Goal: Task Accomplishment & Management: Use online tool/utility

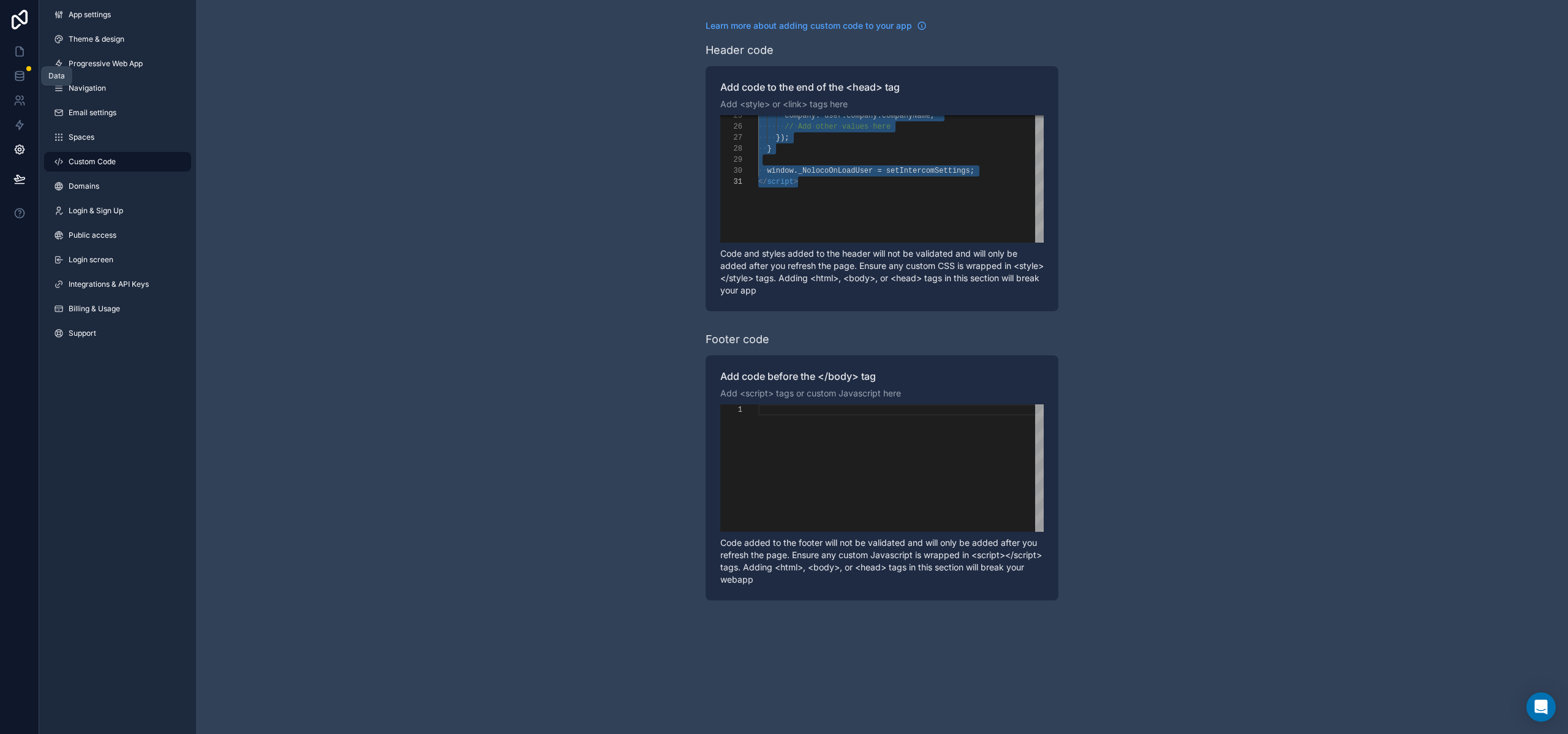
scroll to position [0, 40]
click at [13, 57] on icon at bounding box center [19, 51] width 12 height 12
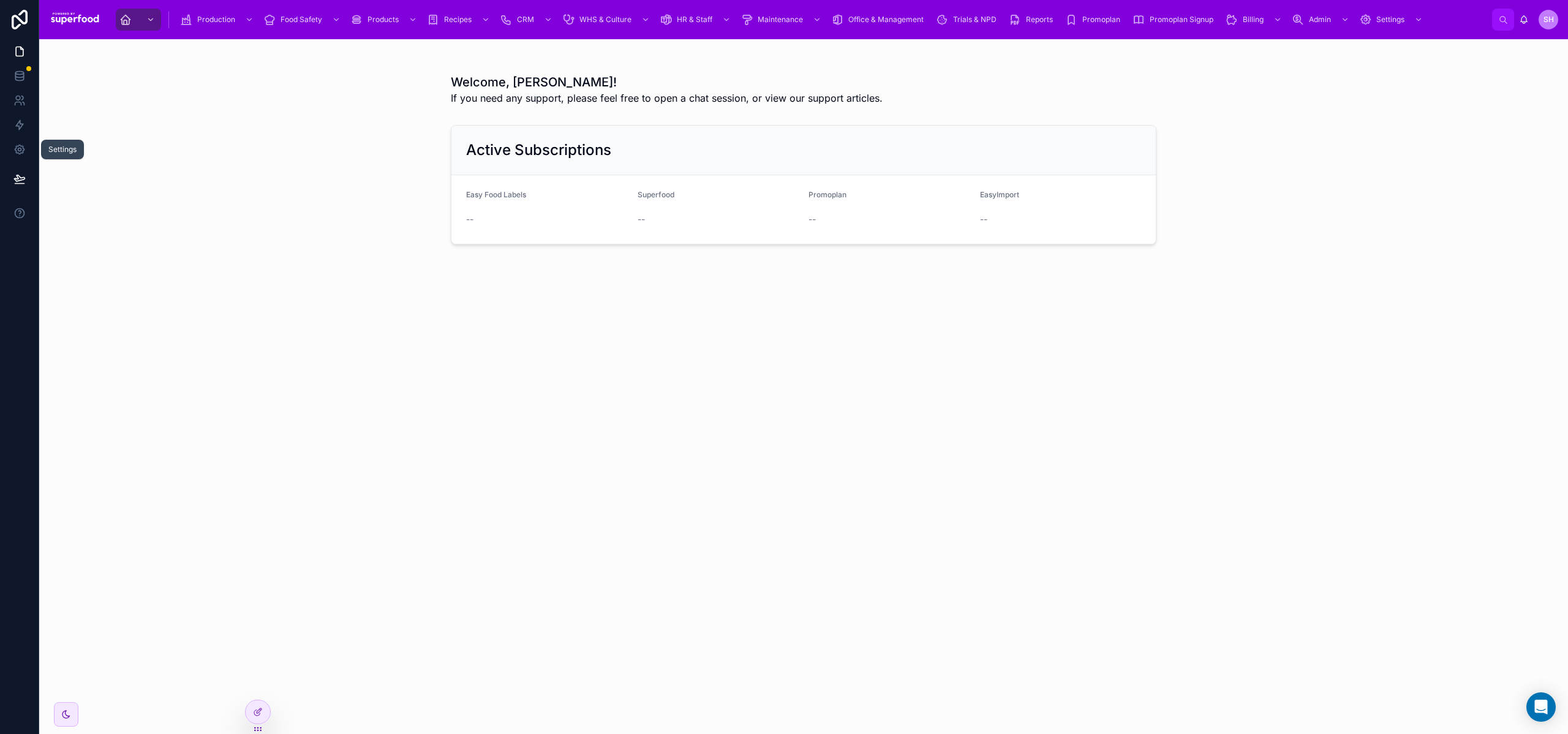
click at [19, 148] on icon at bounding box center [19, 150] width 3 height 3
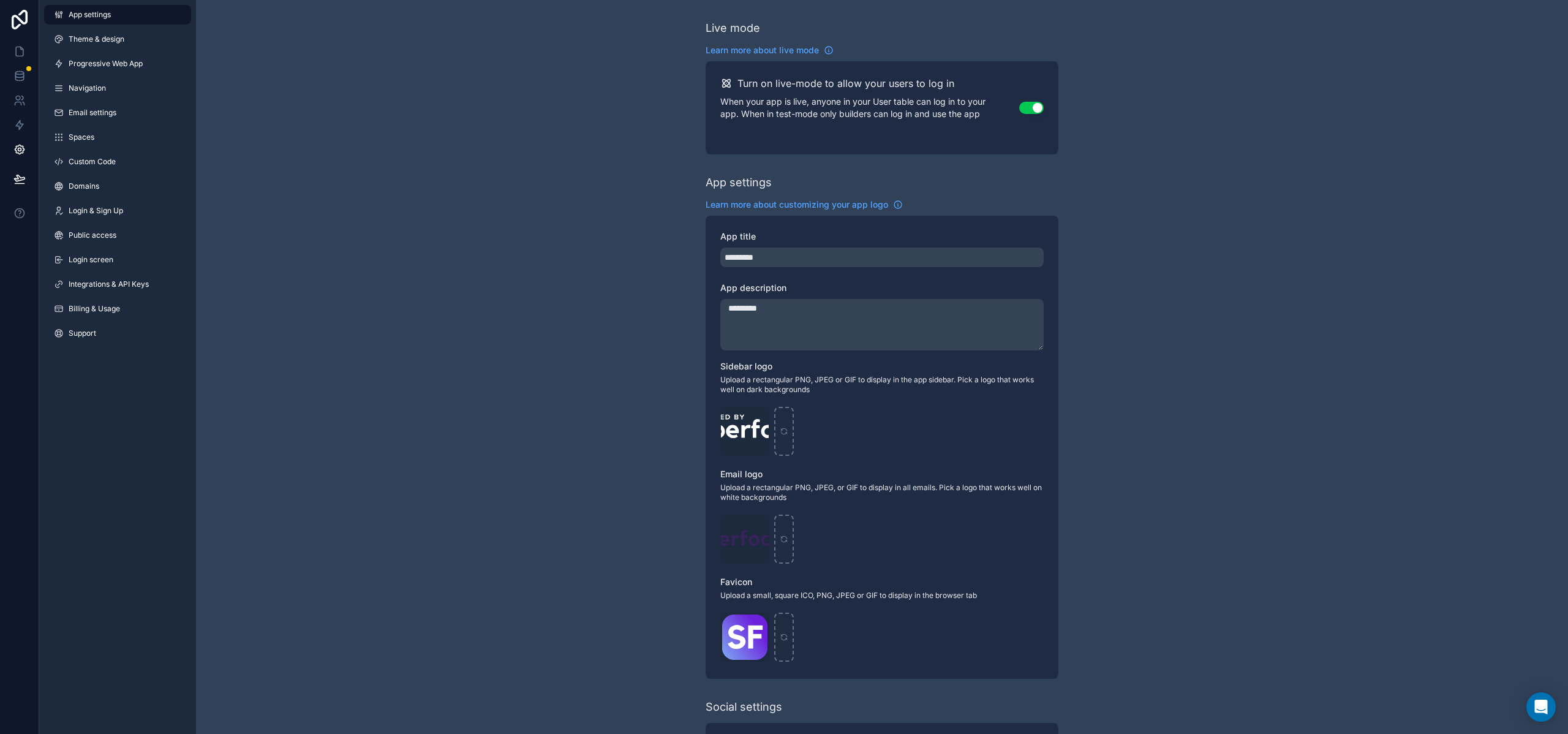
click at [82, 159] on span "Custom Code" at bounding box center [92, 161] width 47 height 10
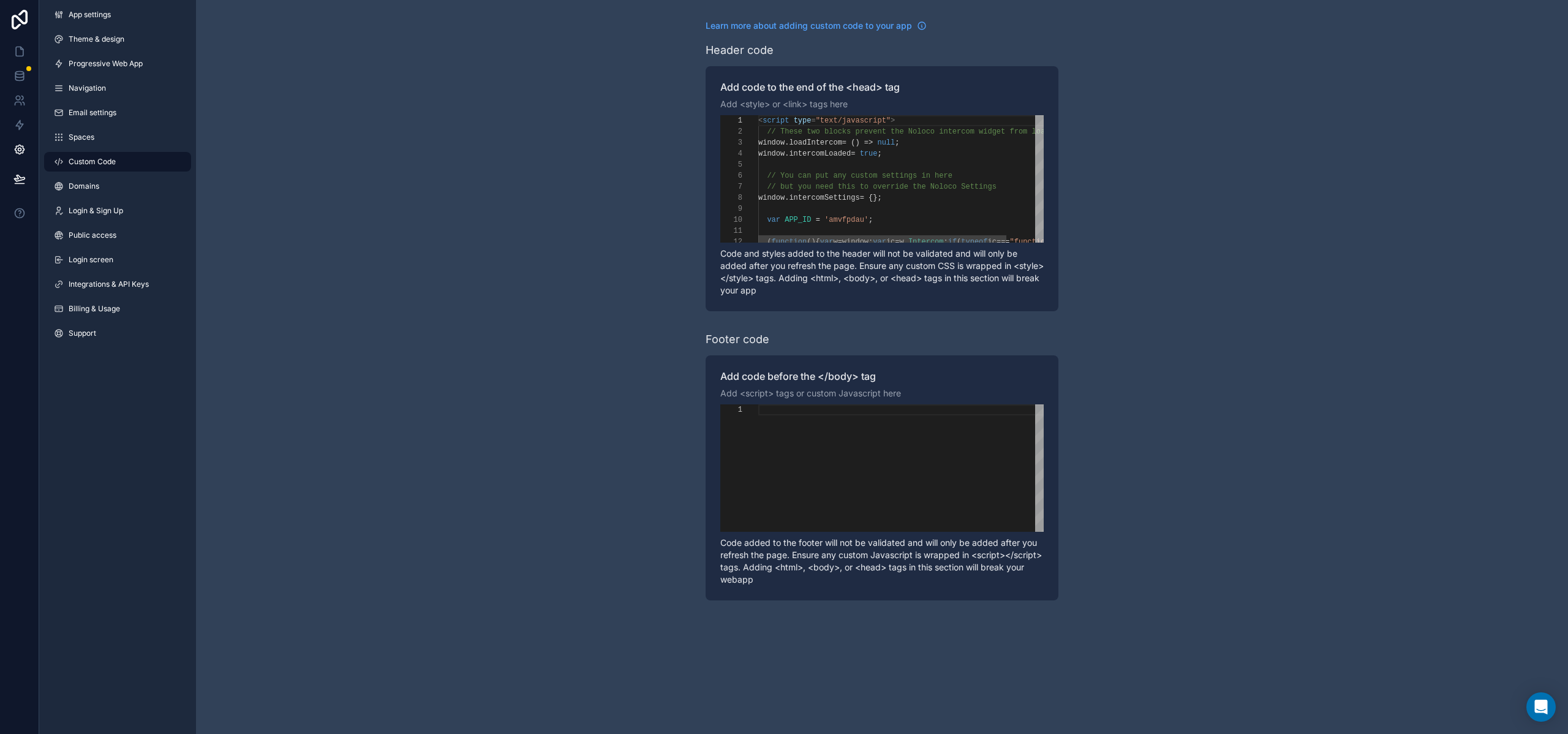
scroll to position [110, 0]
click at [845, 449] on div "scrollable content" at bounding box center [901, 468] width 286 height 128
paste textarea "**********"
type textarea "**********"
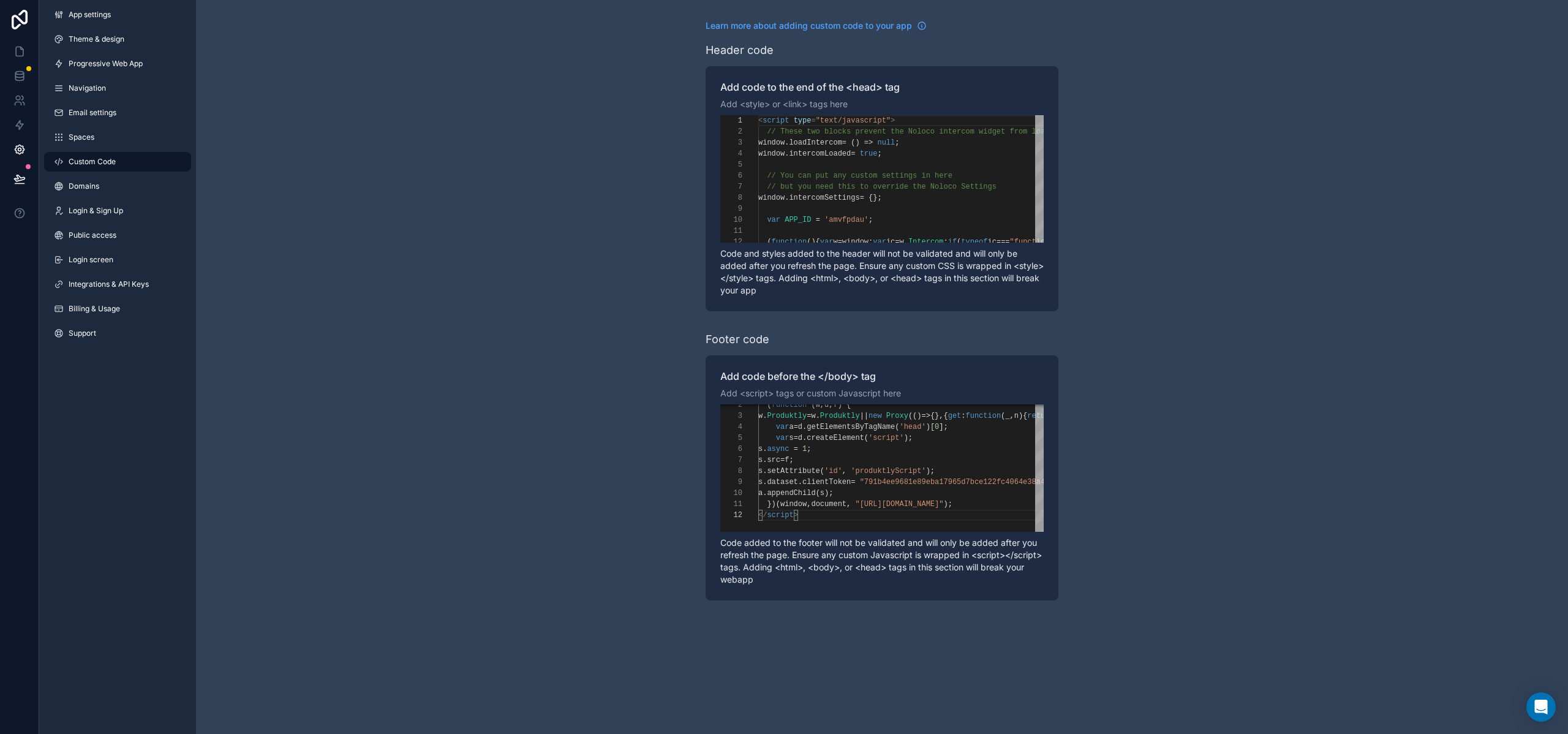
click at [410, 392] on div "Learn more about adding custom code to your app Header code Add code to the end…" at bounding box center [882, 310] width 1372 height 620
click at [17, 172] on button at bounding box center [19, 179] width 27 height 34
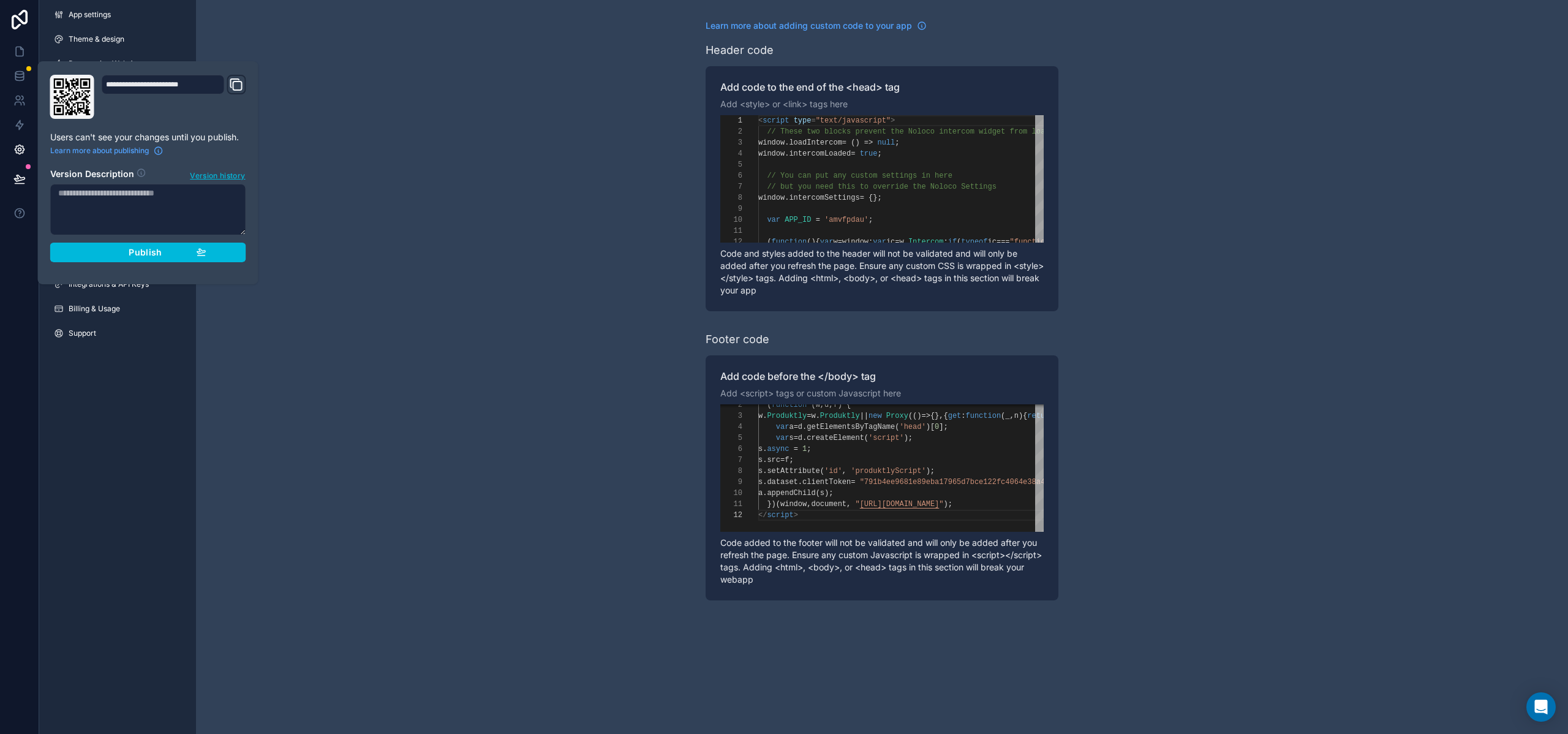
click at [111, 260] on button "Publish" at bounding box center [148, 252] width 196 height 19
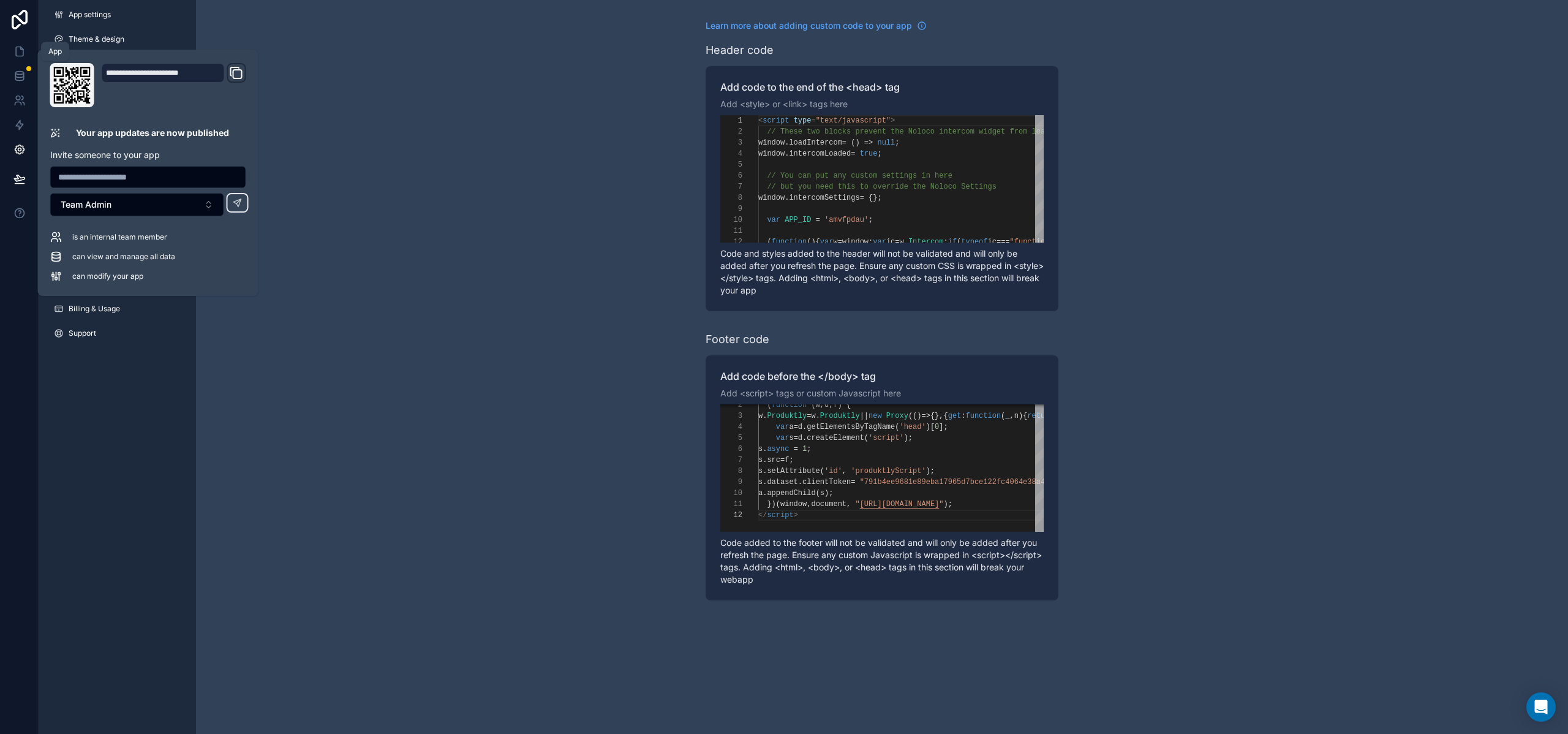
click at [22, 57] on icon at bounding box center [19, 51] width 12 height 12
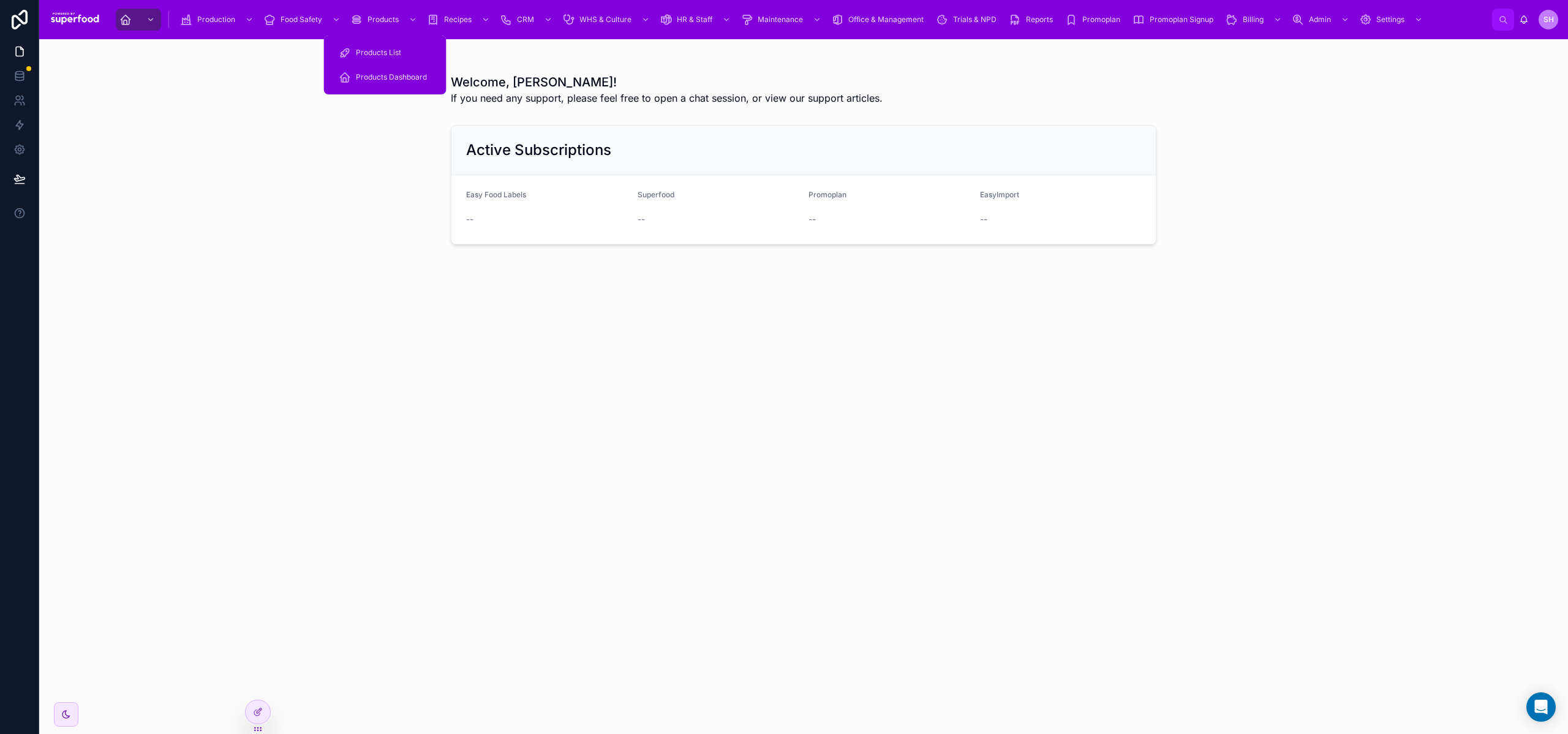
click at [375, 25] on div "Products" at bounding box center [385, 19] width 69 height 19
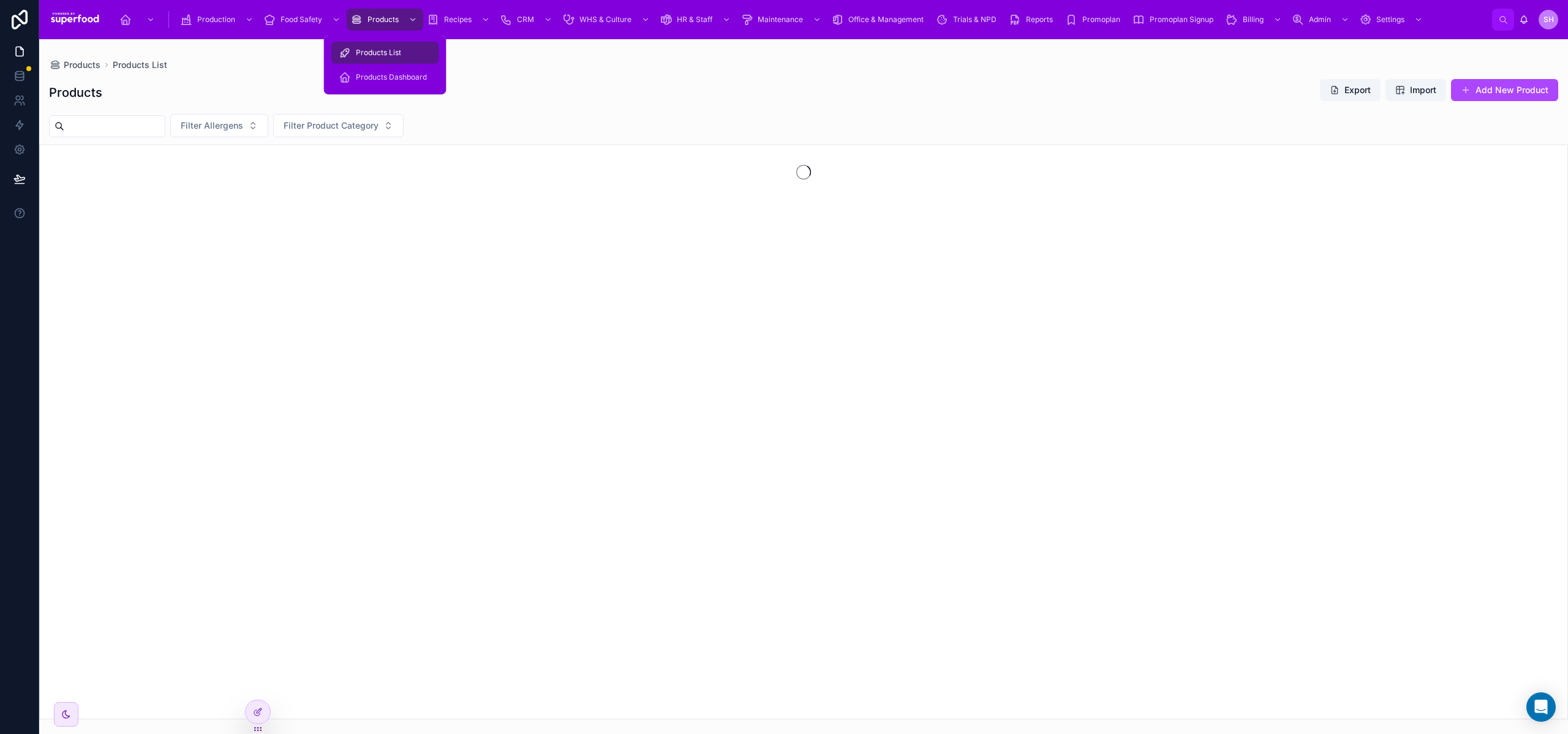
click at [401, 77] on span "Products Dashboard" at bounding box center [391, 77] width 71 height 10
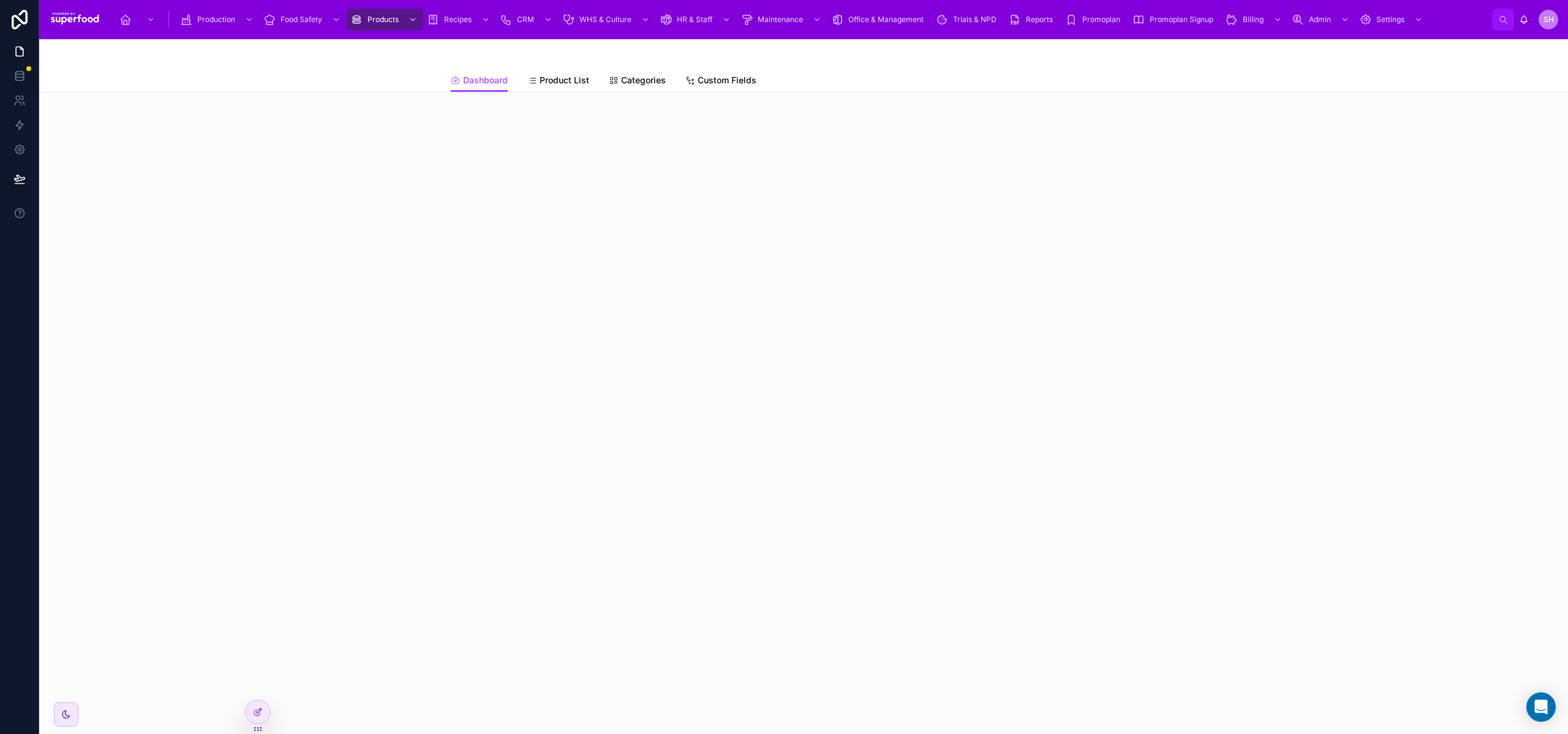
click at [260, 707] on icon at bounding box center [257, 712] width 10 height 10
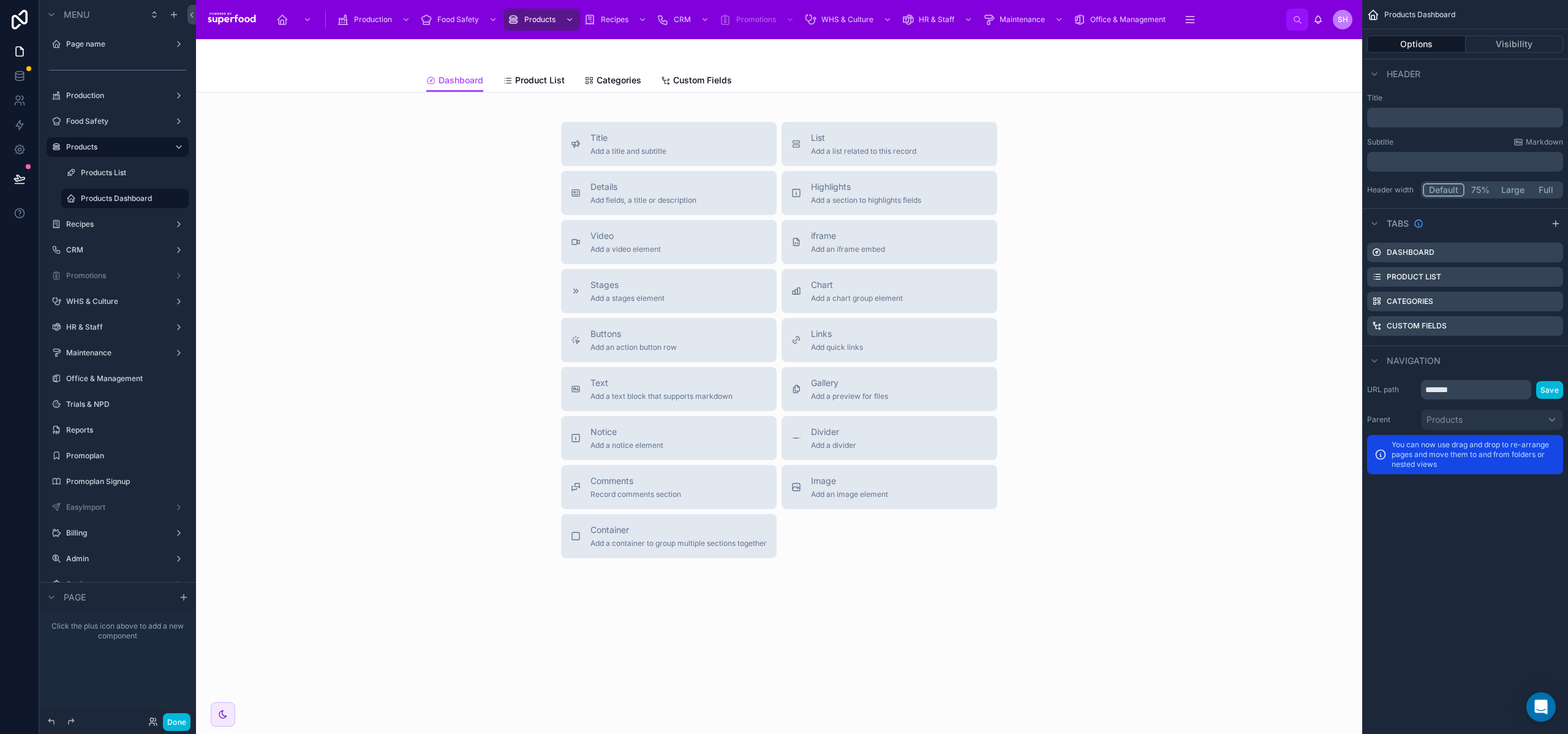
click at [632, 437] on span "Notice" at bounding box center [627, 432] width 73 height 12
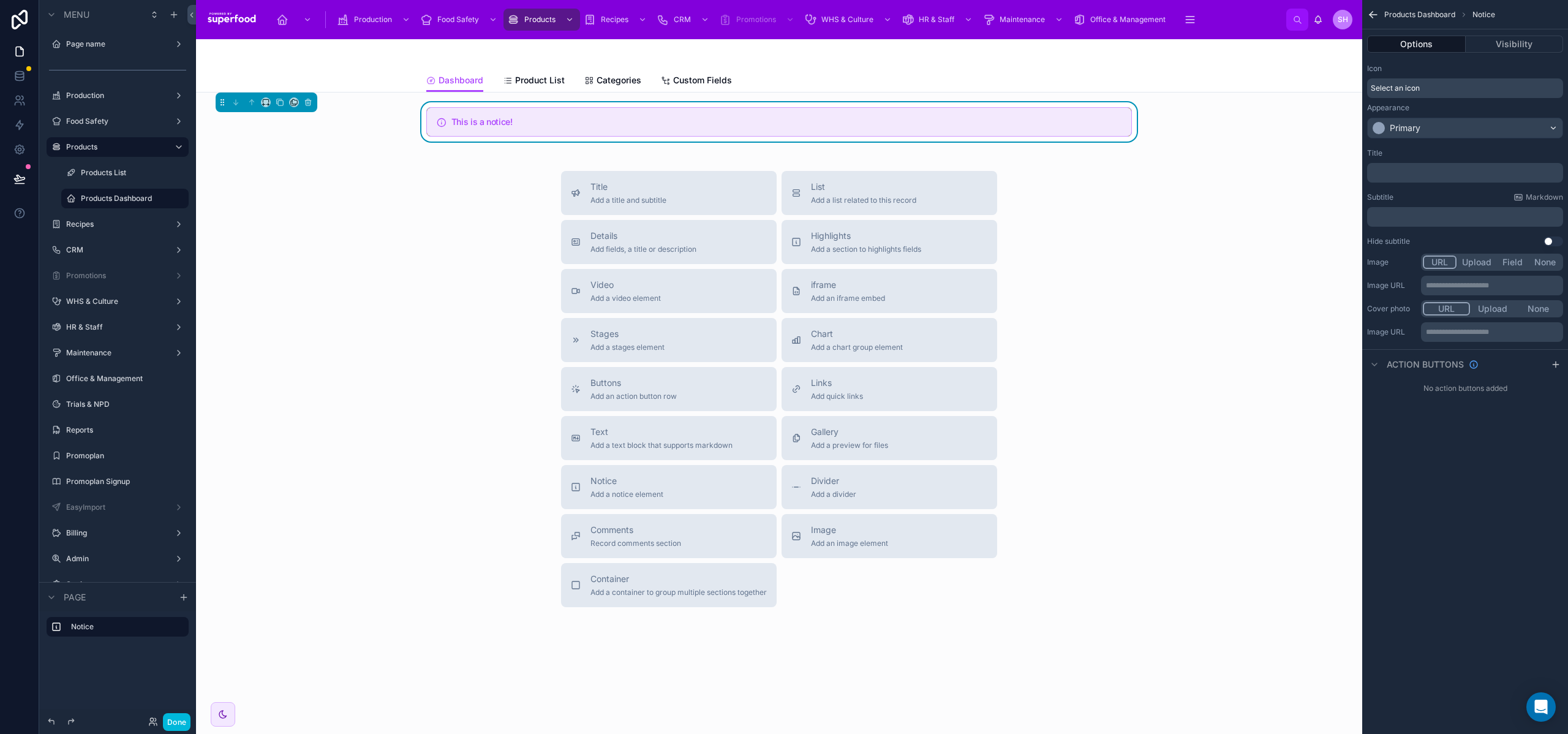
click at [1558, 365] on icon "scrollable content" at bounding box center [1555, 364] width 10 height 10
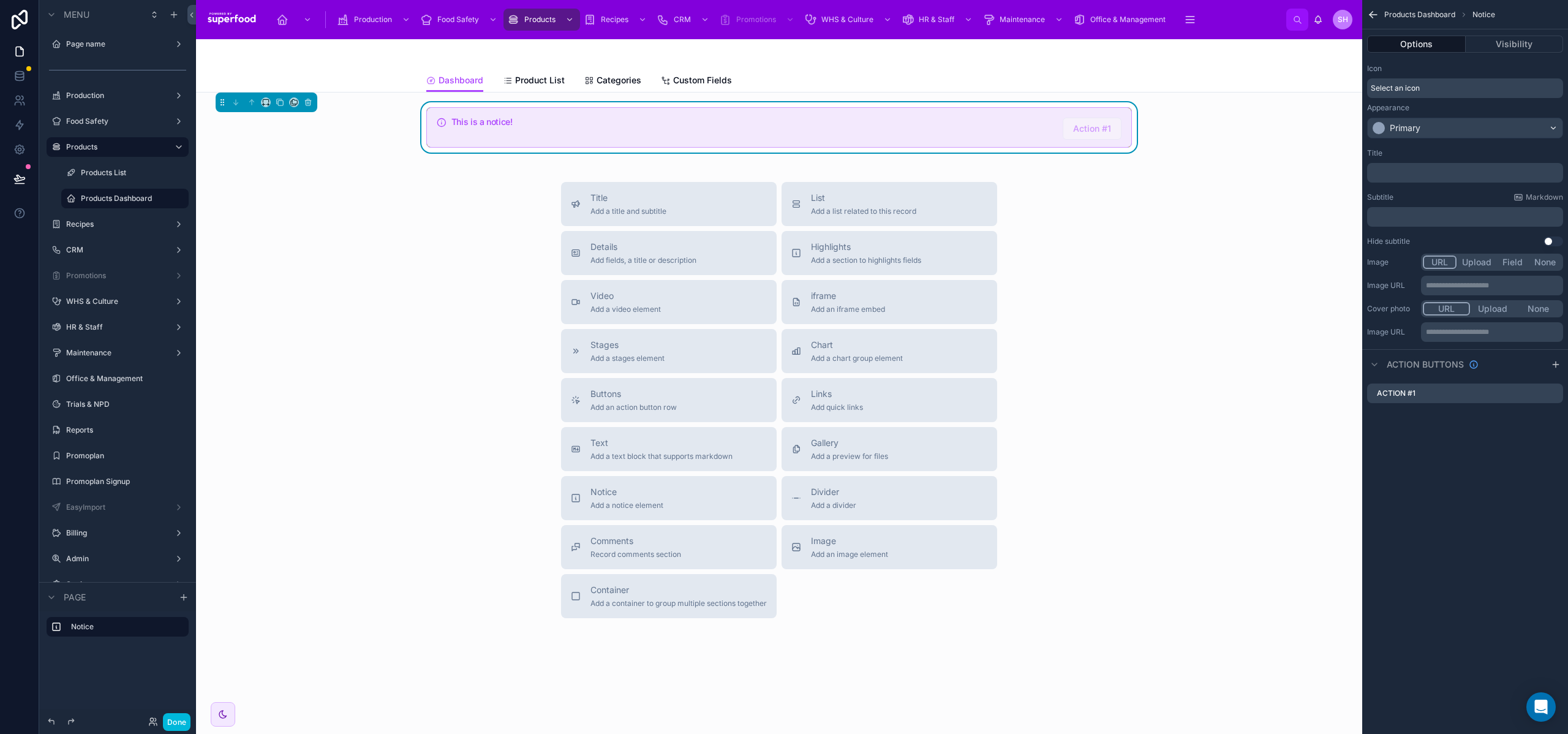
click at [0, 0] on icon "scrollable content" at bounding box center [0, 0] width 0 height 0
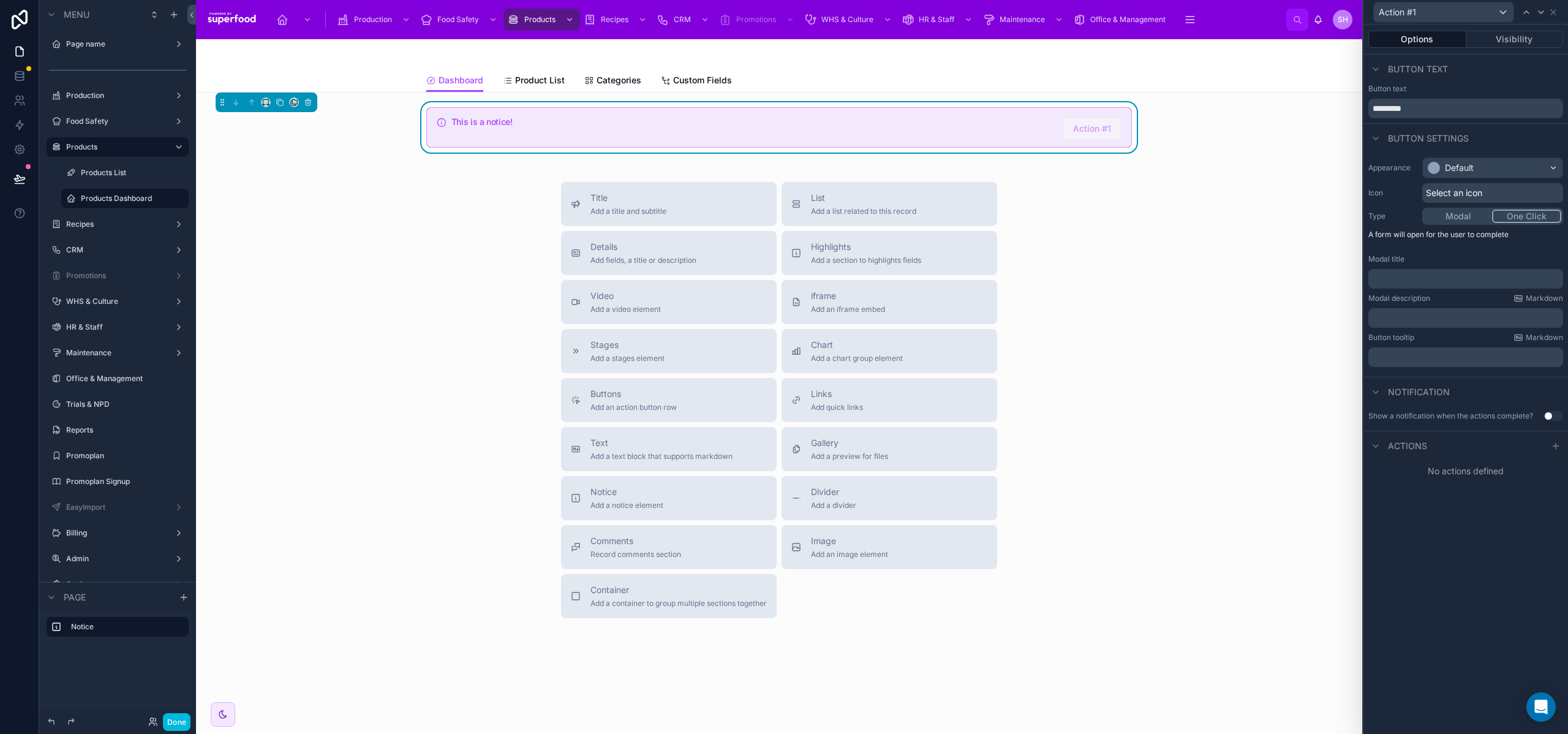
click at [1532, 217] on button "One Click" at bounding box center [1526, 216] width 69 height 13
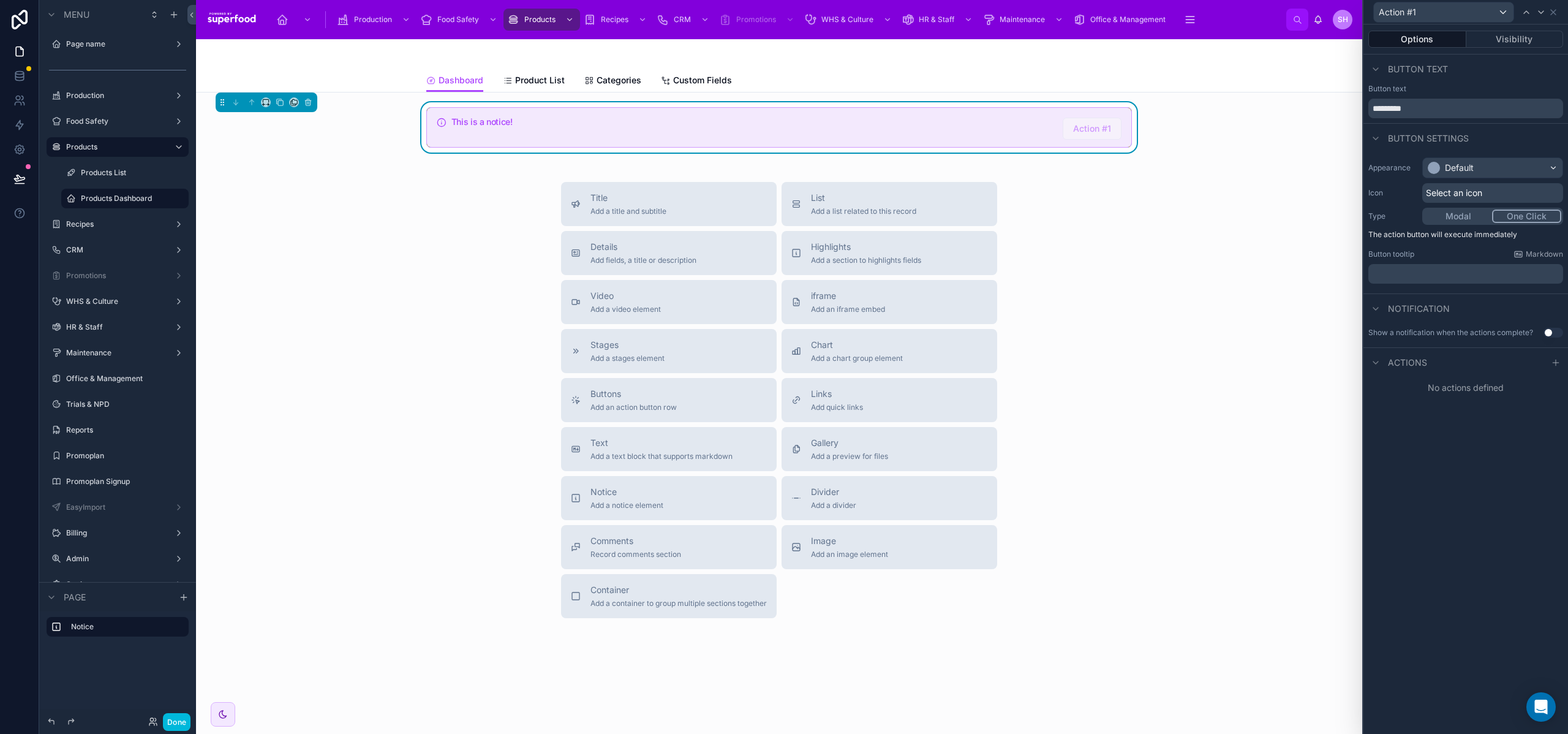
click at [1556, 352] on div "Actions" at bounding box center [1466, 362] width 204 height 29
click at [1556, 358] on icon at bounding box center [1555, 363] width 10 height 10
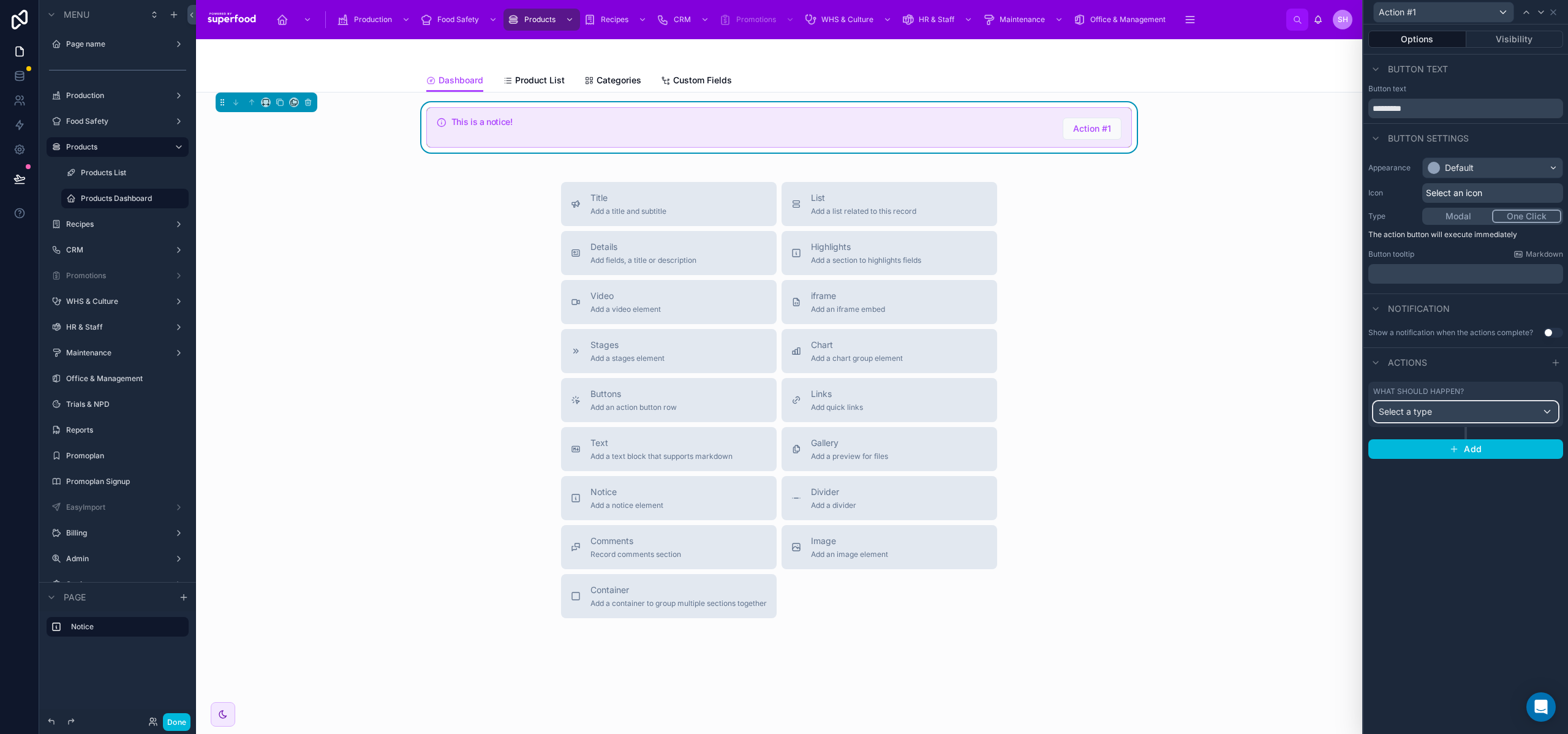
click at [1522, 406] on div "Select a type" at bounding box center [1466, 412] width 184 height 19
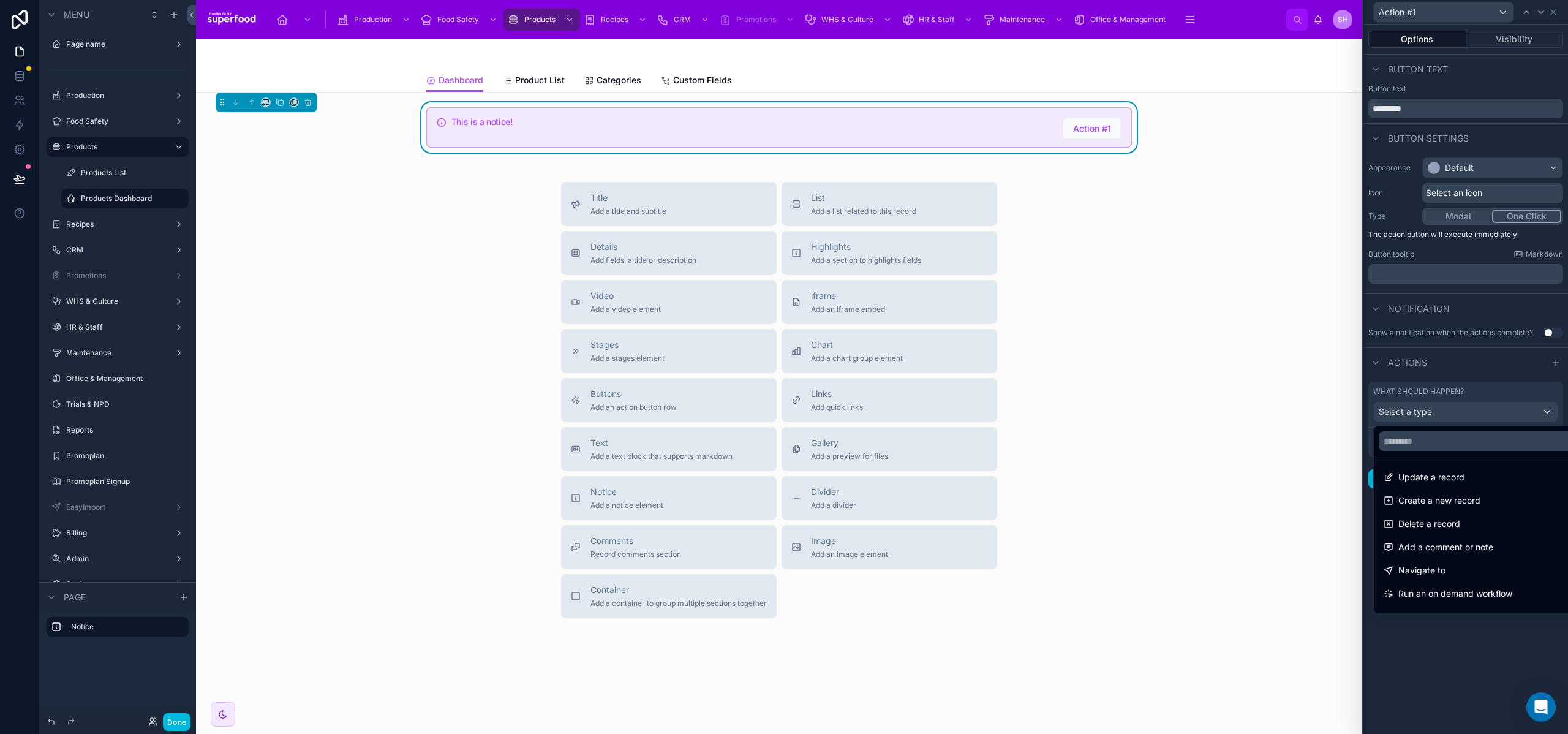
click at [1464, 567] on div "Navigate to" at bounding box center [1480, 571] width 192 height 15
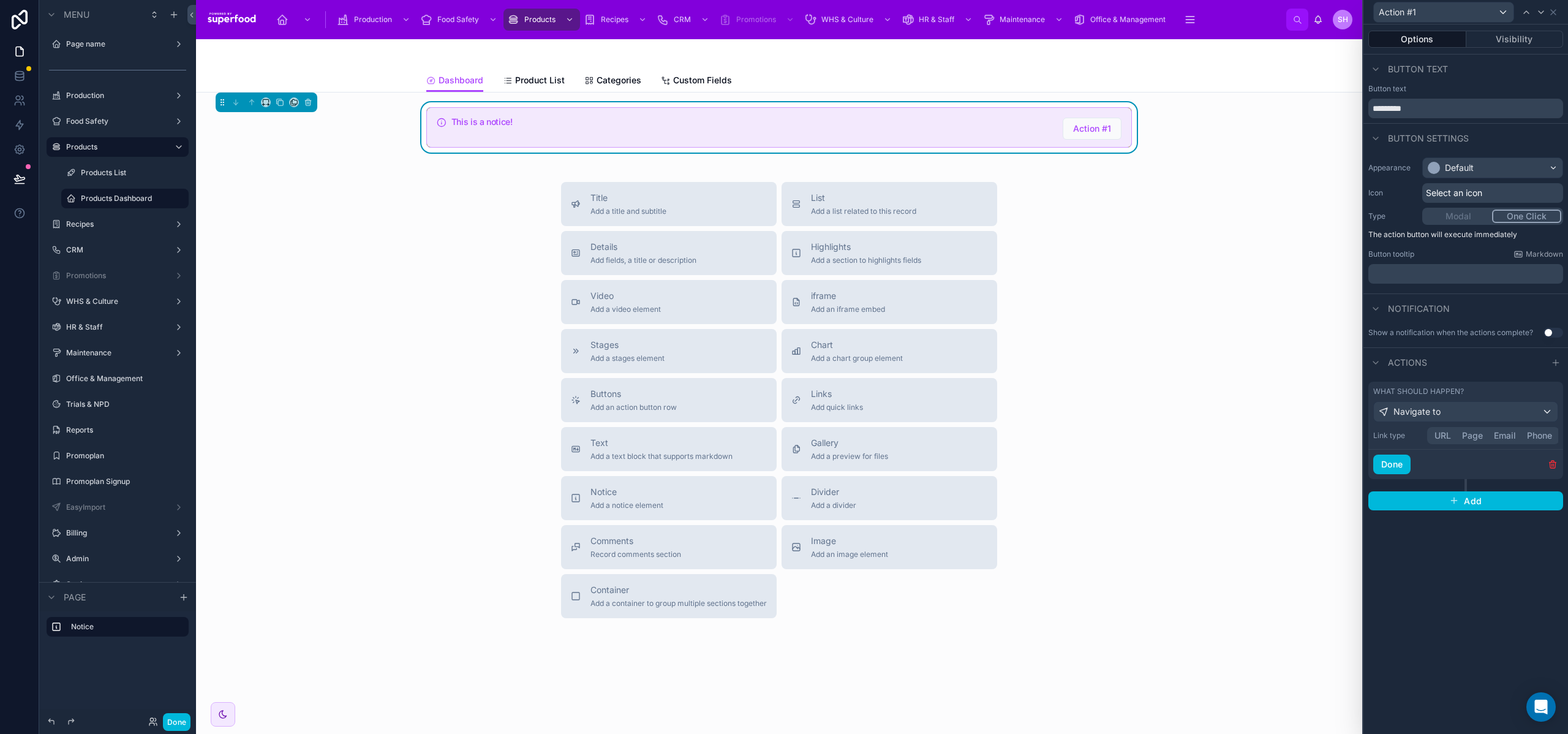
click at [1448, 441] on button "URL" at bounding box center [1443, 436] width 28 height 13
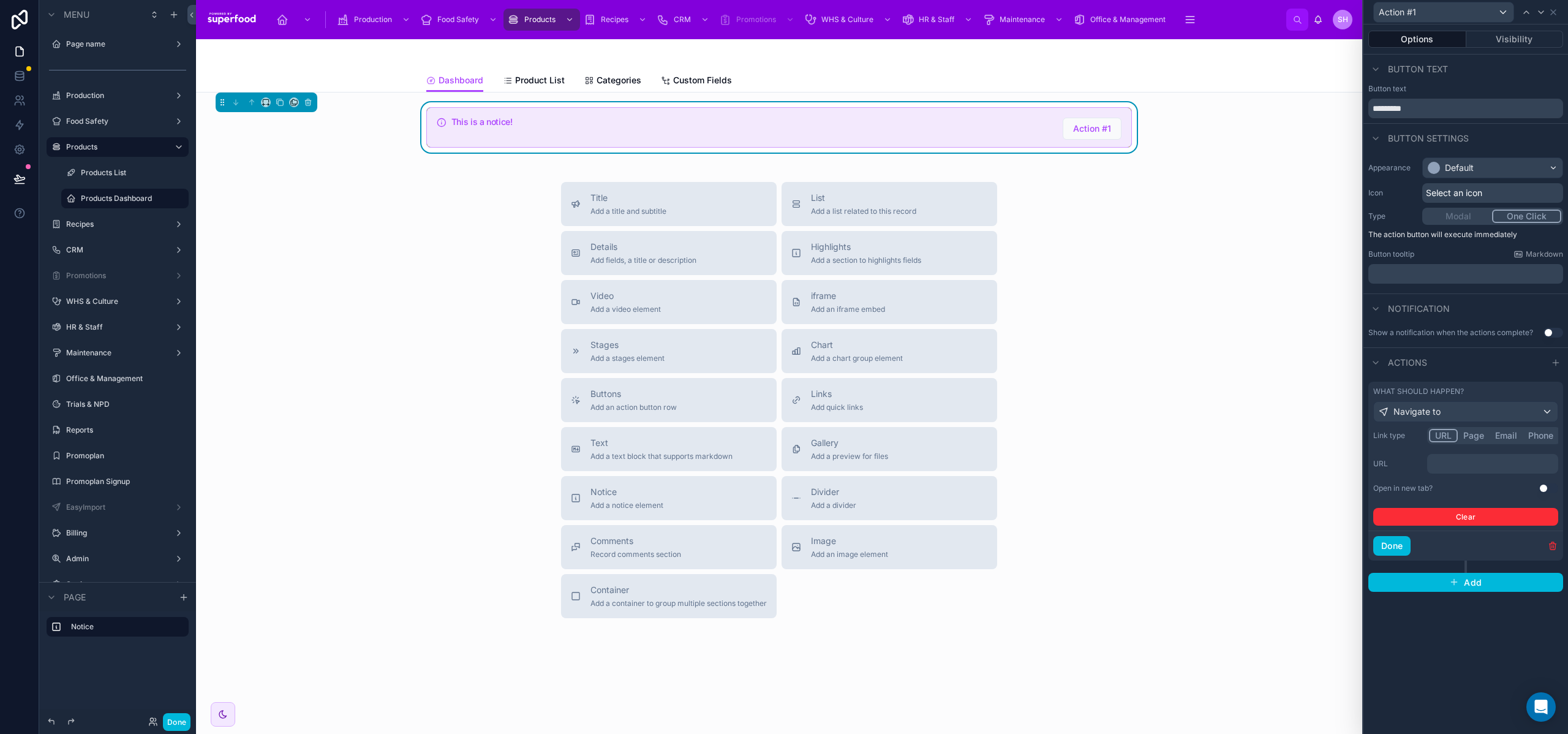
click at [1457, 464] on p "﻿" at bounding box center [1494, 463] width 124 height 12
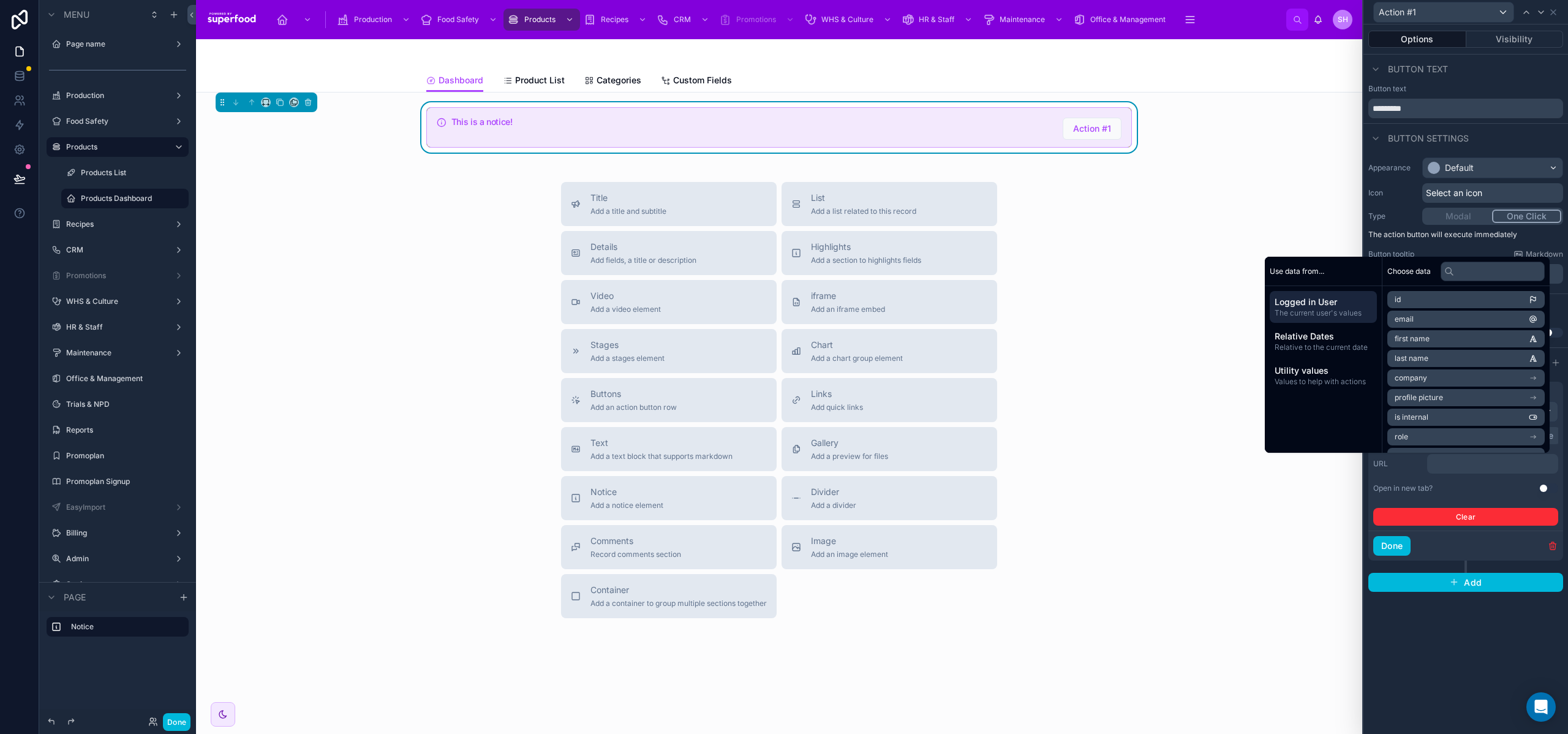
click at [1114, 406] on div "Title Add a title and subtitle List Add a list related to this record Details A…" at bounding box center [779, 400] width 1147 height 436
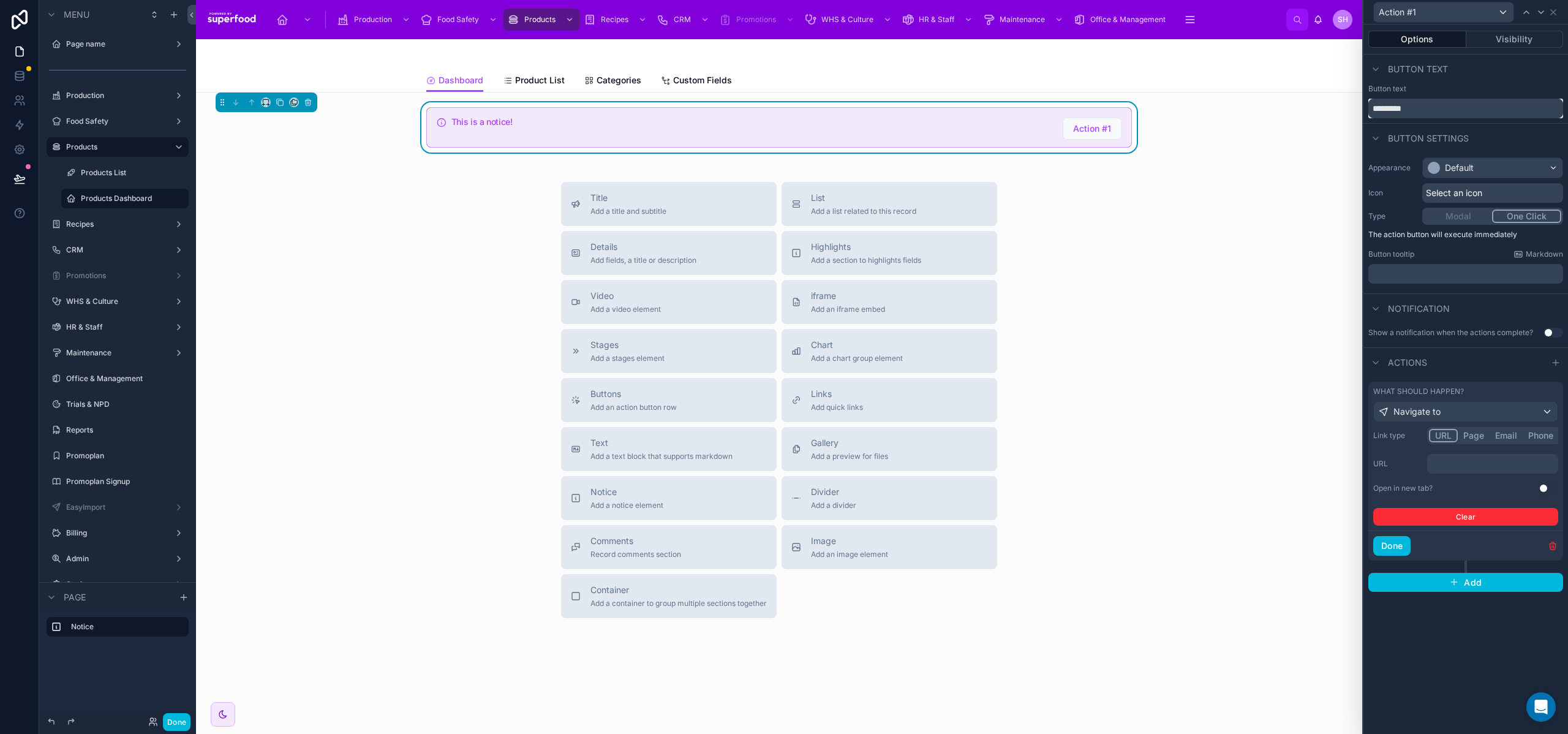
click at [1401, 107] on input "*********" at bounding box center [1465, 108] width 195 height 19
type input "**********"
click at [1552, 12] on icon at bounding box center [1553, 12] width 10 height 10
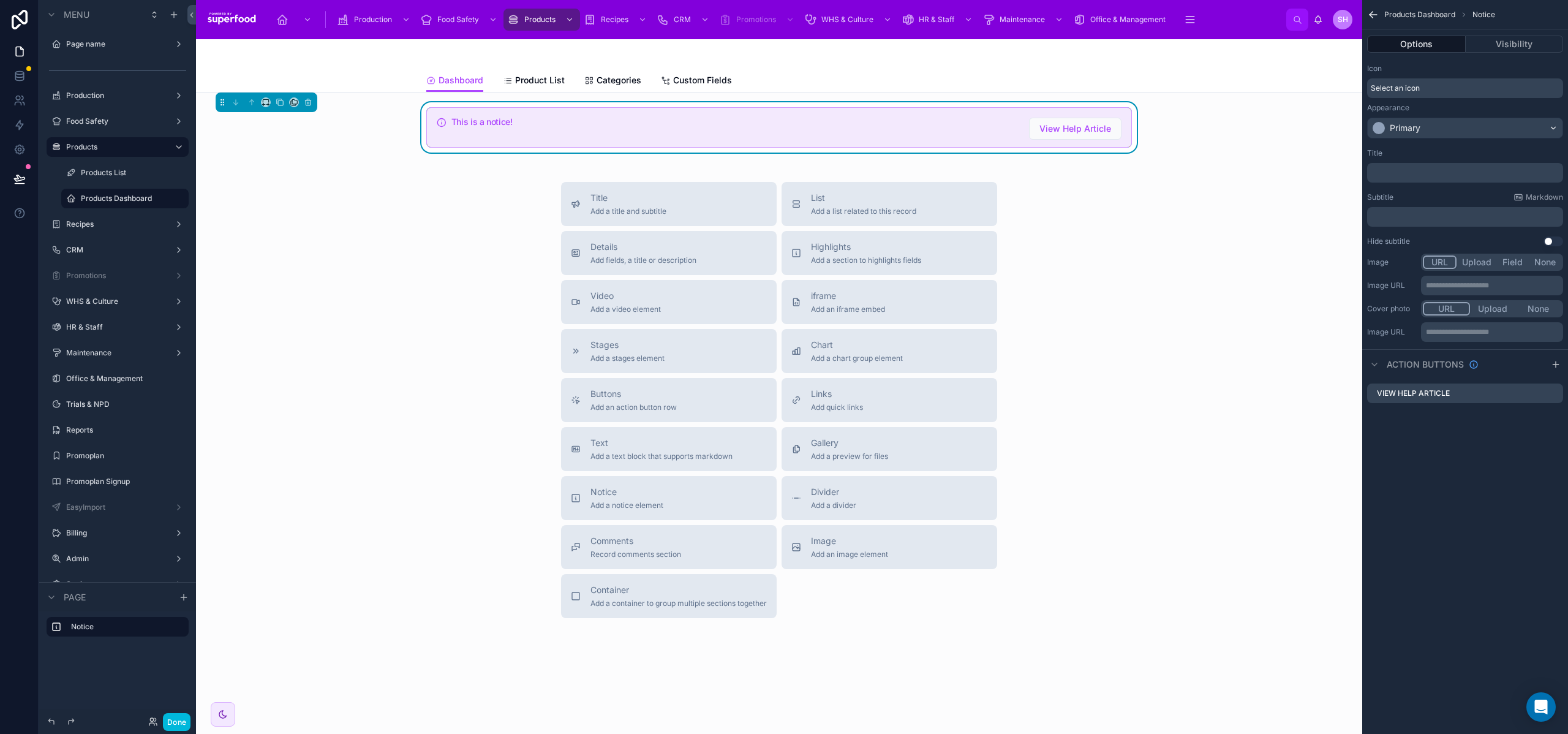
click at [1396, 175] on p "﻿" at bounding box center [1466, 172] width 189 height 10
click at [1446, 157] on div "Title" at bounding box center [1465, 153] width 196 height 10
click at [1388, 91] on span "Select an icon" at bounding box center [1396, 88] width 49 height 10
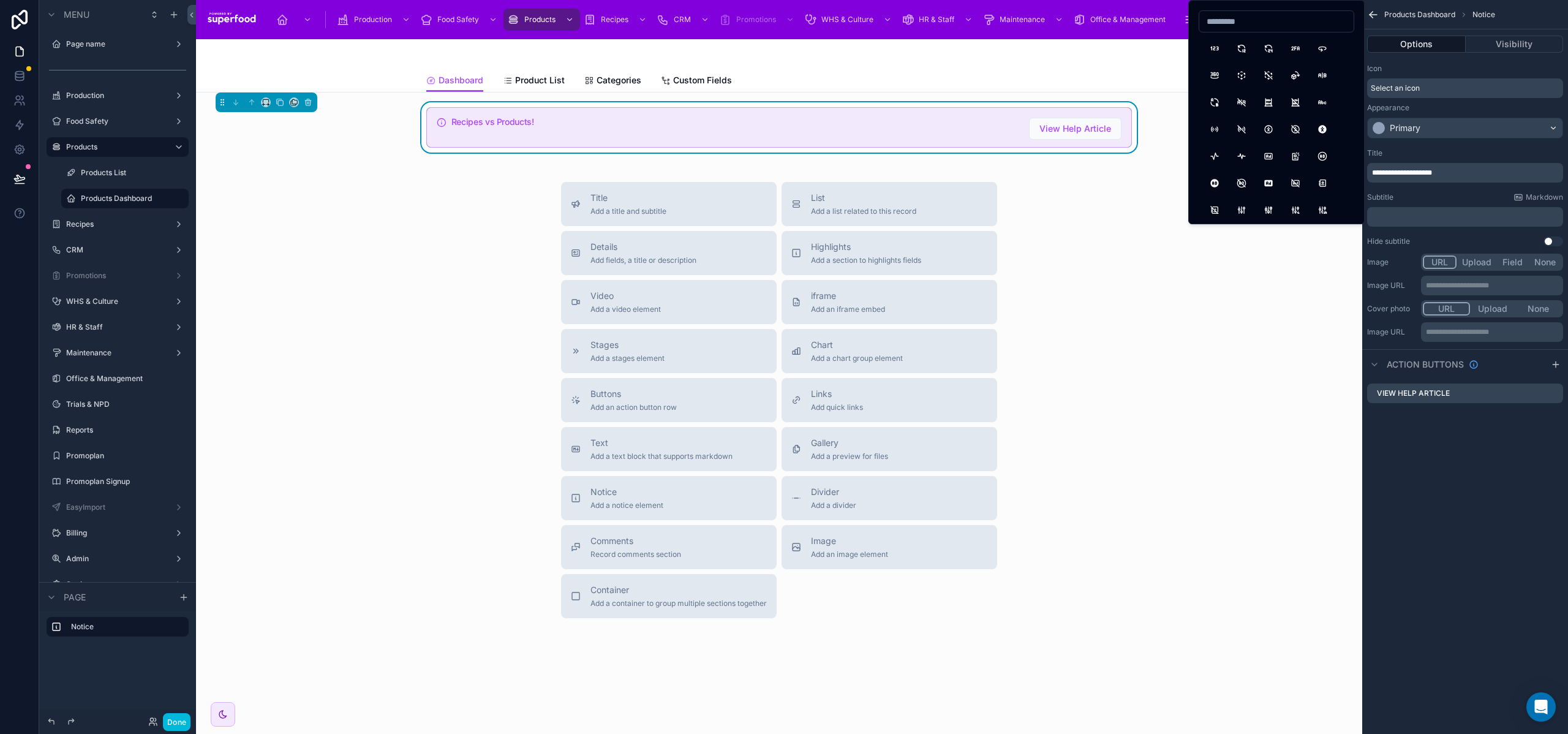
click at [1152, 230] on div "Title Add a title and subtitle List Add a list related to this record Details A…" at bounding box center [779, 400] width 1147 height 436
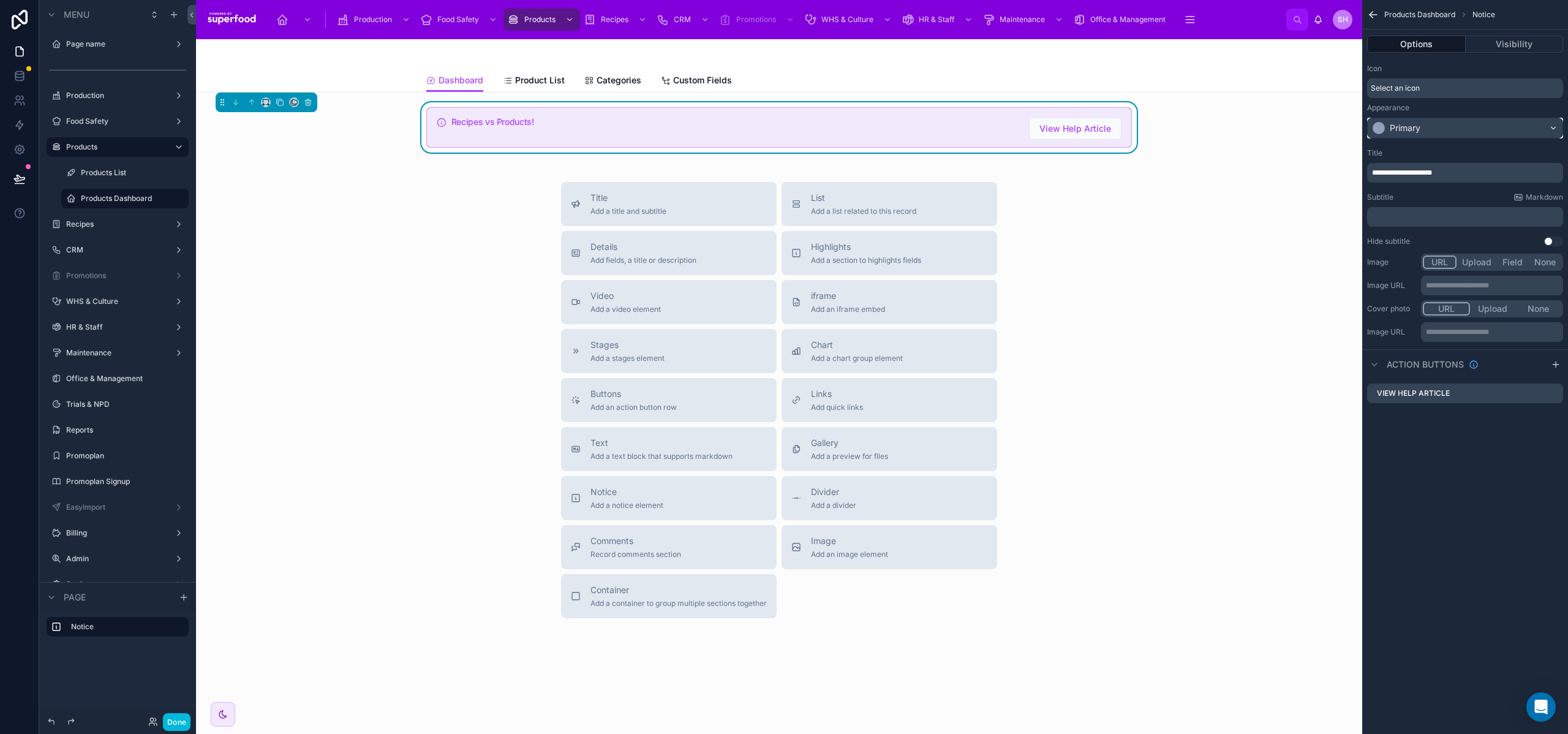
click at [1431, 122] on div "Primary" at bounding box center [1465, 128] width 195 height 19
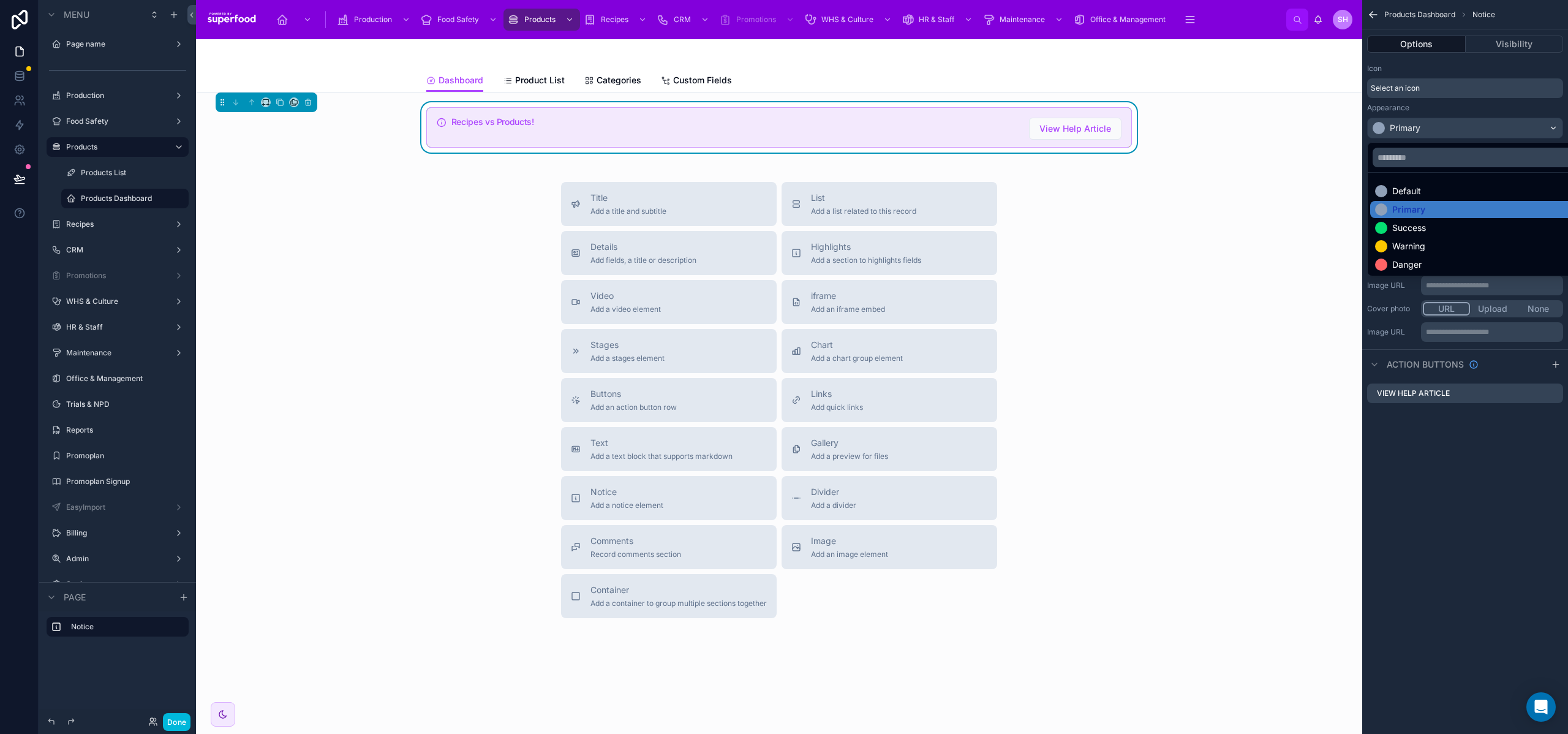
click at [1412, 231] on div "Success" at bounding box center [1408, 228] width 34 height 12
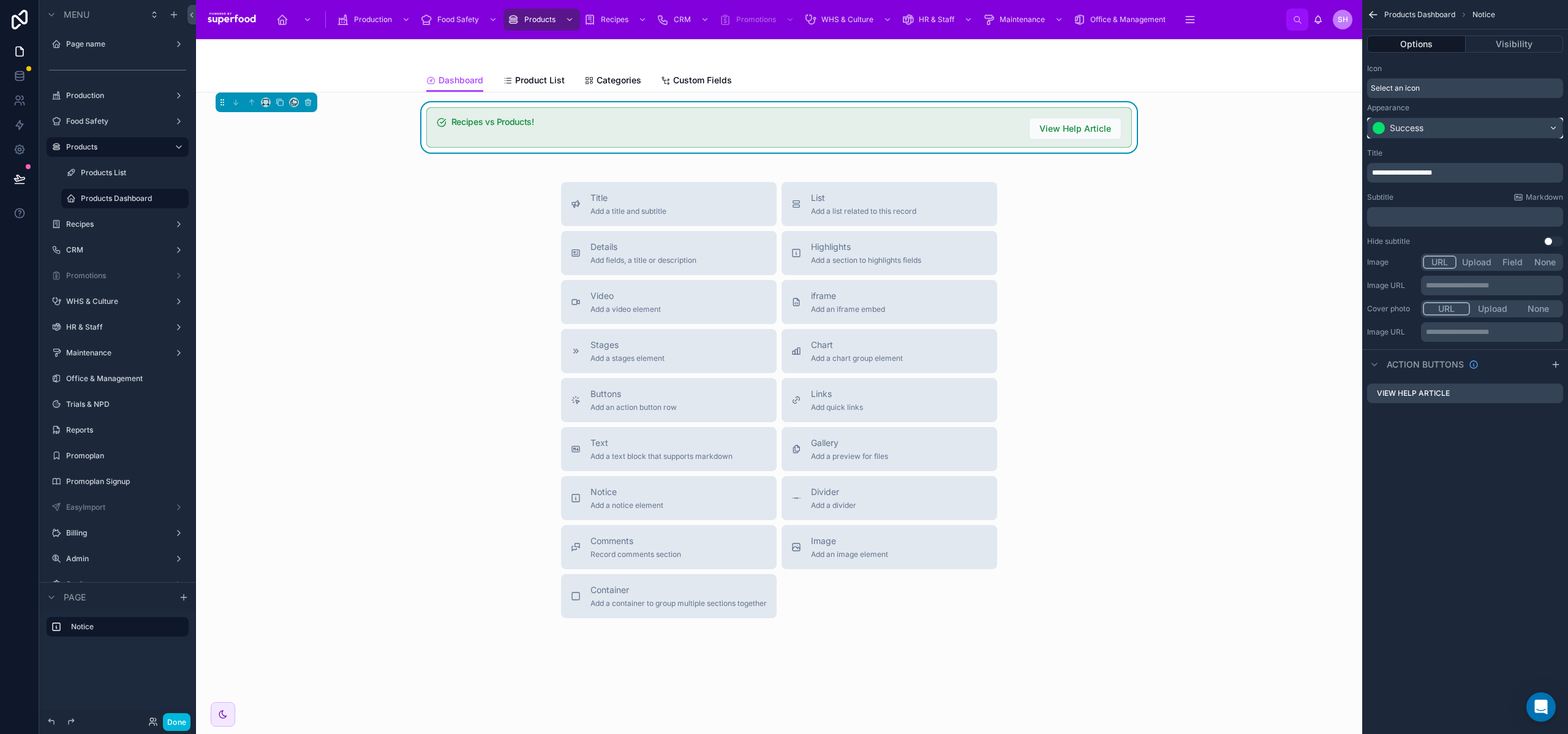
click at [1445, 122] on div "Success" at bounding box center [1465, 128] width 195 height 19
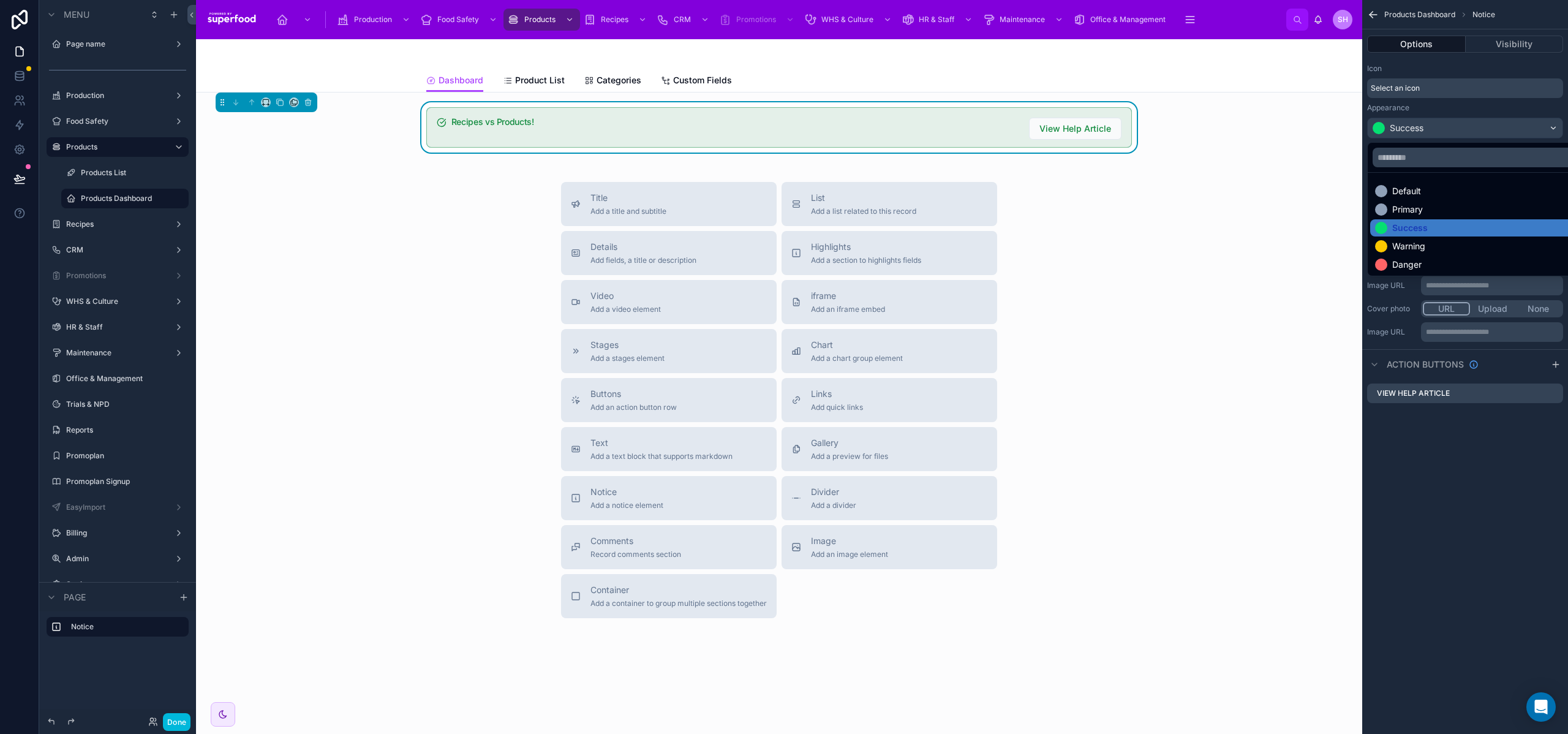
click at [1416, 243] on div "Warning" at bounding box center [1408, 246] width 33 height 12
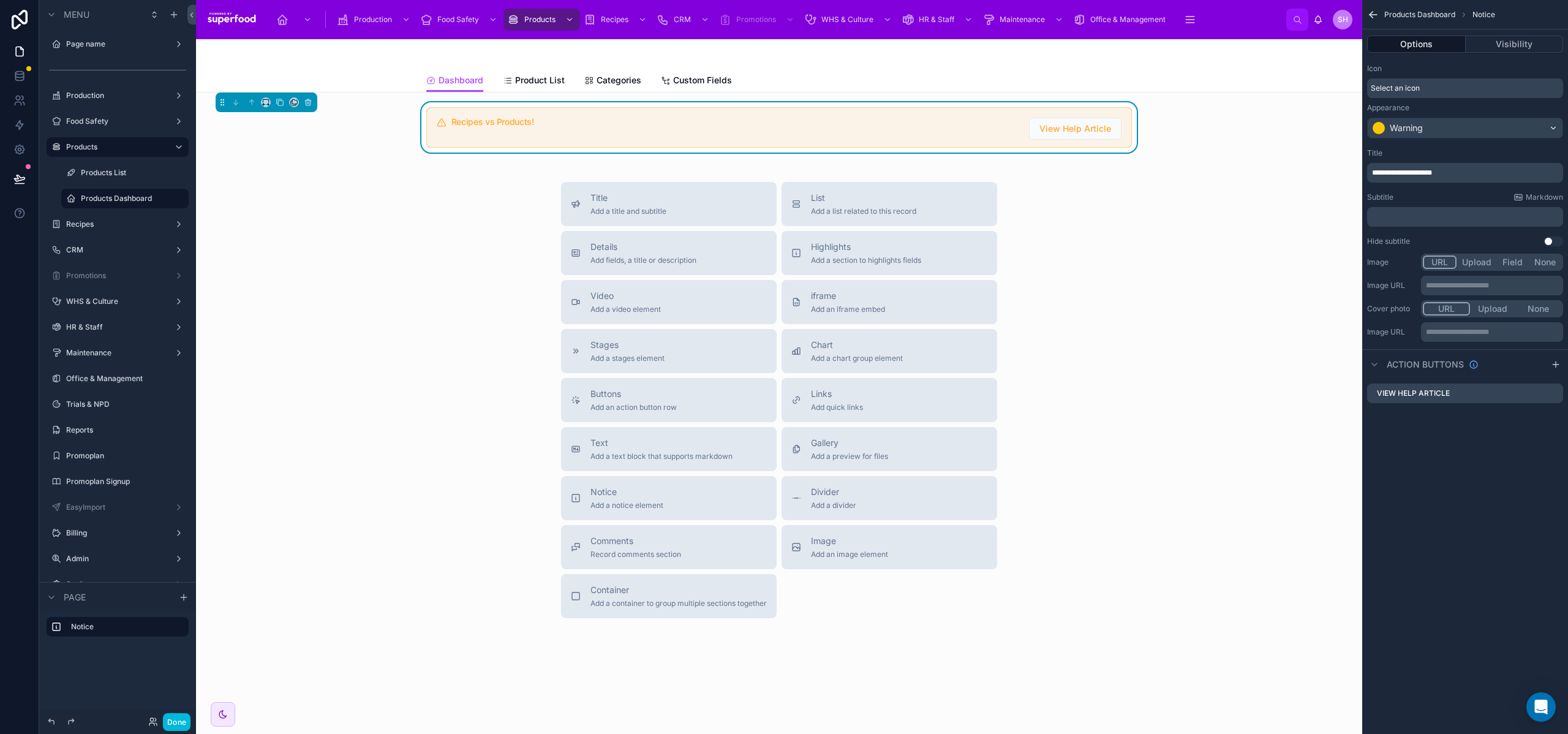
click at [1277, 230] on div "Title Add a title and subtitle List Add a list related to this record Details A…" at bounding box center [779, 400] width 1147 height 436
click at [1405, 218] on p "﻿" at bounding box center [1466, 216] width 189 height 10
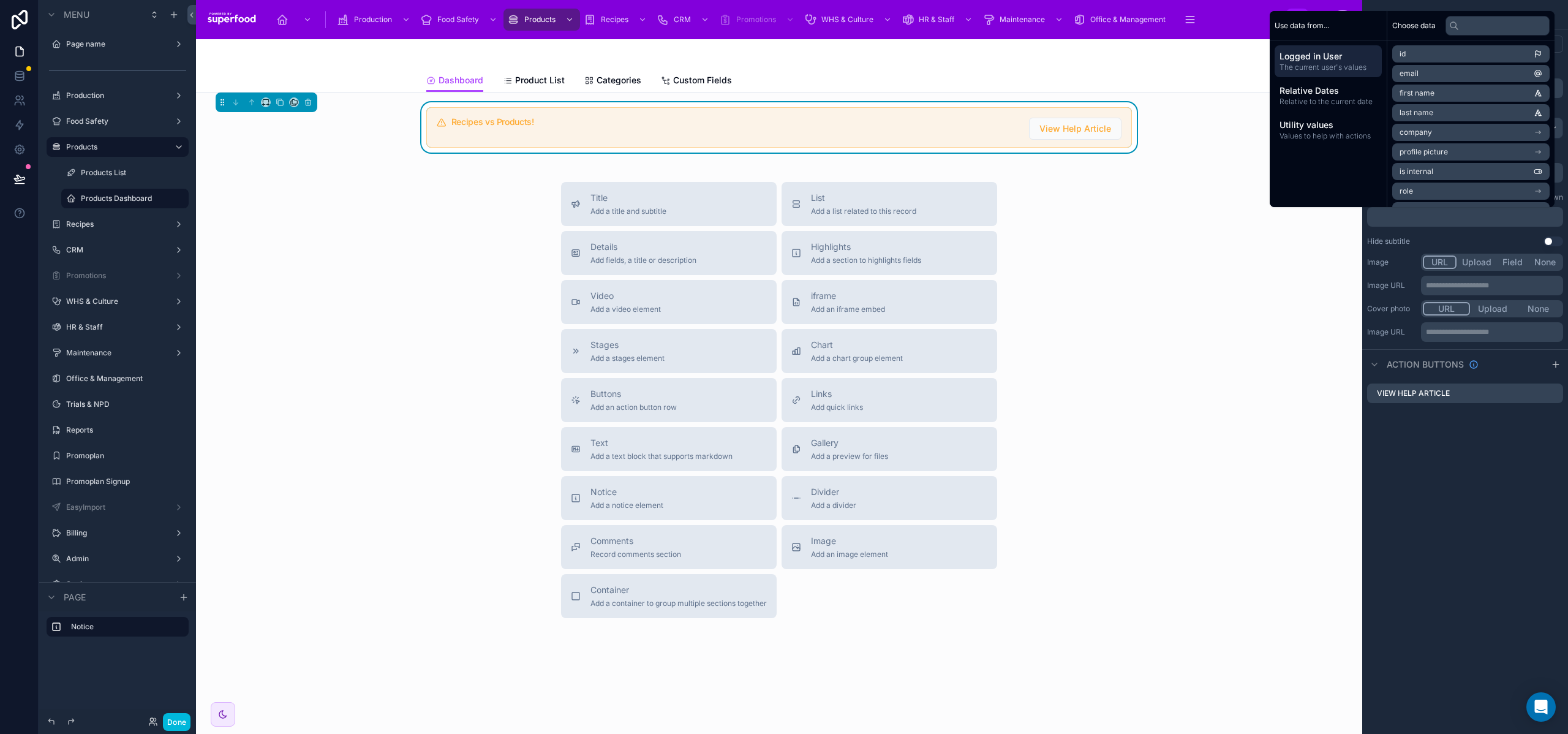
click at [1285, 248] on div "Title Add a title and subtitle List Add a list related to this record Details A…" at bounding box center [779, 400] width 1147 height 436
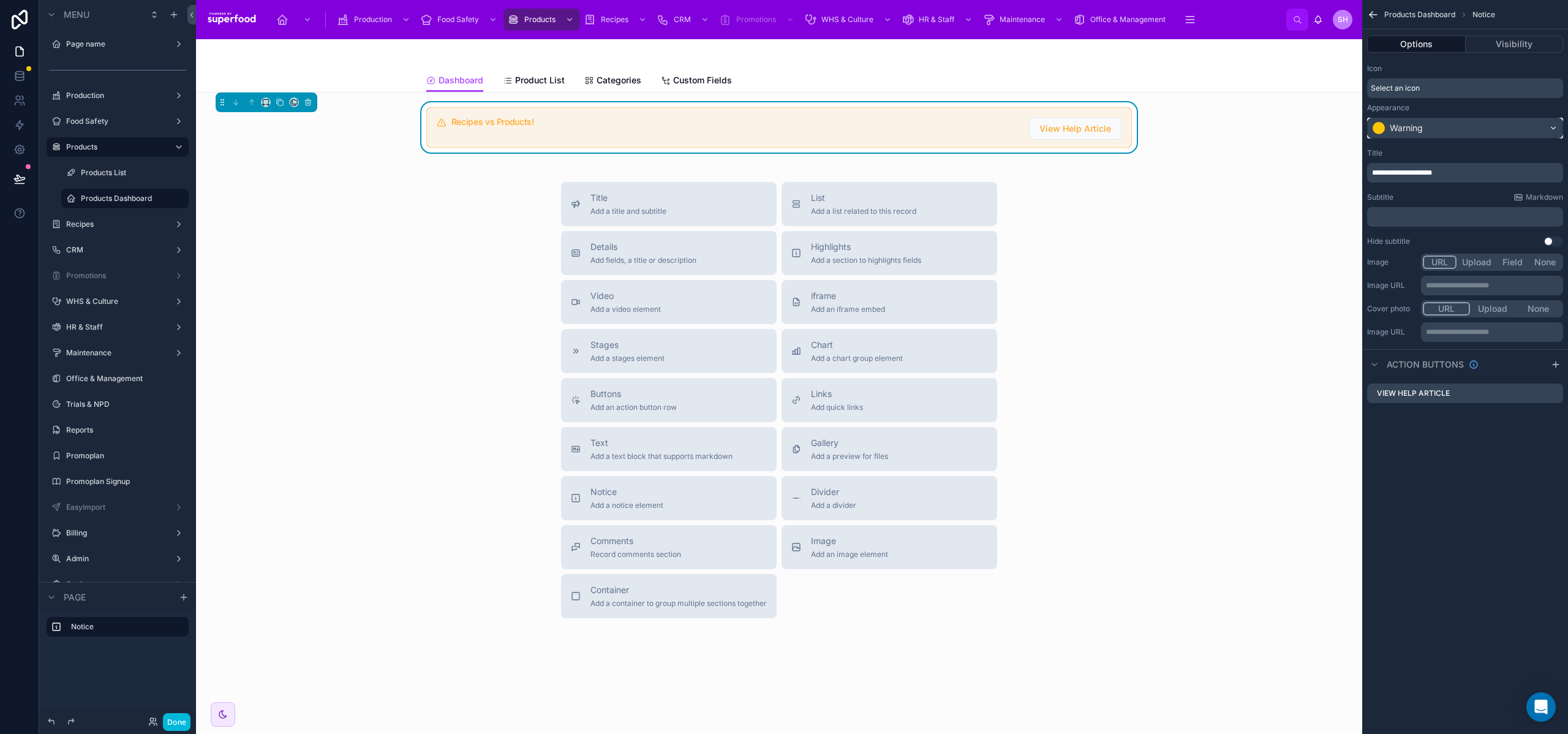
click at [1433, 123] on div "Warning" at bounding box center [1465, 128] width 195 height 19
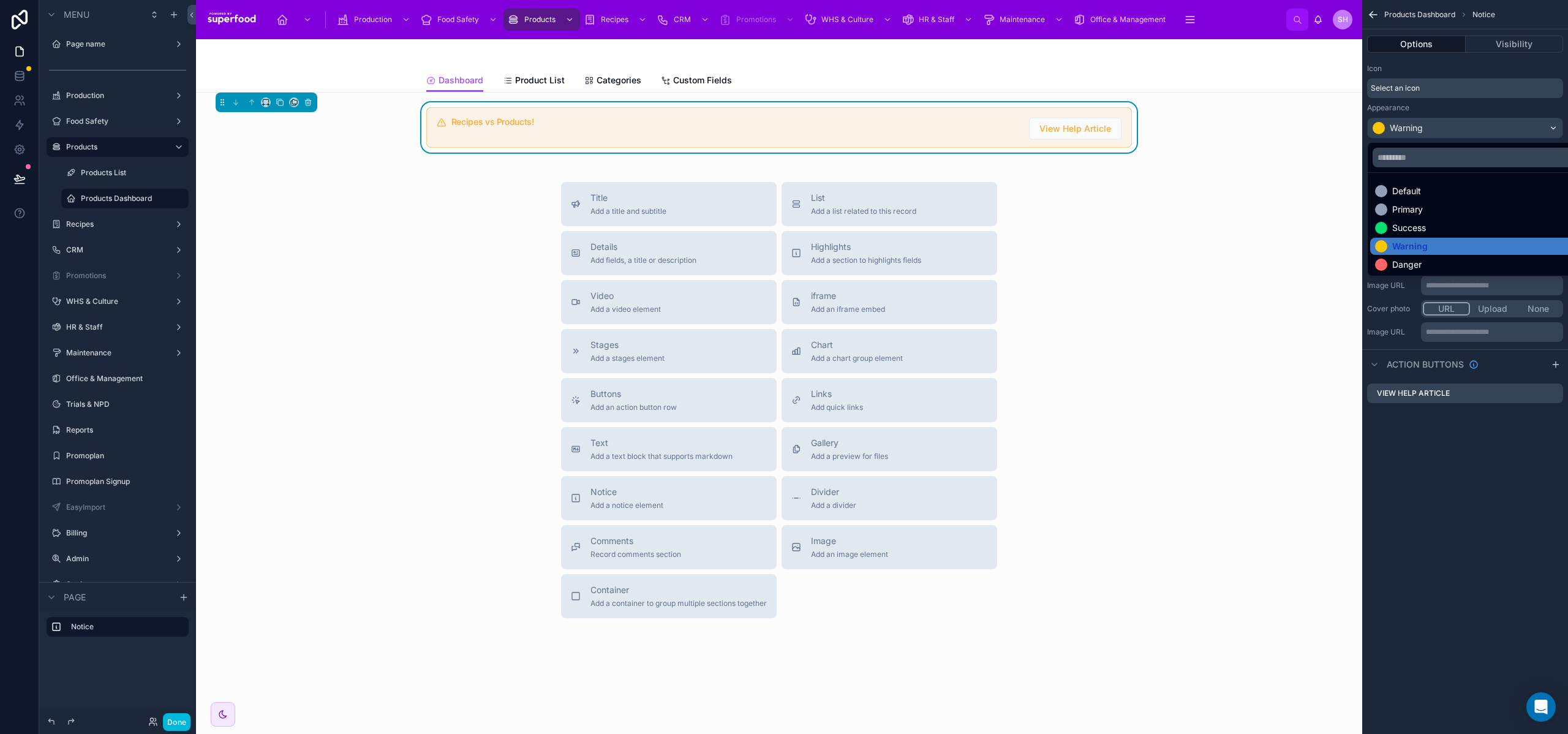
click at [1418, 259] on div "Danger" at bounding box center [1406, 265] width 29 height 12
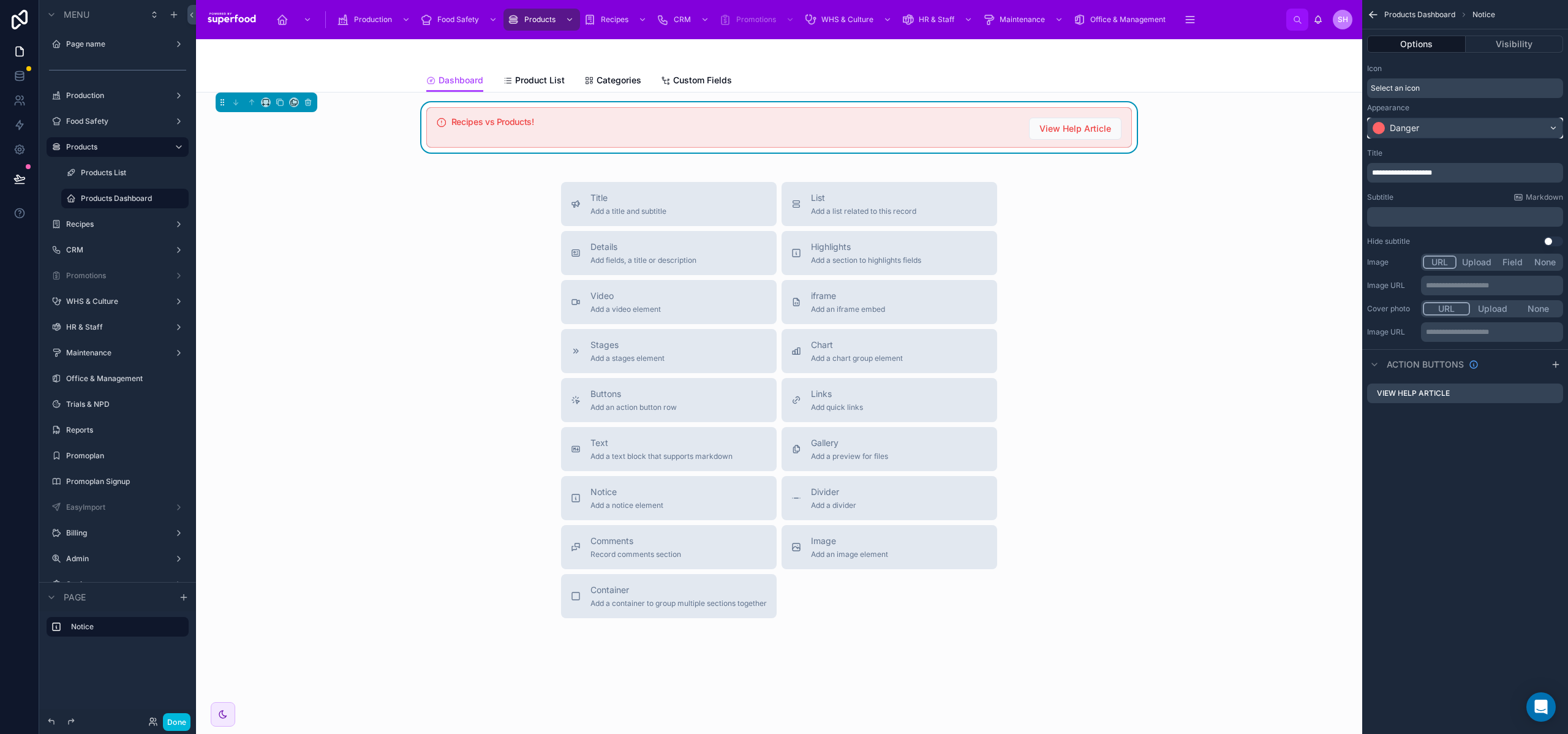
click at [1451, 125] on div "Danger" at bounding box center [1465, 128] width 195 height 19
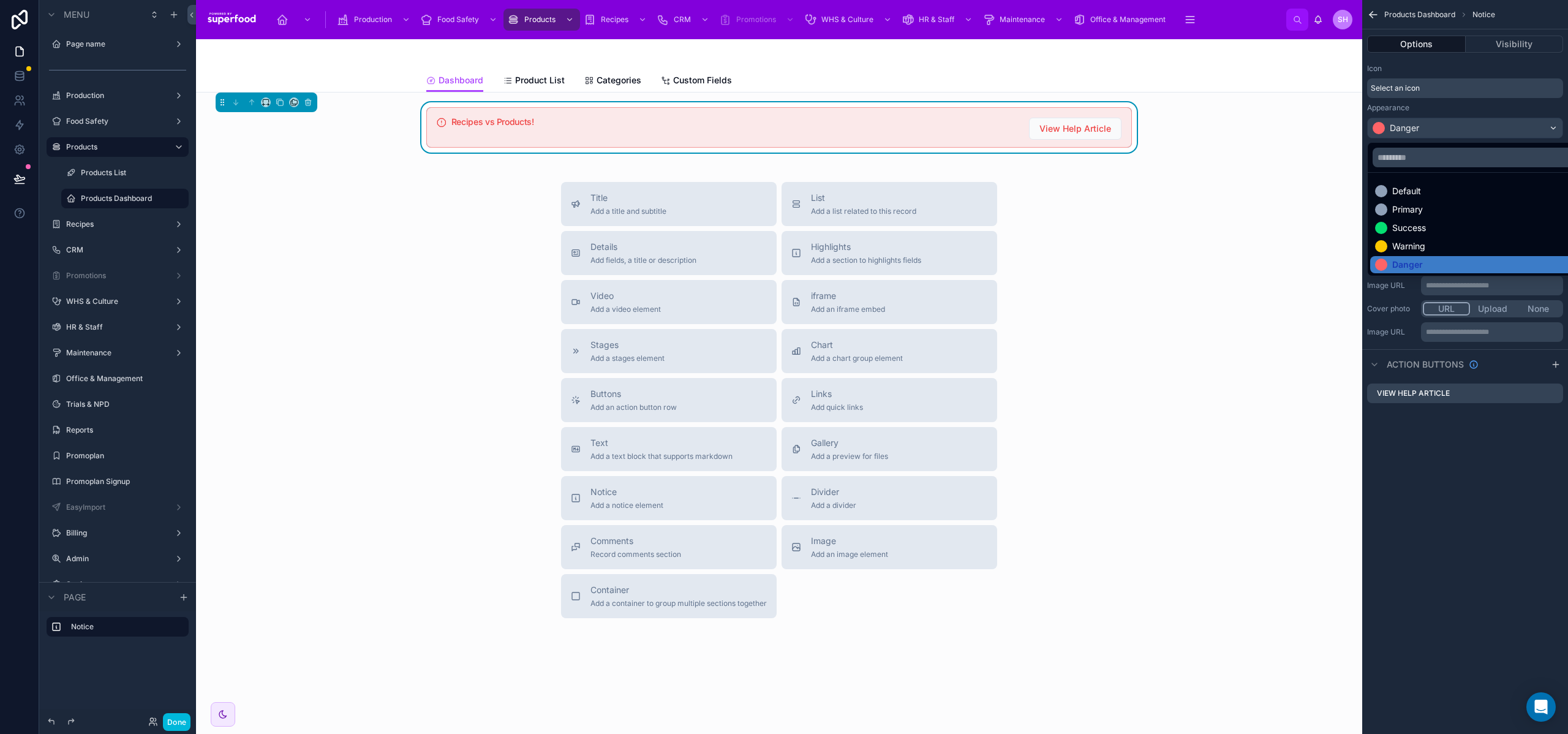
click at [1430, 210] on div "Primary" at bounding box center [1478, 210] width 208 height 12
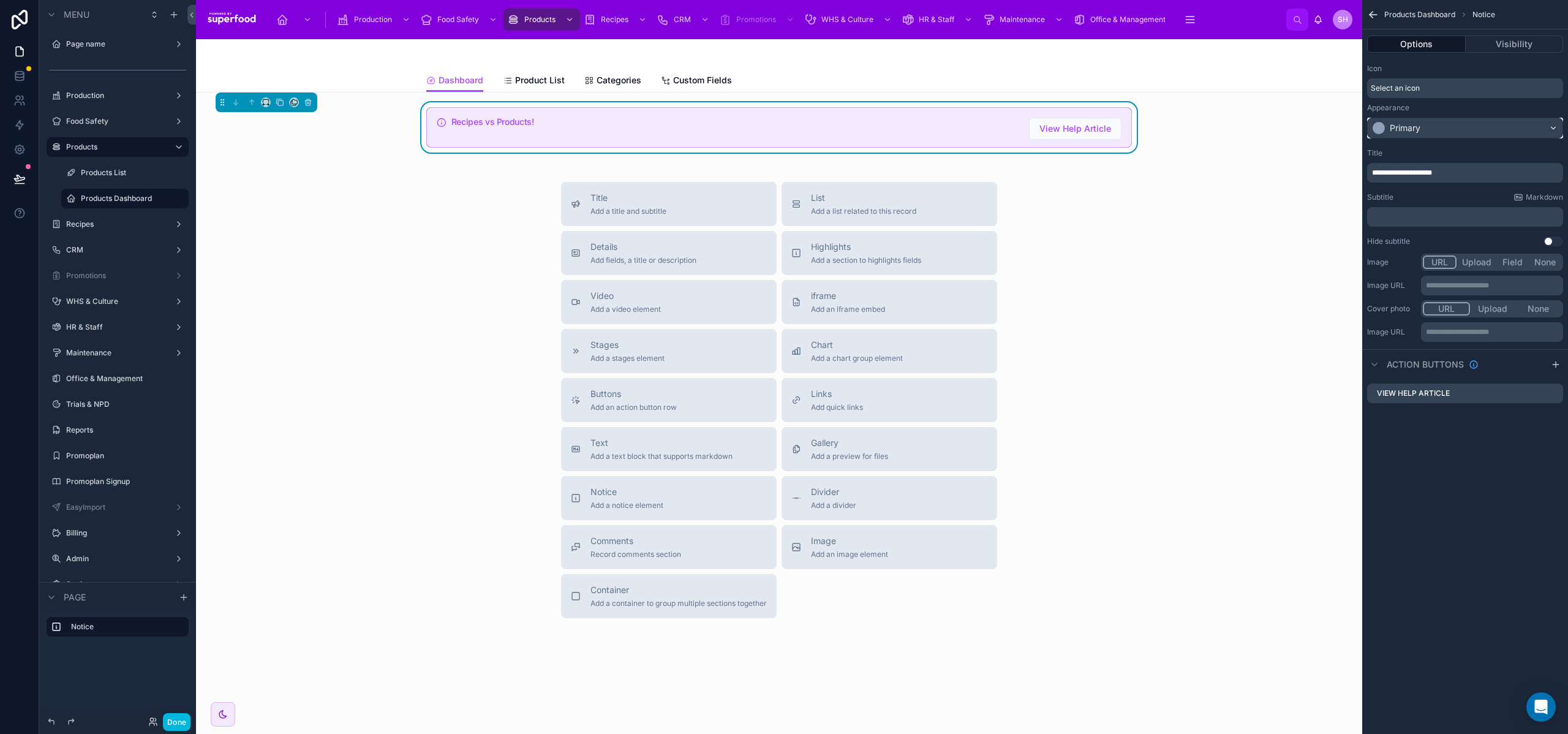
click at [1433, 132] on div "Primary" at bounding box center [1465, 128] width 195 height 19
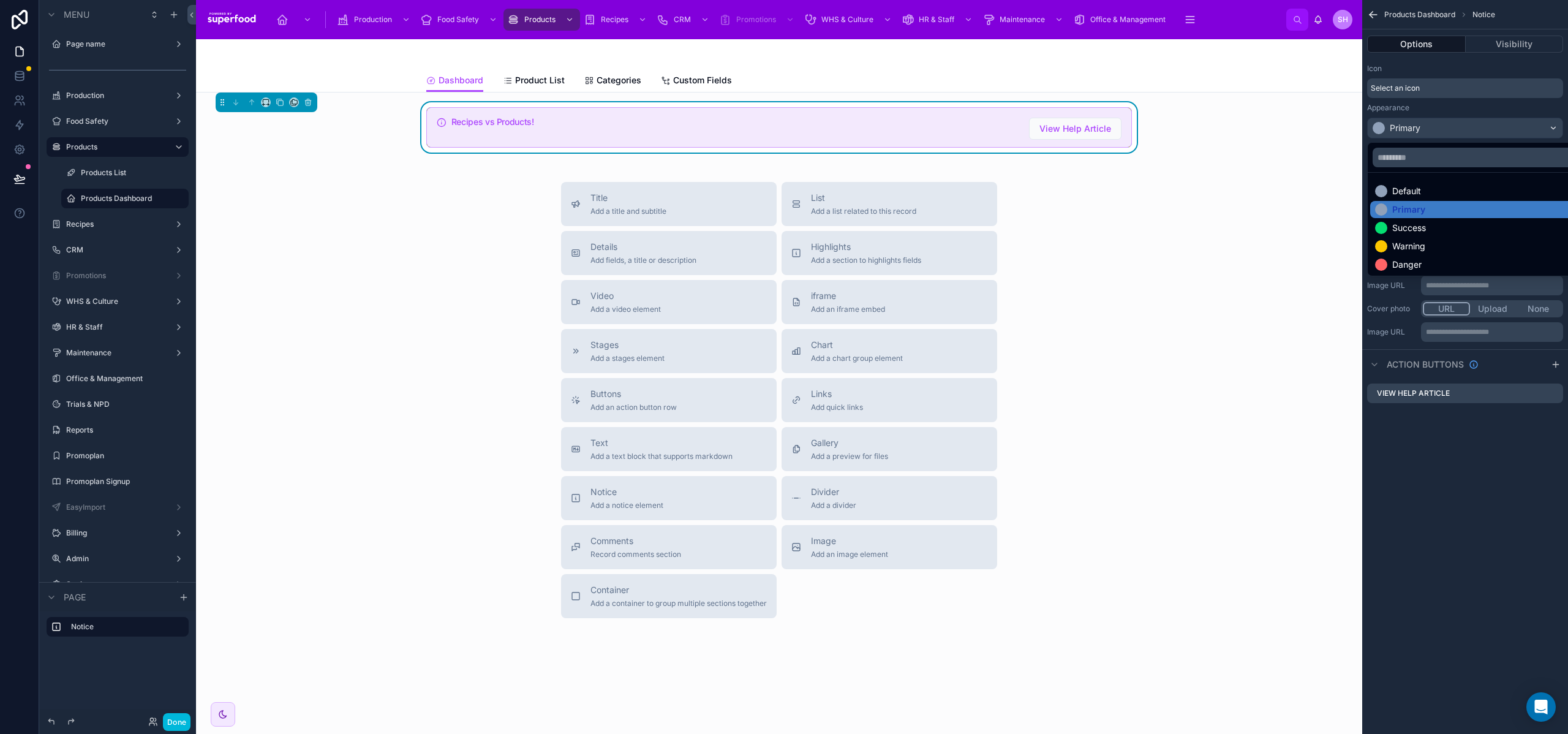
click at [1421, 185] on div "Default" at bounding box center [1478, 191] width 208 height 12
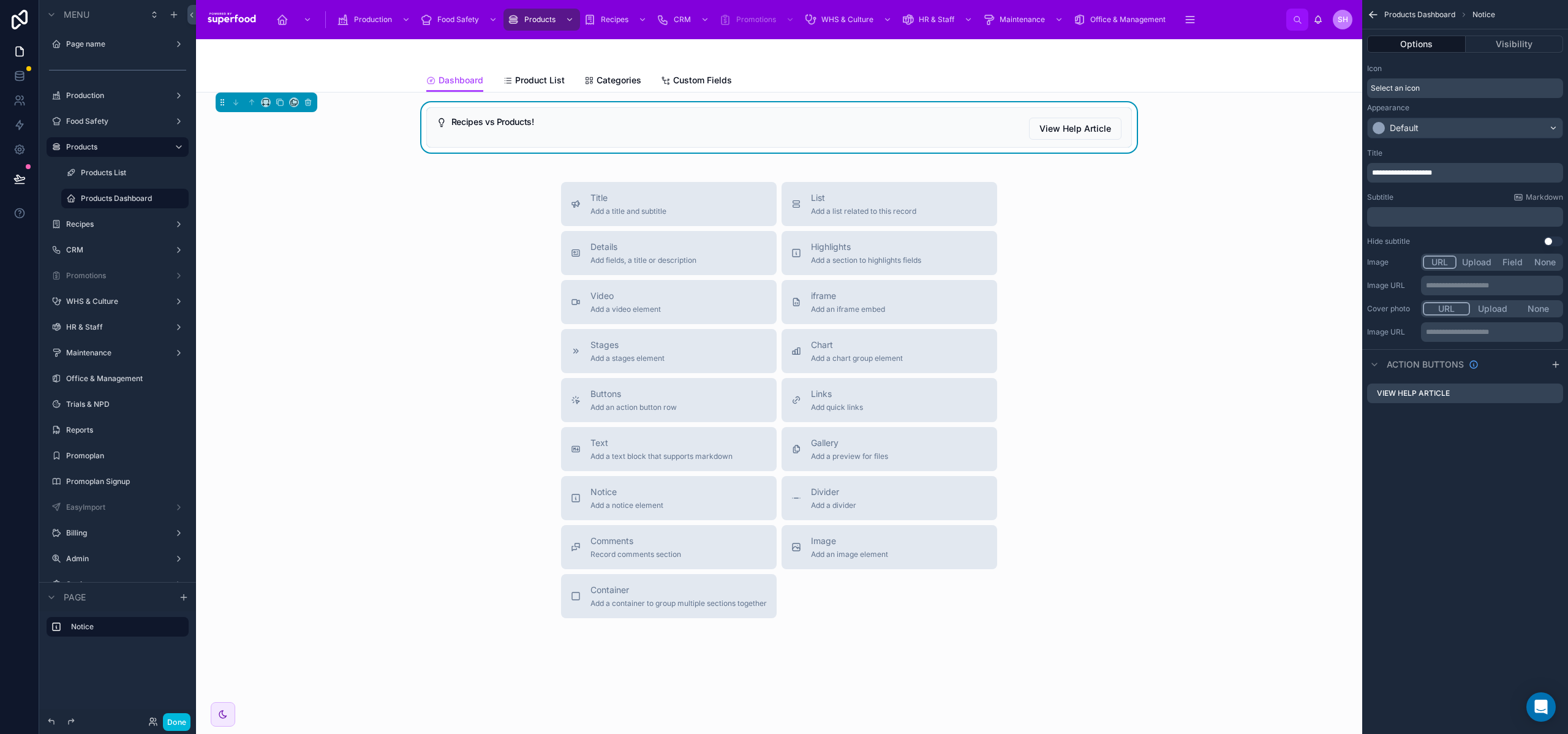
click at [1421, 106] on div "Appearance" at bounding box center [1465, 107] width 196 height 10
click at [1425, 124] on div "Default" at bounding box center [1465, 128] width 195 height 19
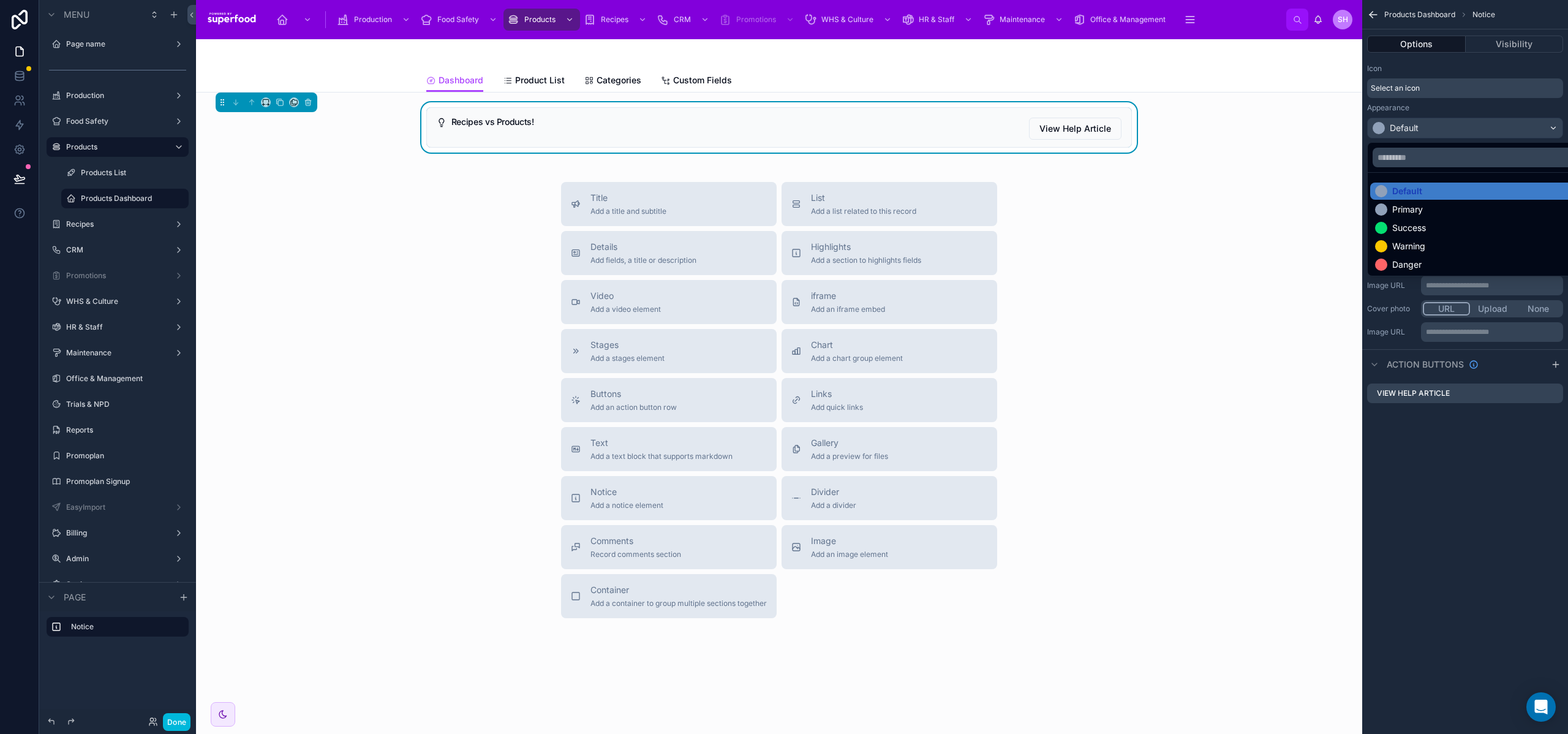
click at [1426, 202] on div "Primary" at bounding box center [1479, 209] width 218 height 17
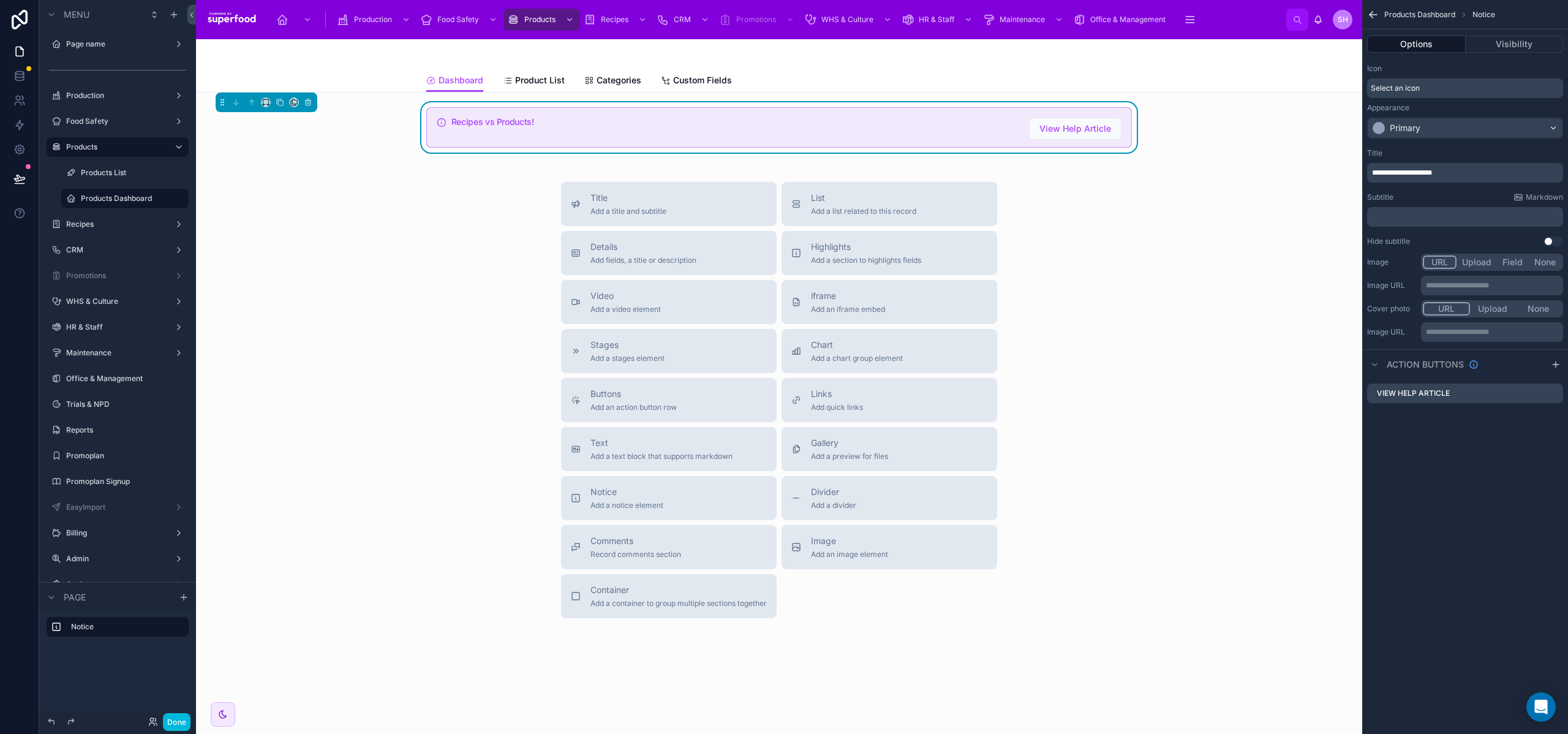
click at [1423, 173] on span "**********" at bounding box center [1402, 173] width 60 height 7
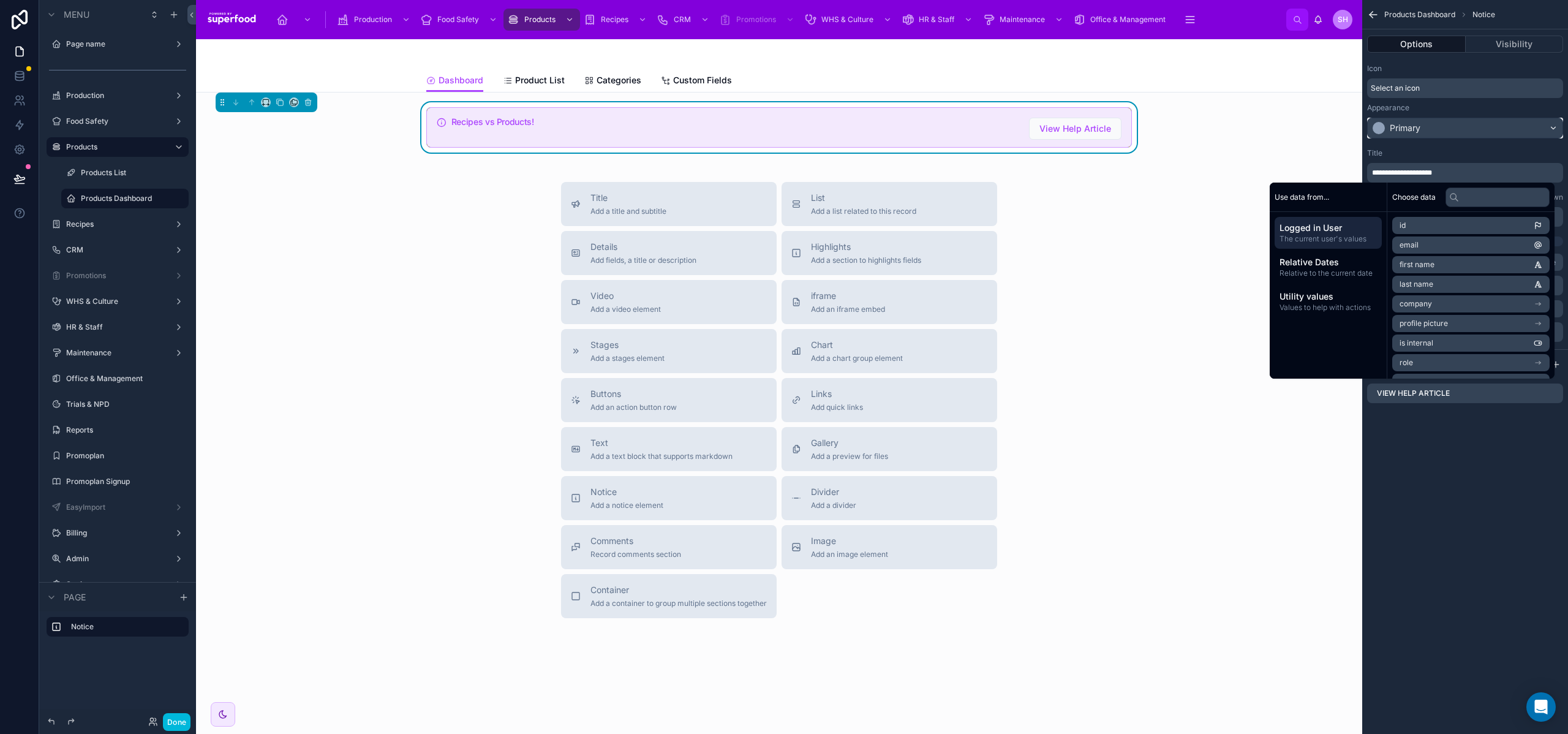
click at [1421, 125] on div "Primary" at bounding box center [1465, 128] width 195 height 19
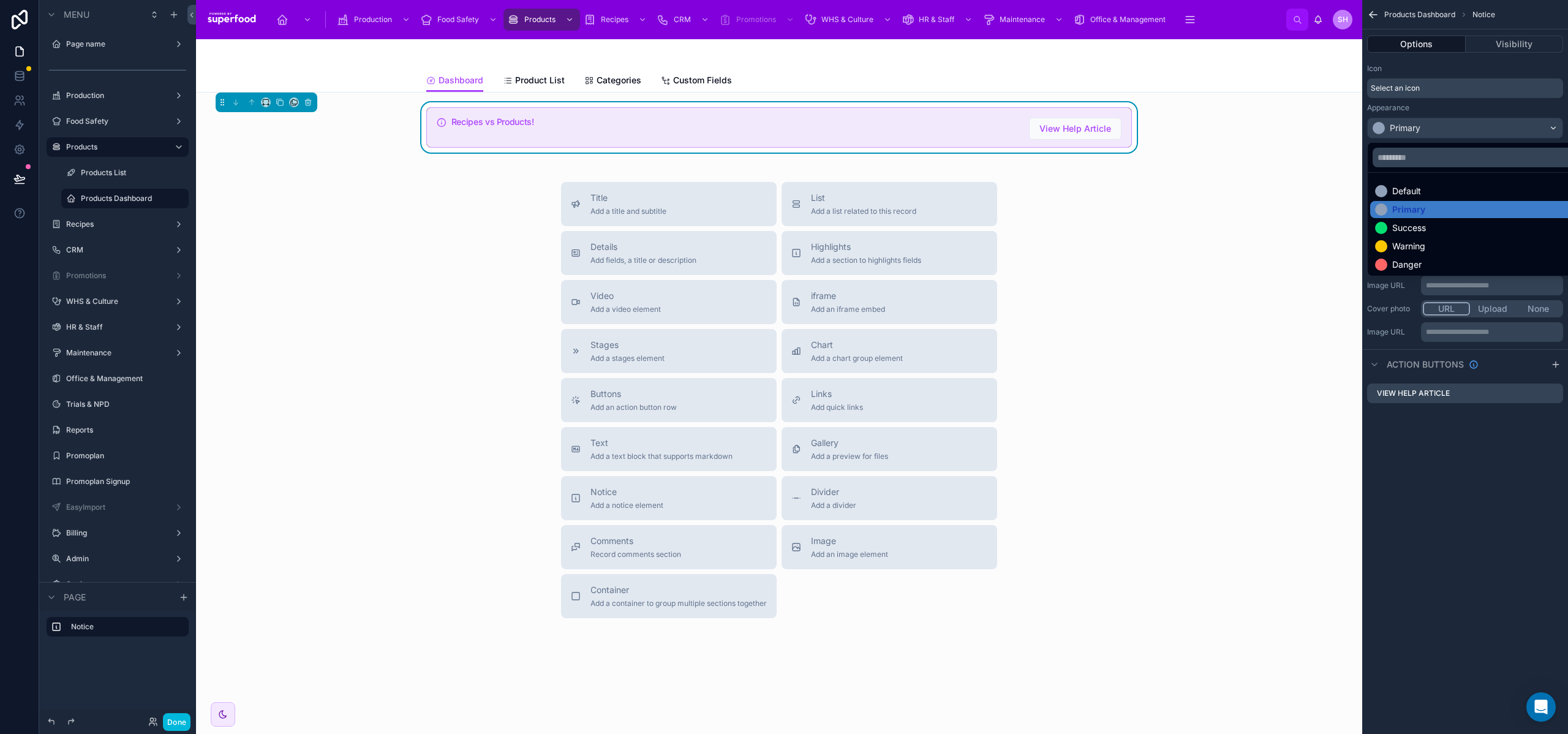
click at [1431, 227] on div "Success" at bounding box center [1478, 228] width 208 height 12
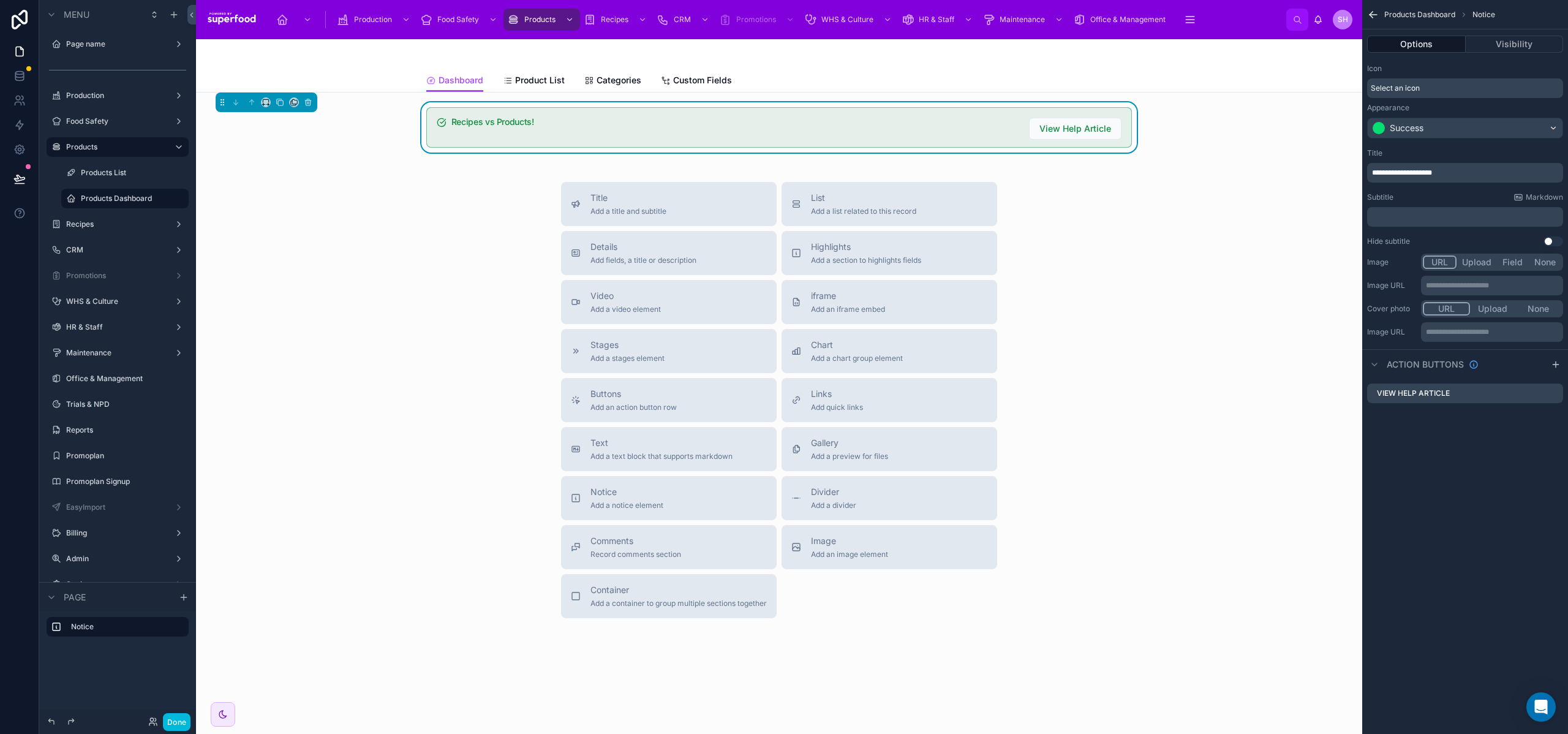
click at [1417, 212] on p "﻿" at bounding box center [1466, 216] width 189 height 10
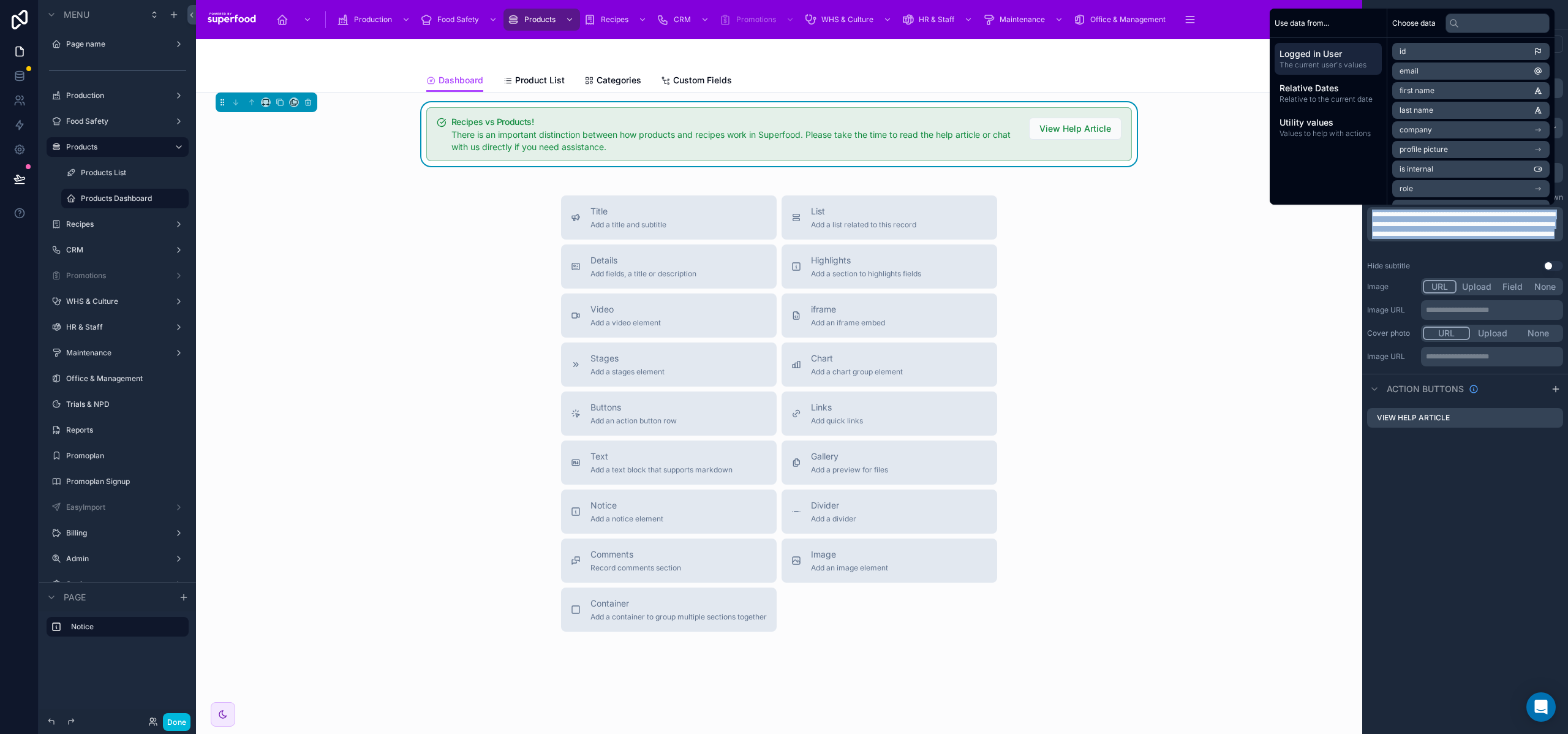
copy span "**********"
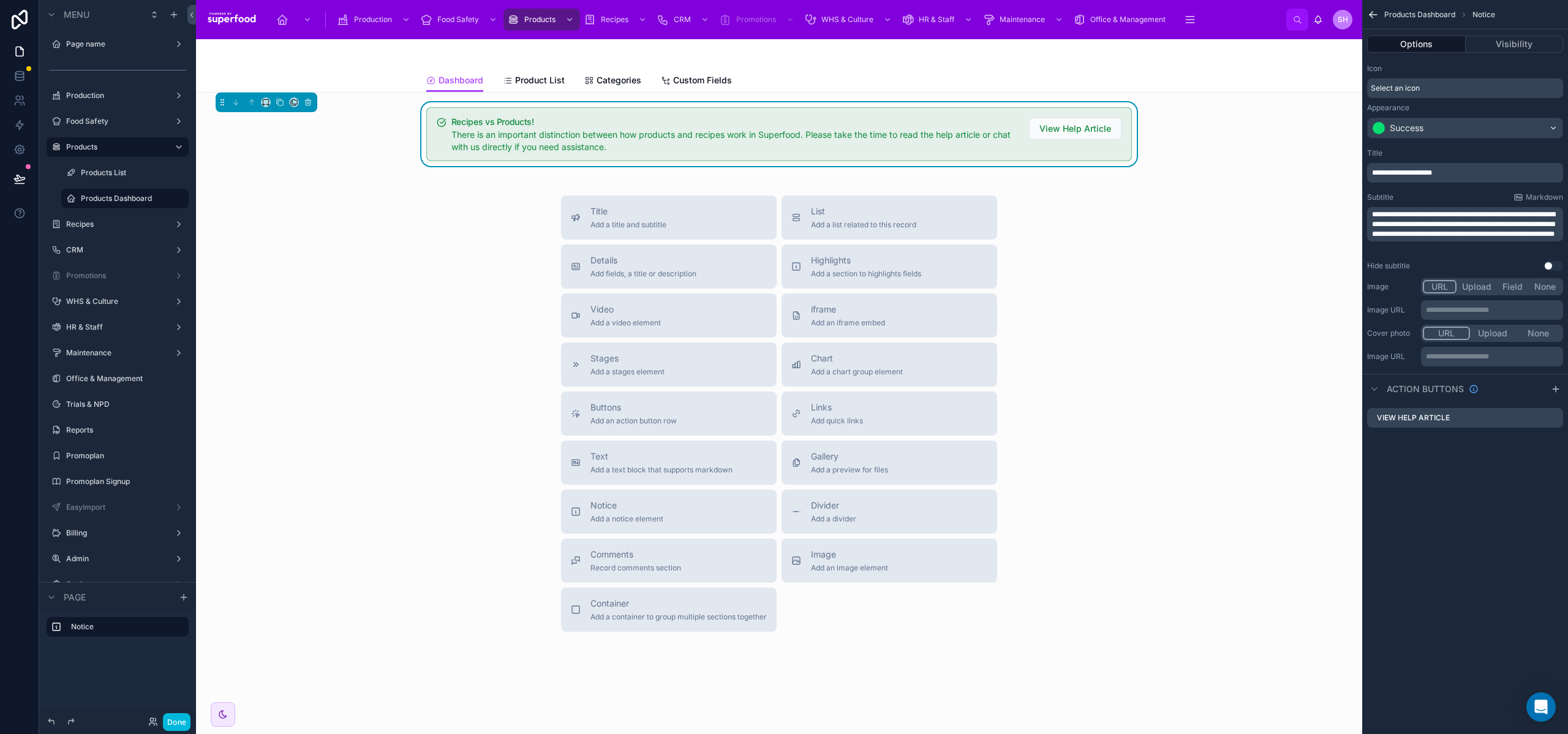
click at [1267, 245] on div "Title Add a title and subtitle List Add a list related to this record Details A…" at bounding box center [779, 413] width 1147 height 436
click at [1373, 216] on span "**********" at bounding box center [1464, 224] width 184 height 27
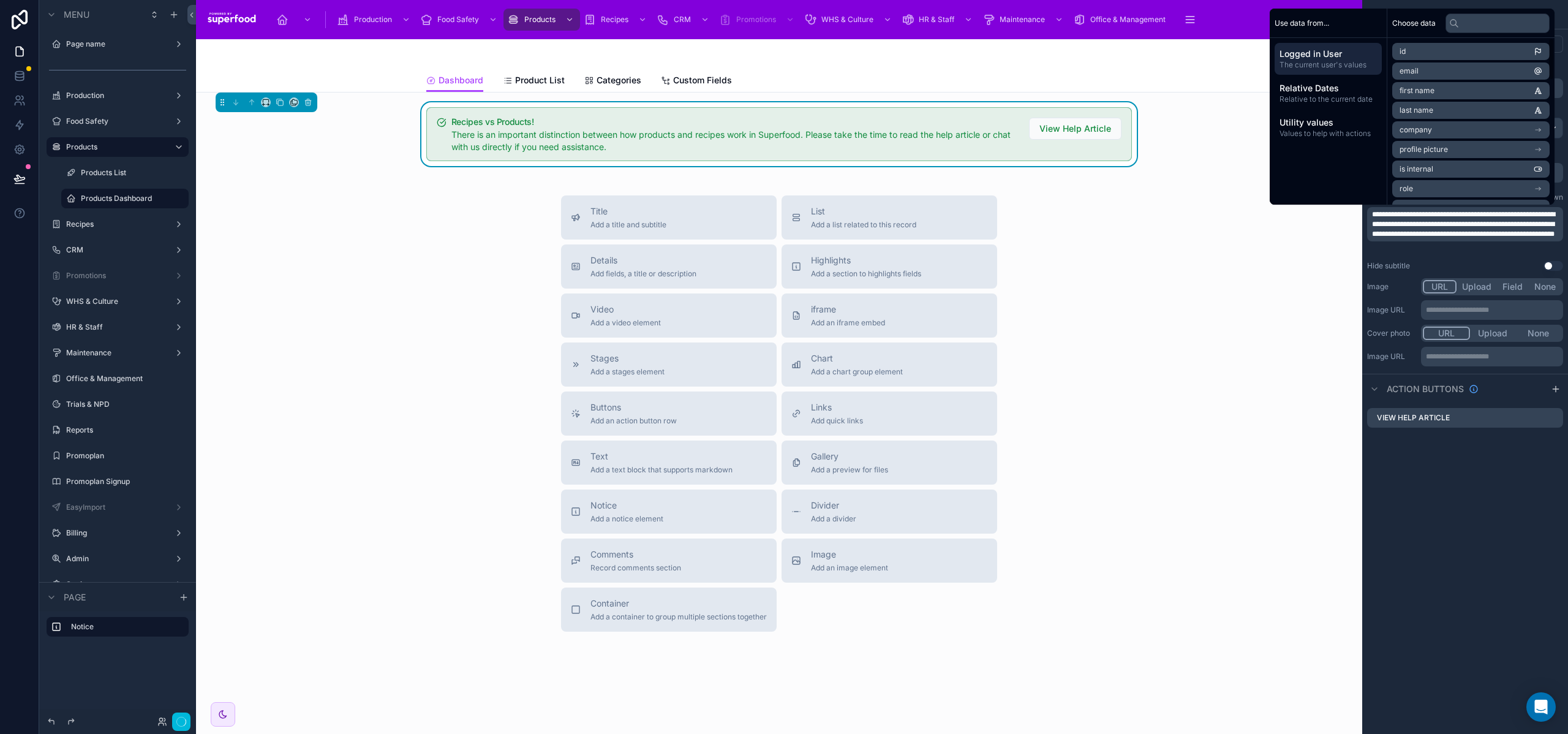
click at [1469, 495] on div "**********" at bounding box center [1465, 367] width 206 height 734
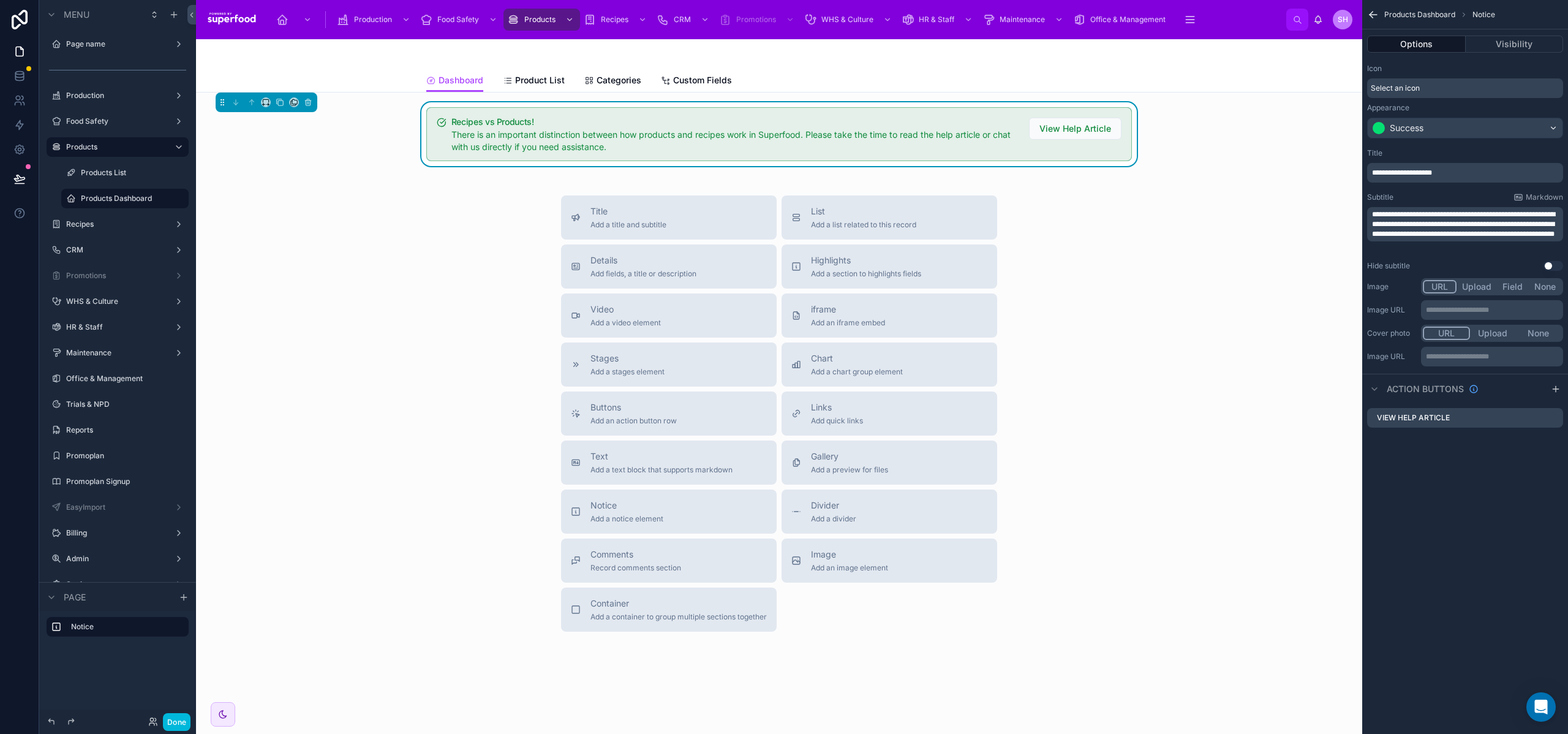
click at [1390, 219] on span "**********" at bounding box center [1464, 224] width 184 height 27
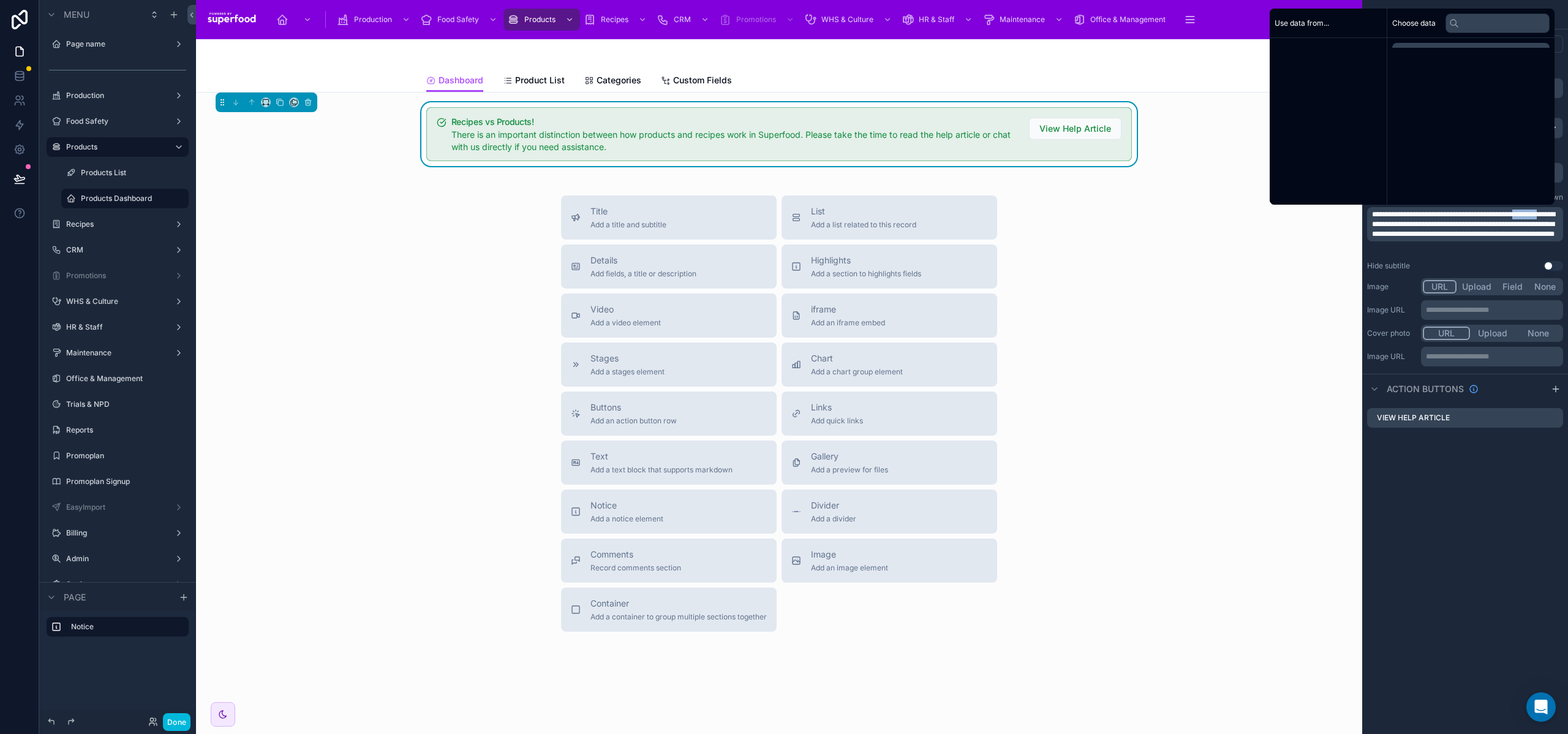
click at [1390, 219] on span "**********" at bounding box center [1464, 224] width 184 height 27
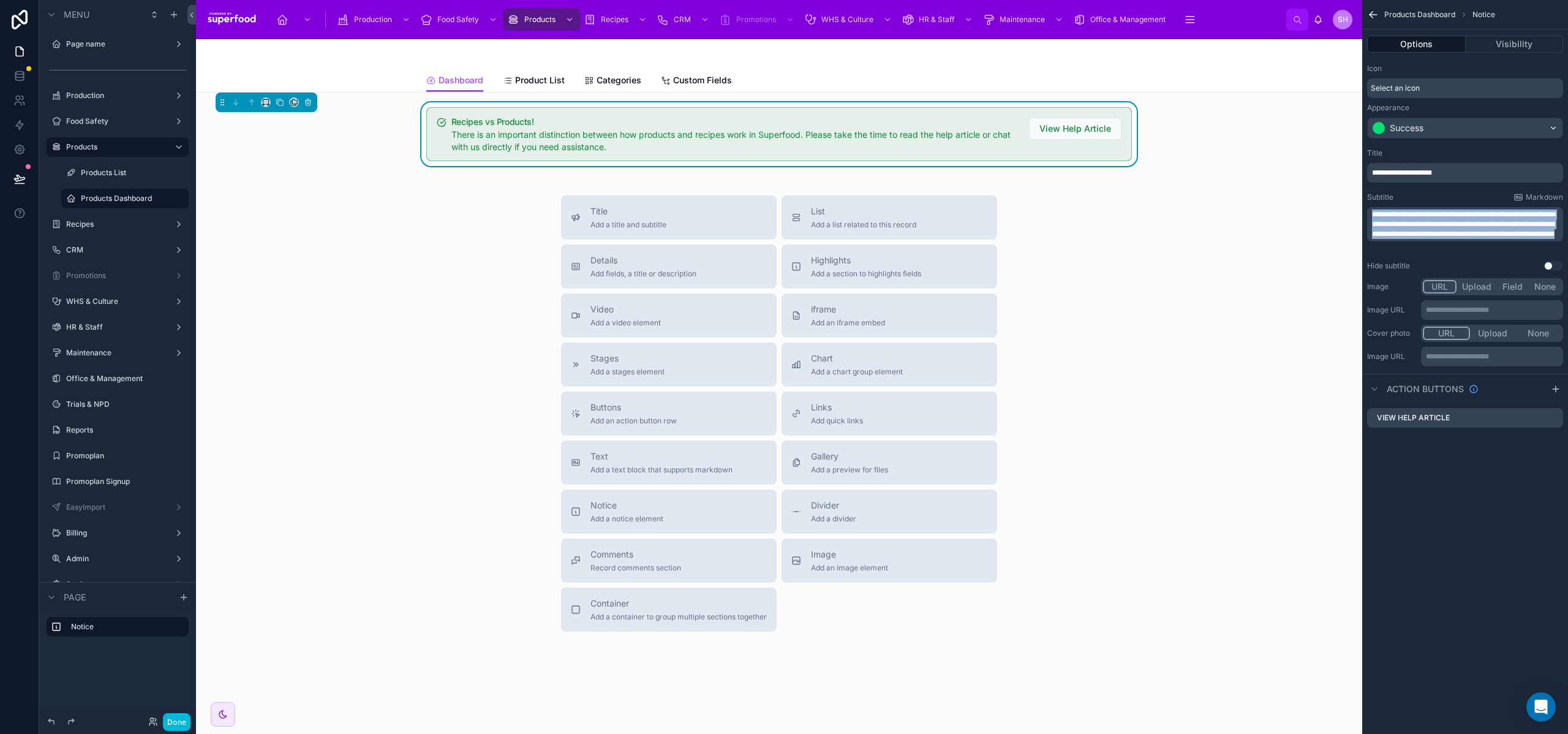
click at [1390, 219] on span "**********" at bounding box center [1464, 224] width 184 height 27
click at [1509, 239] on p "**********" at bounding box center [1466, 224] width 189 height 29
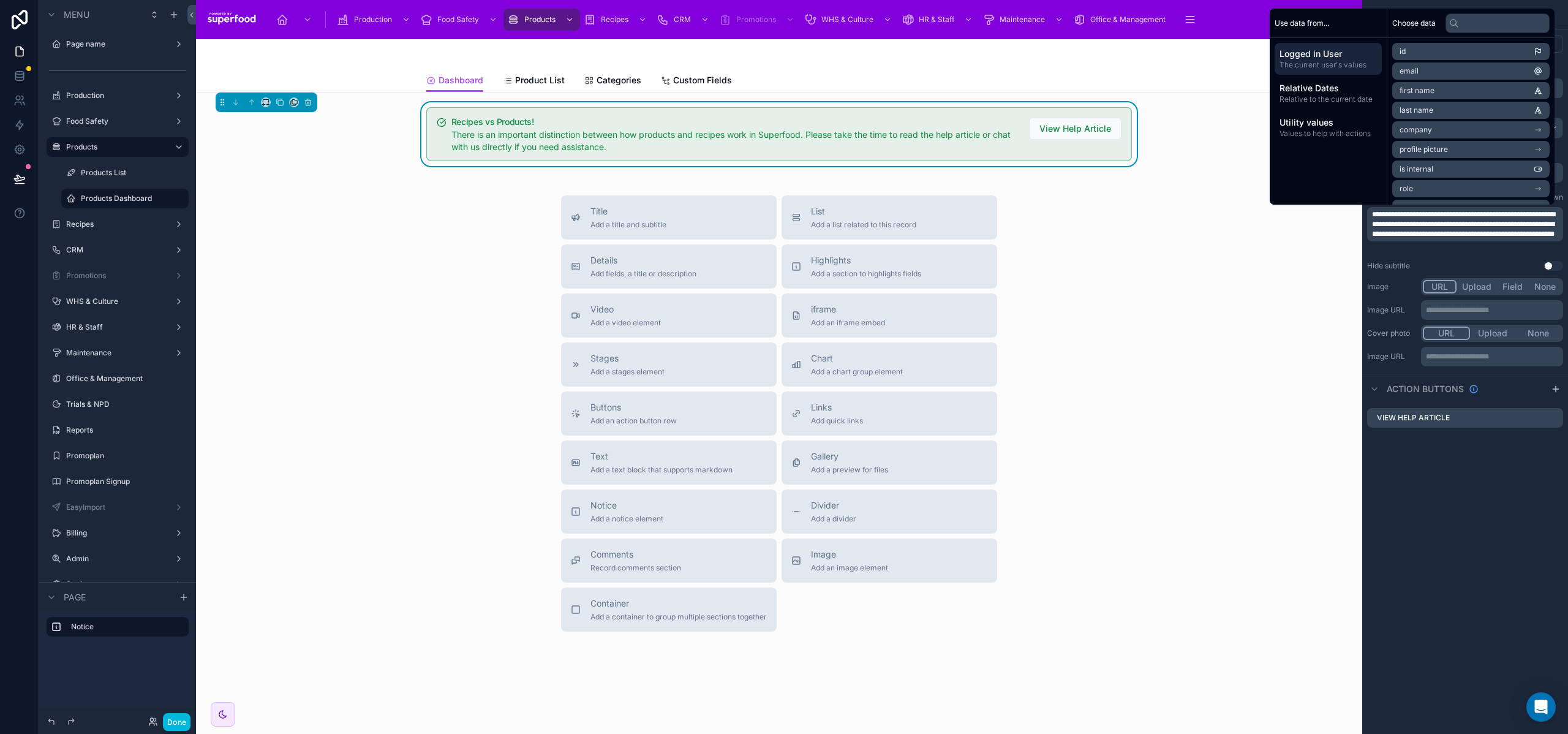
click at [1487, 504] on div "**********" at bounding box center [1465, 367] width 206 height 734
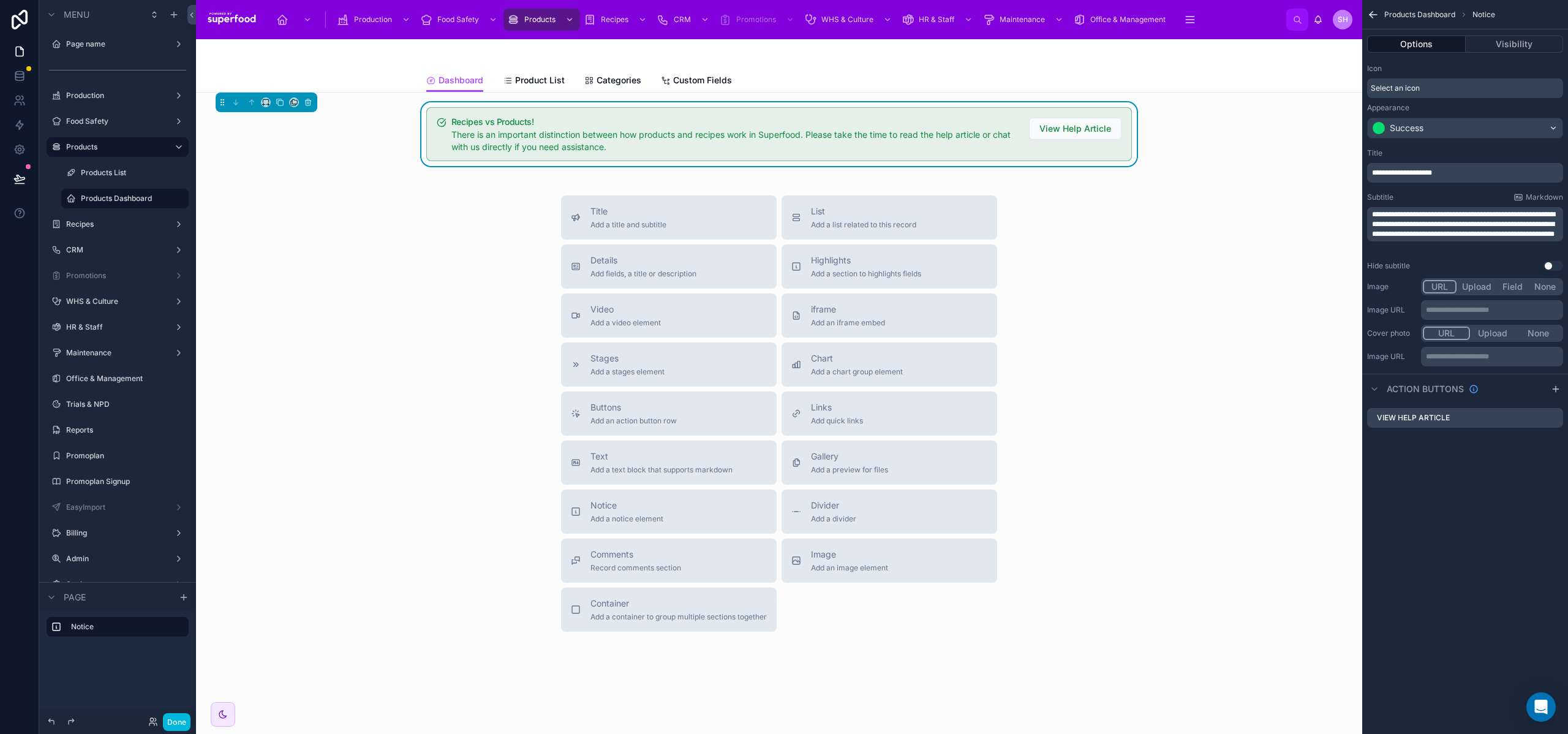
click at [0, 0] on icon "scrollable content" at bounding box center [0, 0] width 0 height 0
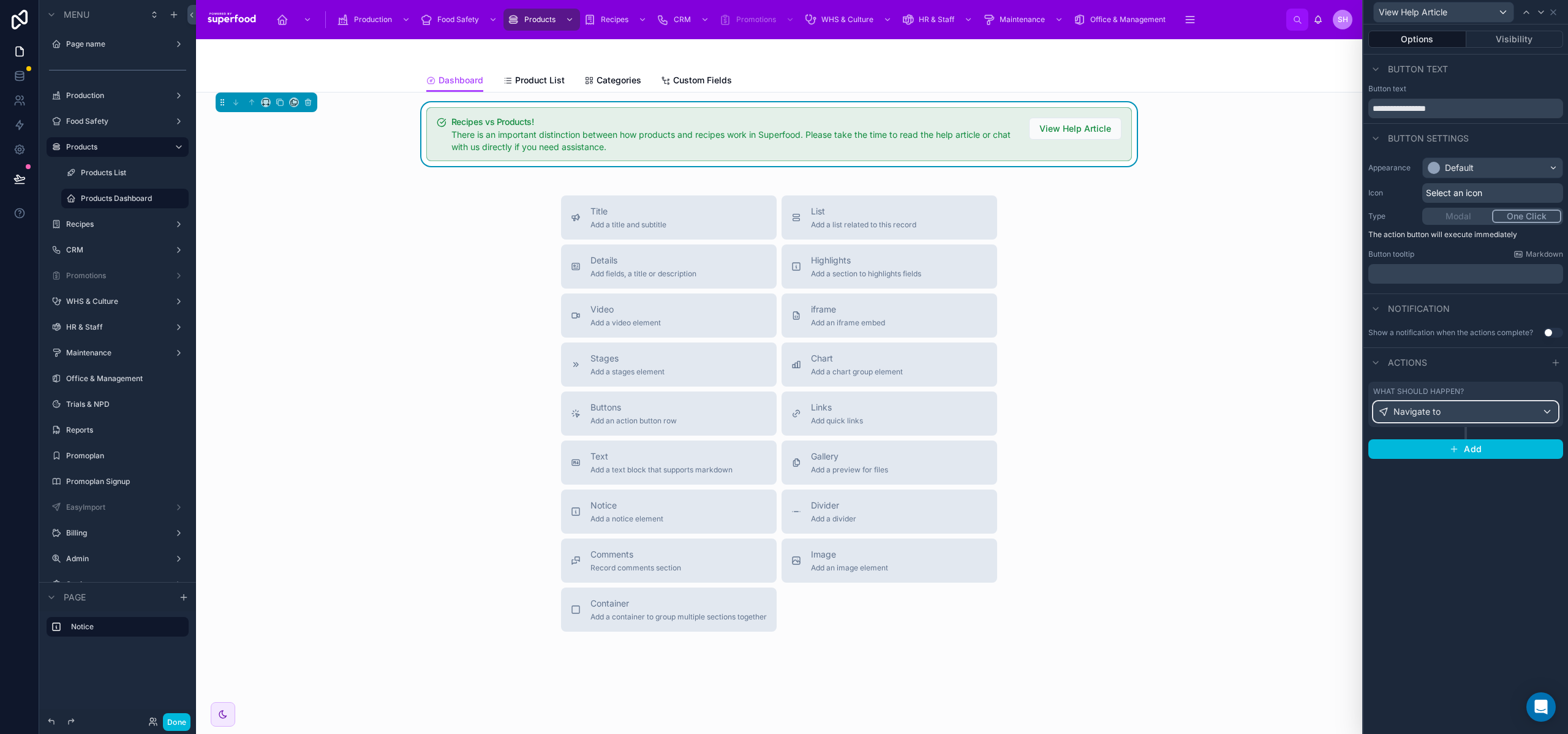
click at [1524, 413] on div "Navigate to" at bounding box center [1466, 412] width 184 height 19
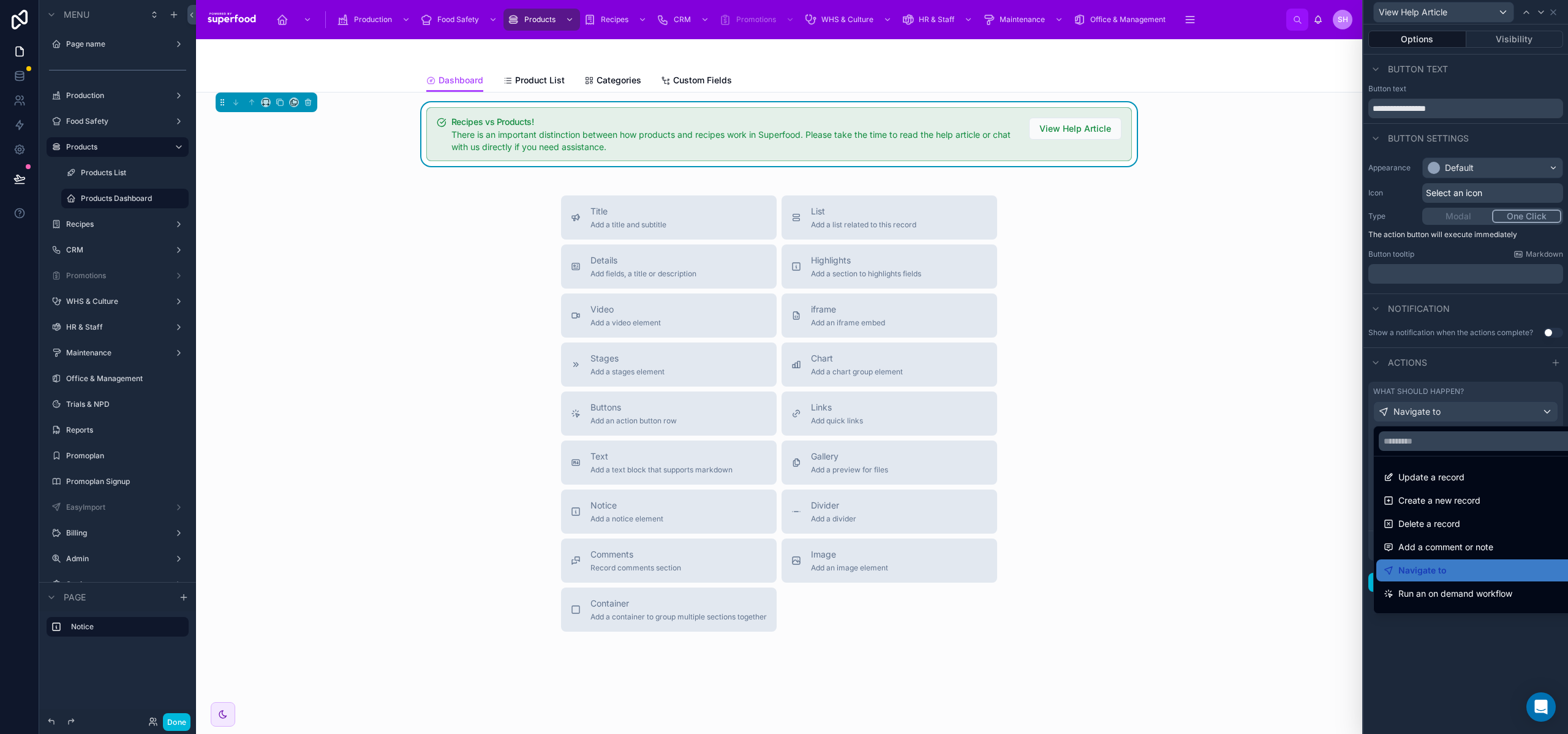
click at [1493, 415] on div at bounding box center [1466, 367] width 204 height 734
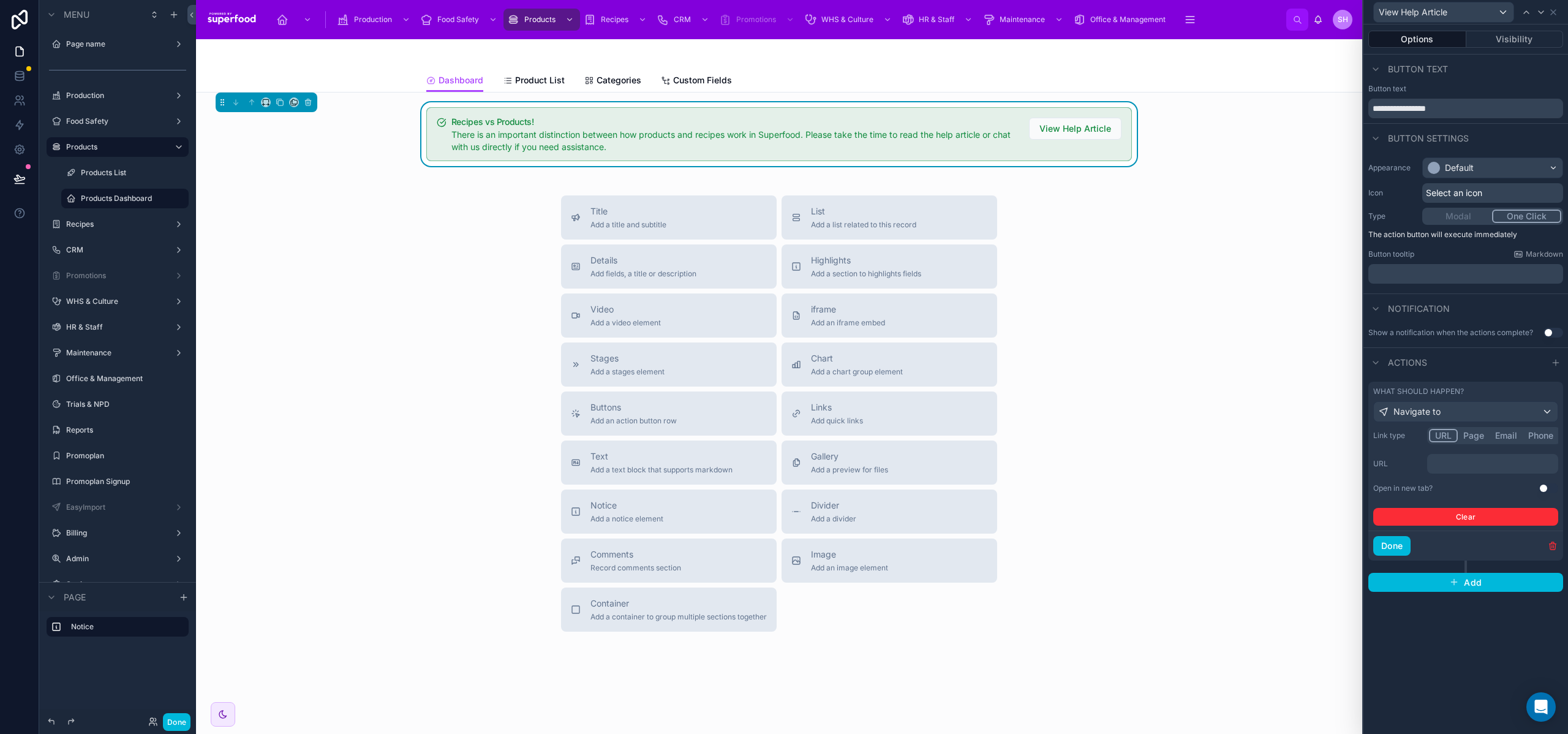
click at [1461, 468] on p "﻿" at bounding box center [1494, 463] width 124 height 12
click at [1543, 489] on button "Use setting" at bounding box center [1549, 488] width 19 height 10
click at [1482, 459] on p "﻿" at bounding box center [1494, 463] width 124 height 12
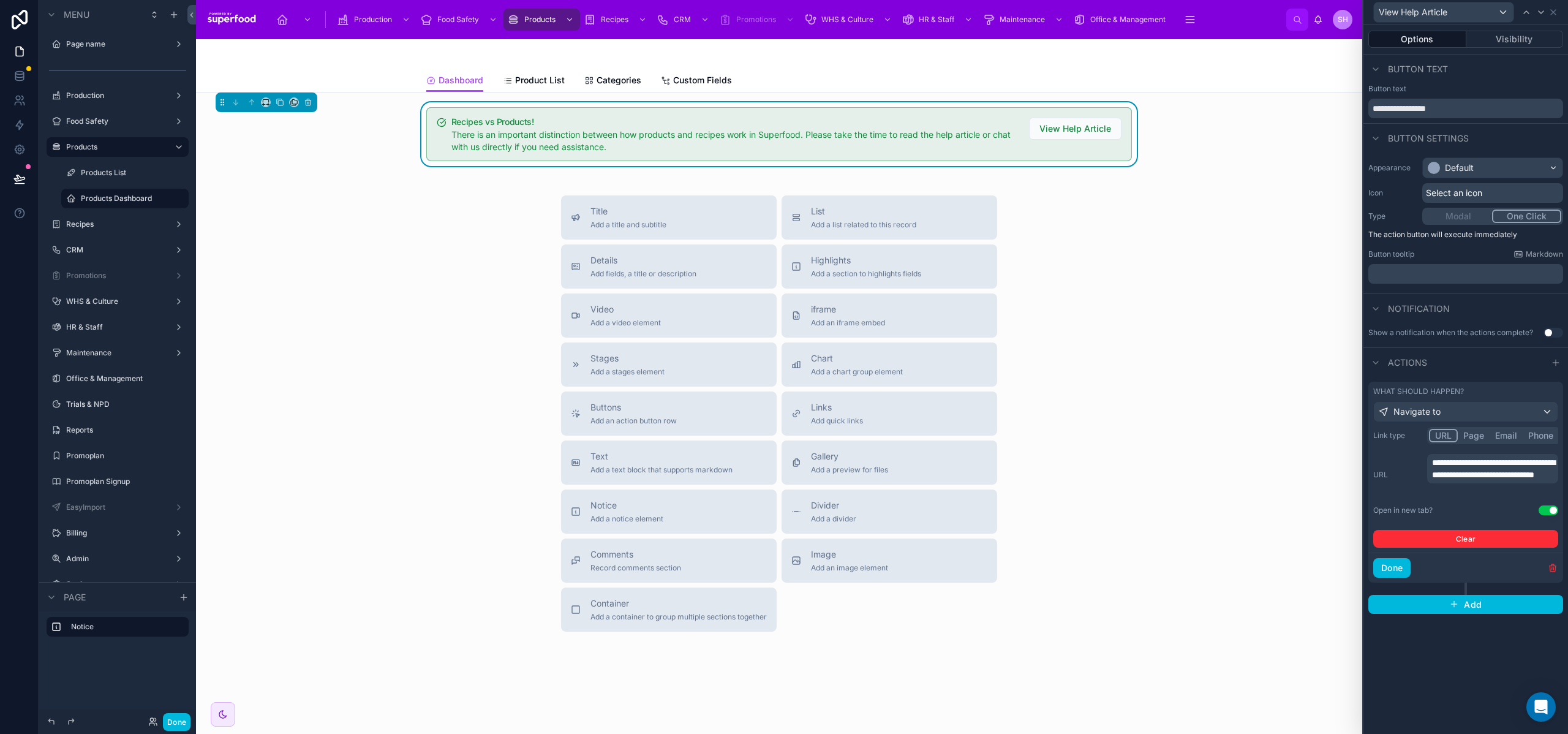
click at [1443, 707] on div "**********" at bounding box center [1466, 379] width 204 height 709
click at [632, 140] on div "There is an important distinction between how products and recipes work in Supe…" at bounding box center [735, 140] width 568 height 25
click at [501, 129] on span "There is an important distinction between how products and recipes work in Supe…" at bounding box center [731, 140] width 559 height 22
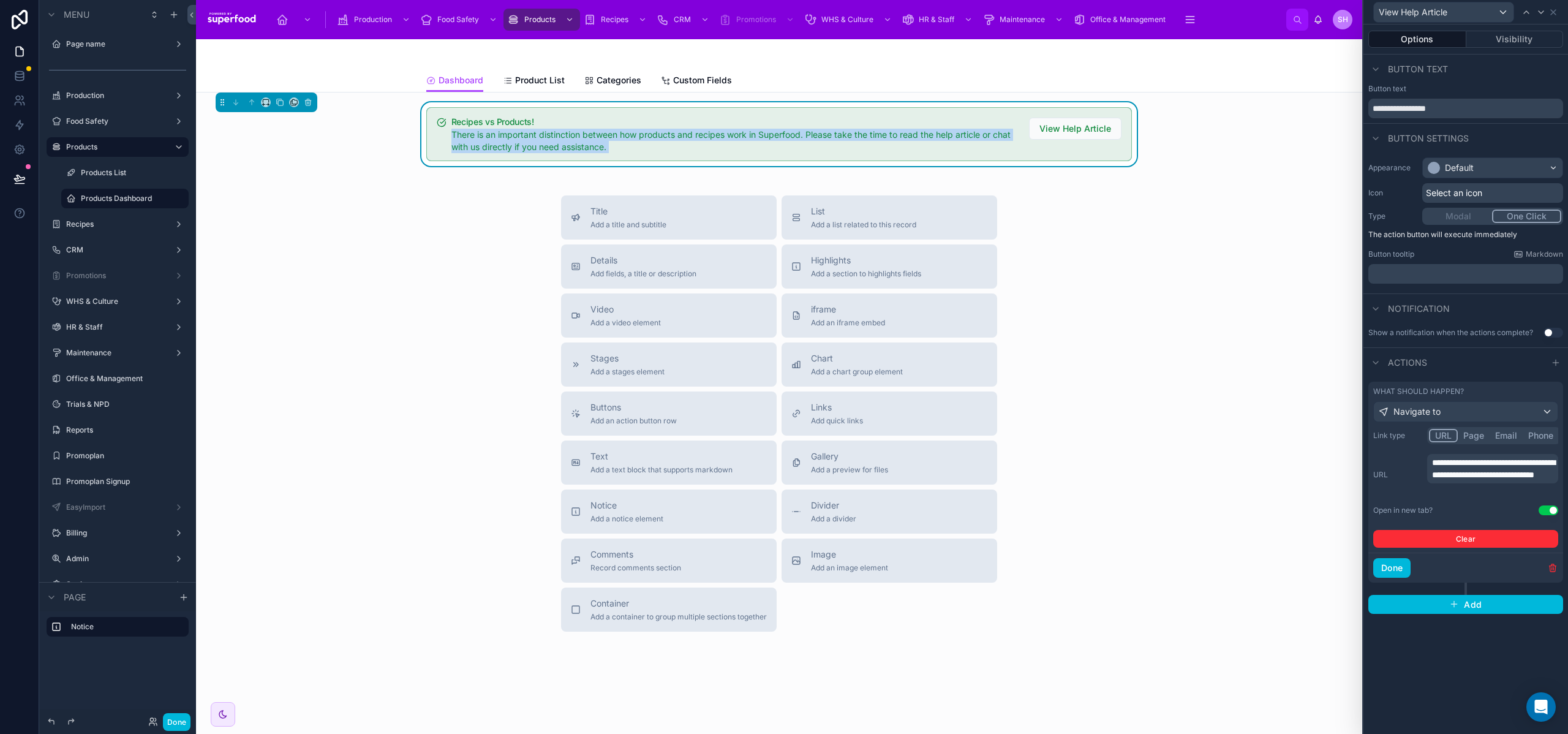
copy span "There is an important distinction between how products and recipes work in Supe…"
click at [595, 22] on icon "scrollable content" at bounding box center [590, 19] width 12 height 12
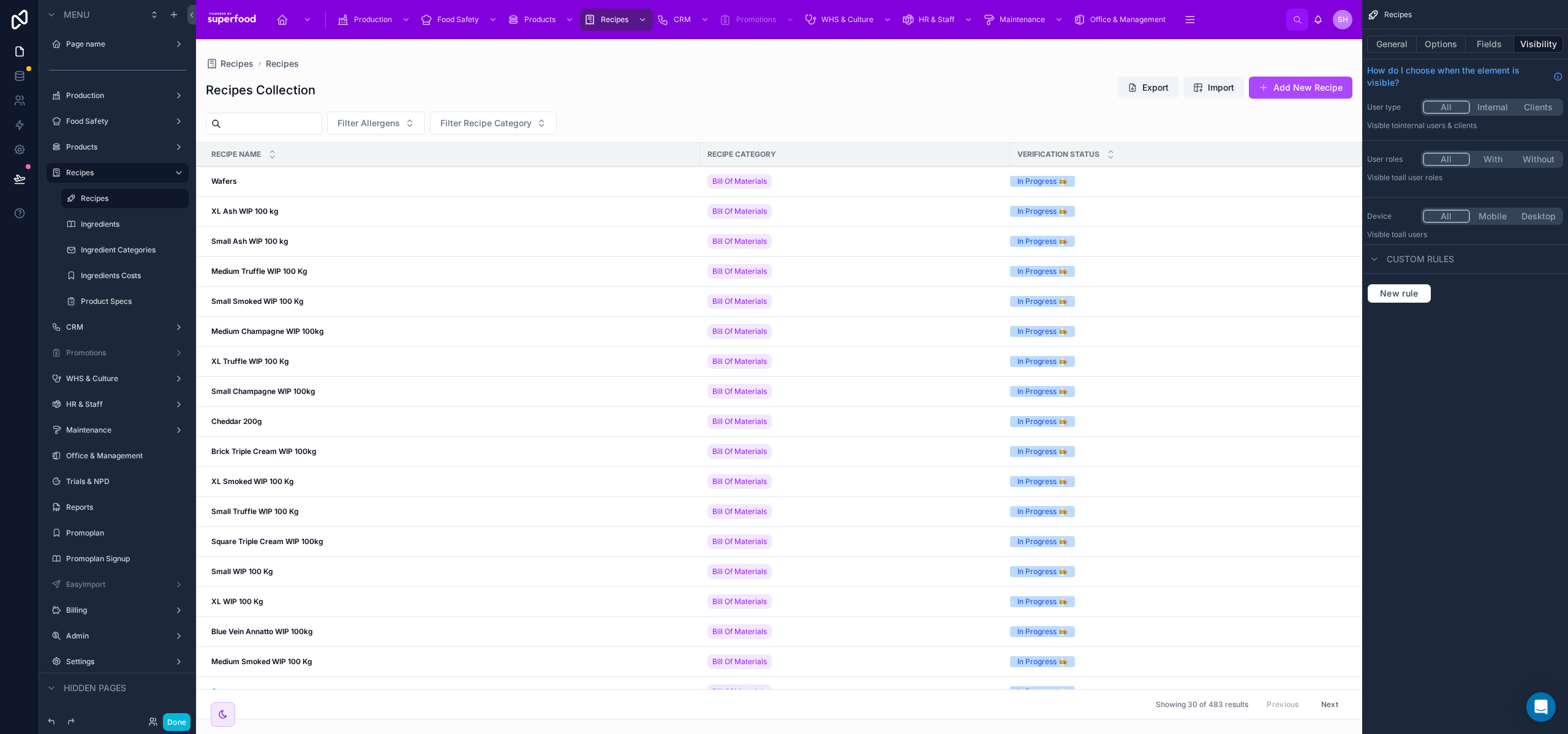
click at [431, 82] on div at bounding box center [779, 386] width 1166 height 694
click at [172, 15] on icon "scrollable content" at bounding box center [173, 15] width 5 height 0
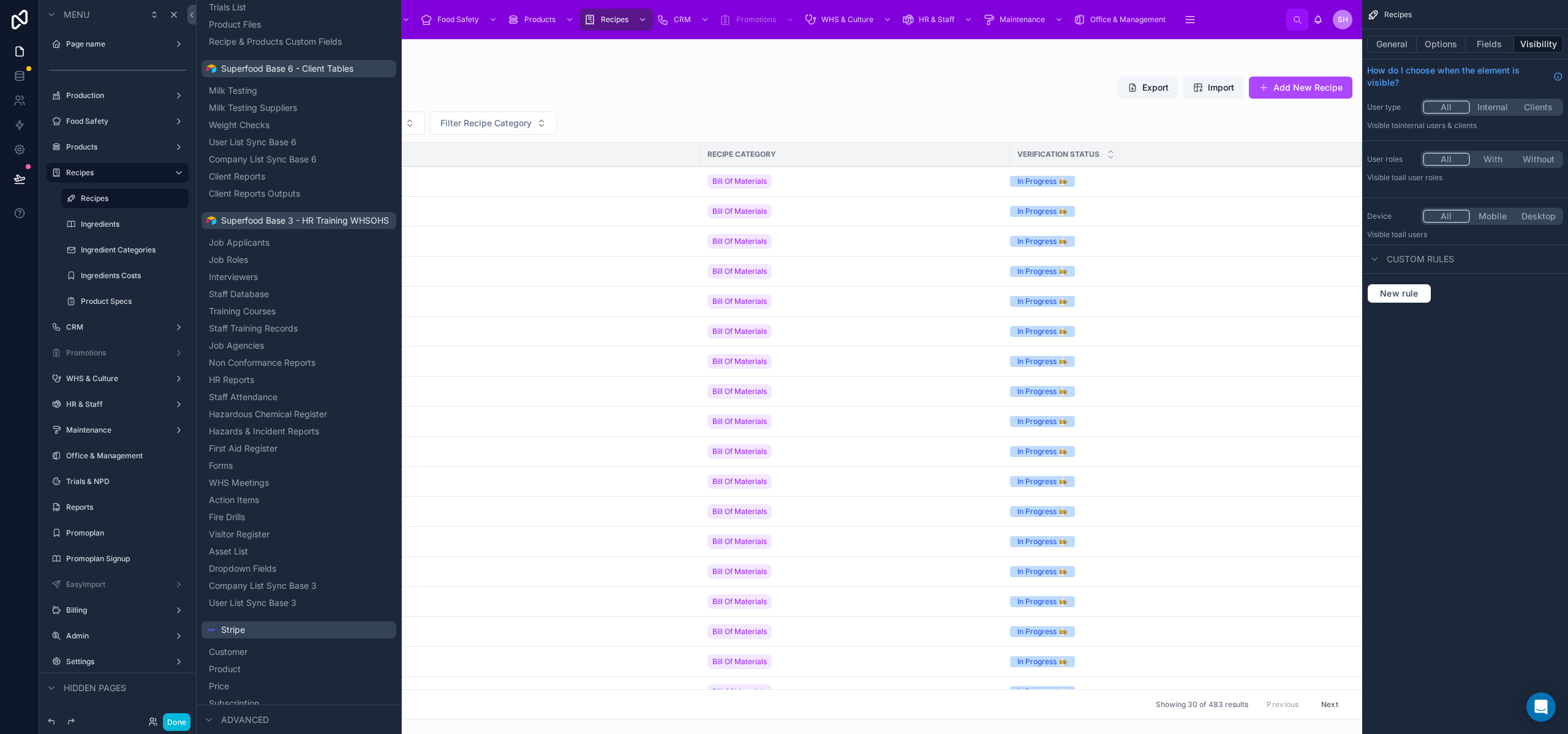
scroll to position [1662, 0]
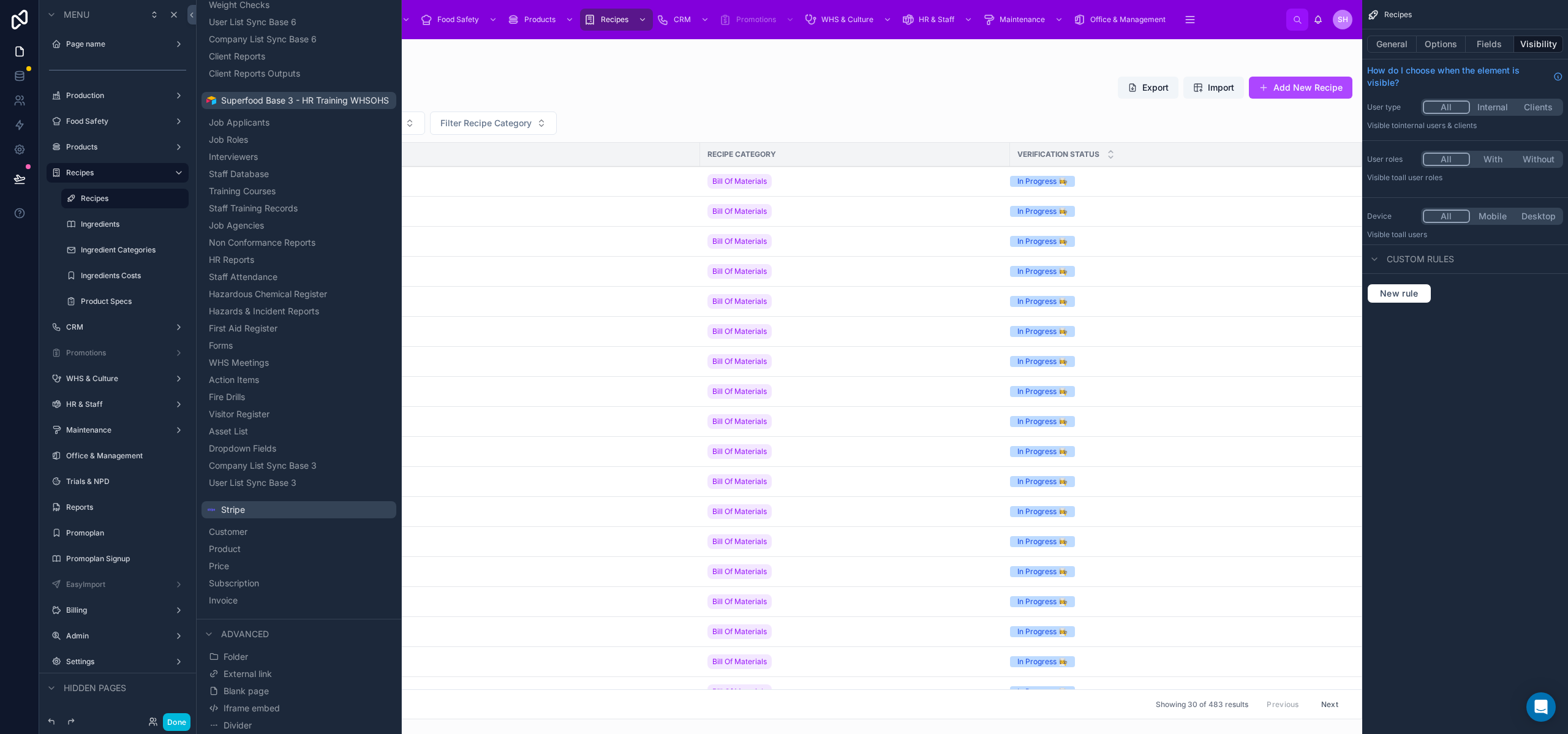
click at [241, 691] on span "Blank page" at bounding box center [246, 691] width 46 height 12
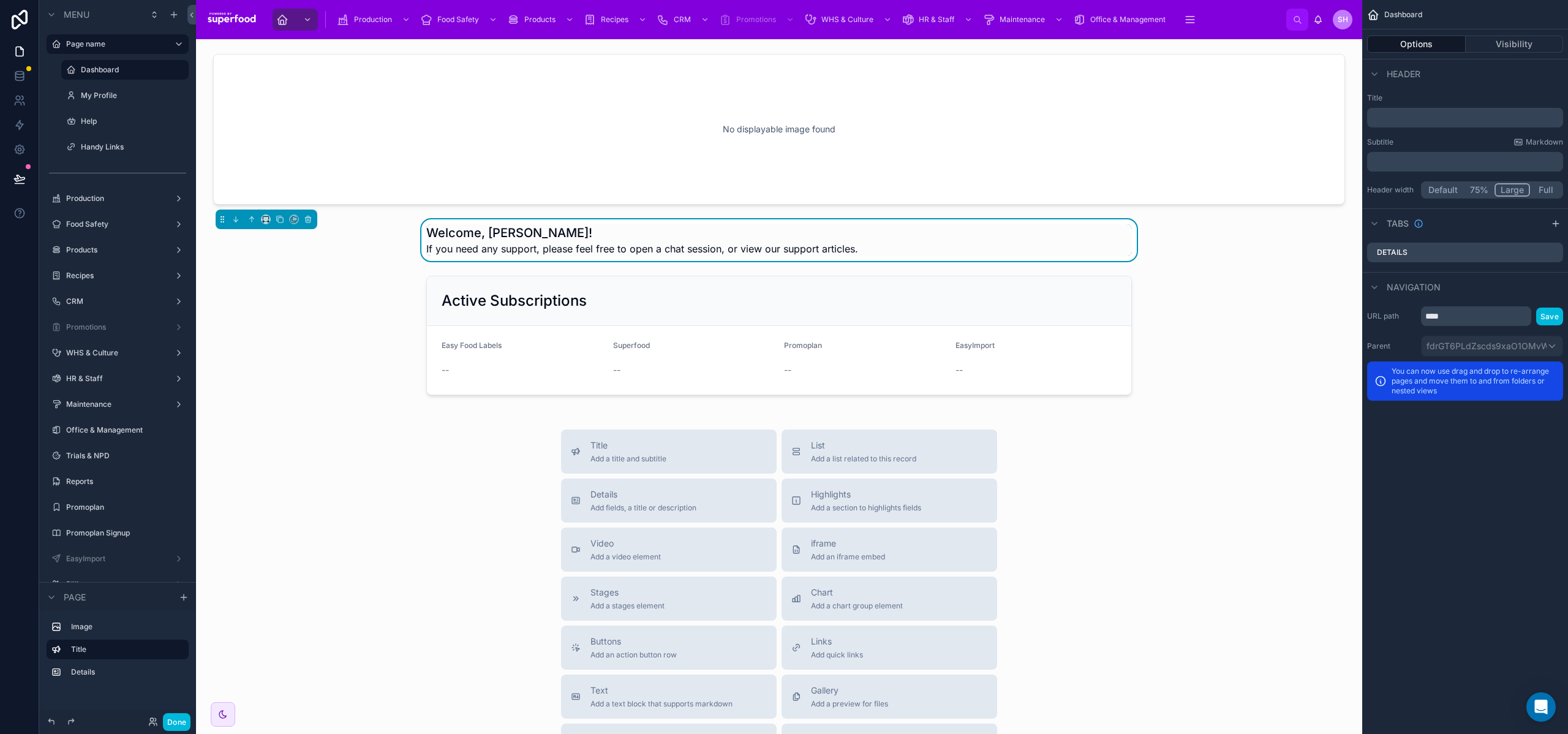
click at [0, 0] on div "scrollable content" at bounding box center [0, 0] width 0 height 0
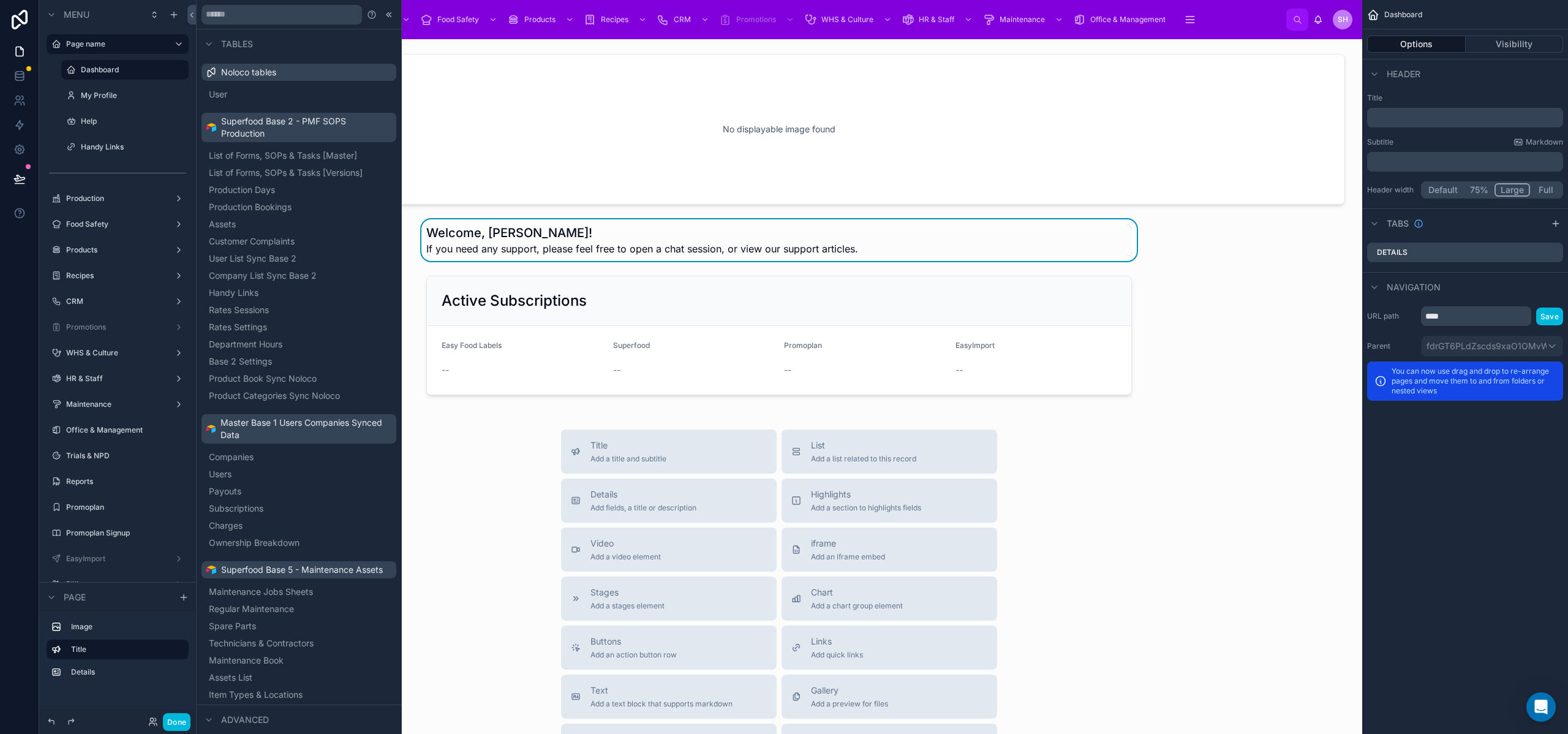
click at [97, 272] on label "Recipes" at bounding box center [115, 275] width 98 height 10
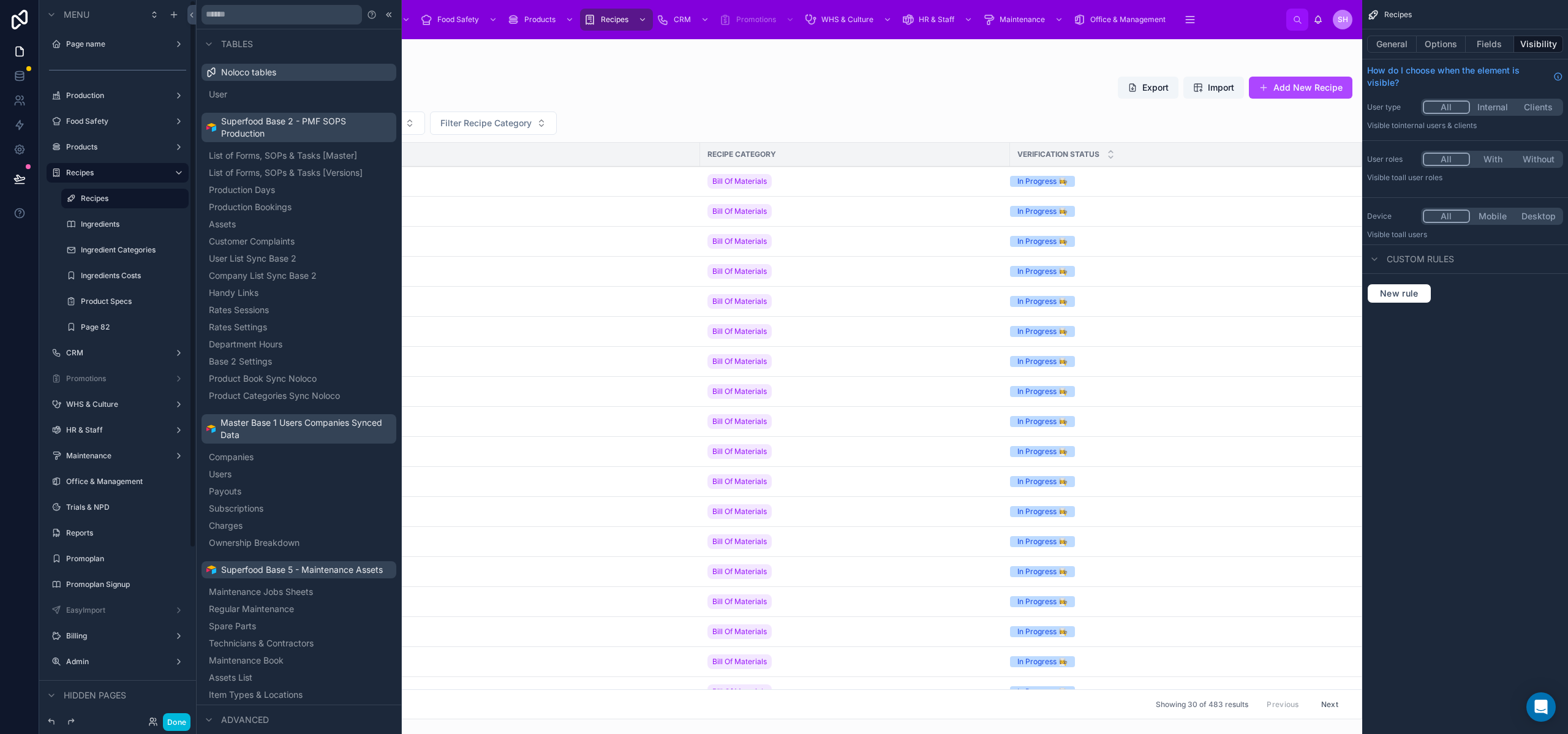
click at [0, 0] on icon "scrollable content" at bounding box center [0, 0] width 0 height 0
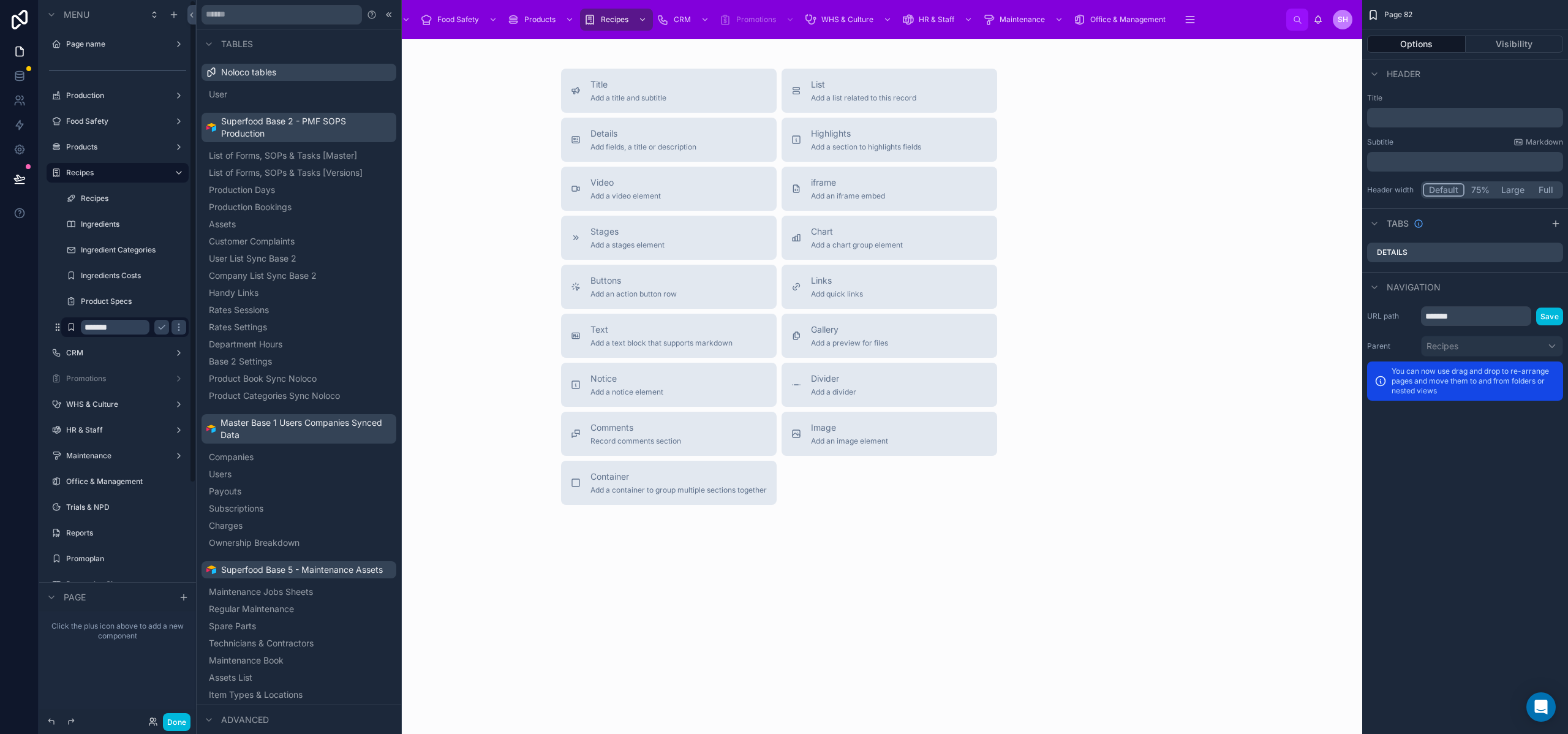
click at [102, 327] on input "*******" at bounding box center [115, 327] width 69 height 15
type input "**********"
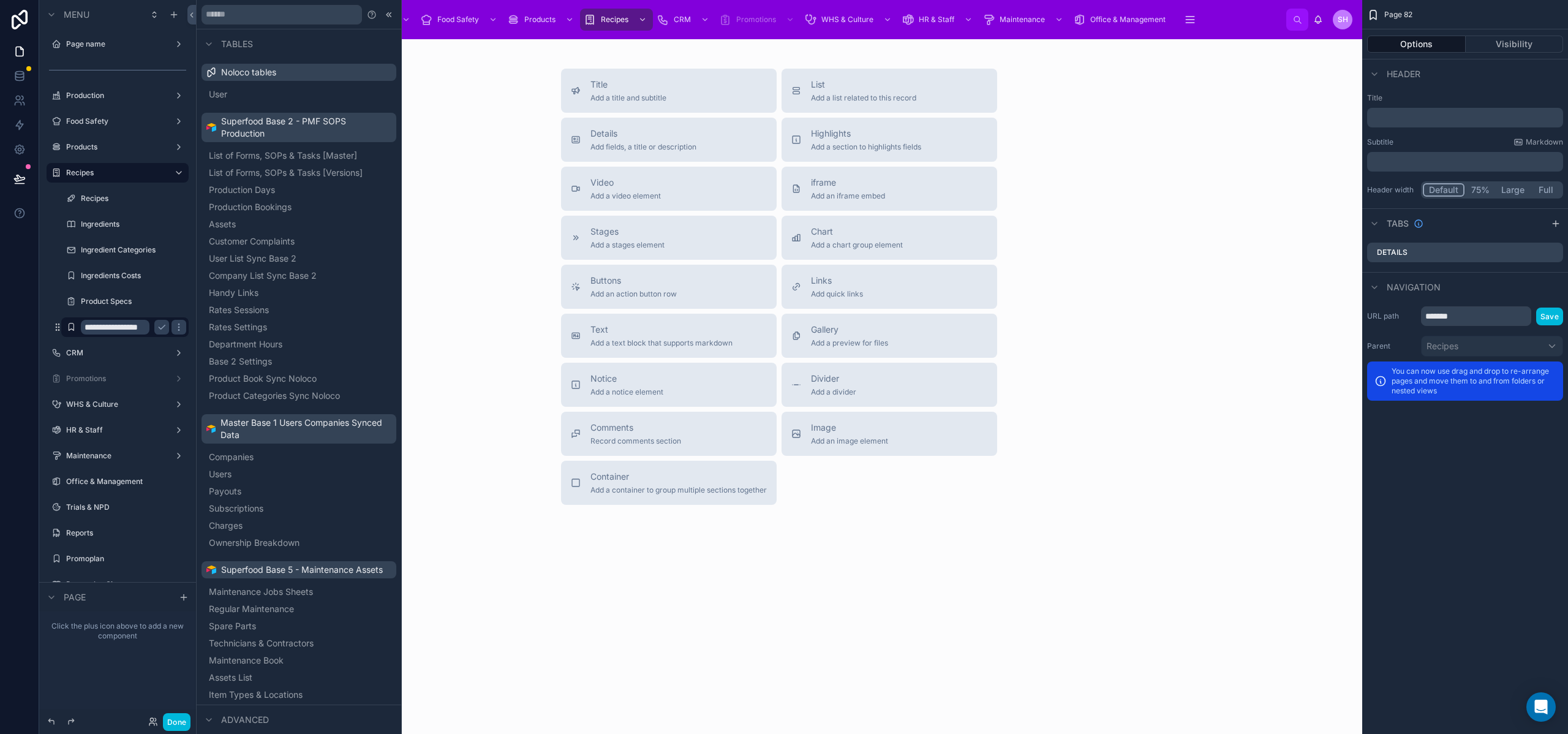
click at [159, 329] on icon "scrollable content" at bounding box center [161, 327] width 10 height 10
click at [0, 0] on icon "scrollable content" at bounding box center [0, 0] width 0 height 0
click at [171, 328] on div "scrollable content" at bounding box center [178, 327] width 17 height 19
click at [1489, 46] on button "Visibility" at bounding box center [1514, 44] width 98 height 17
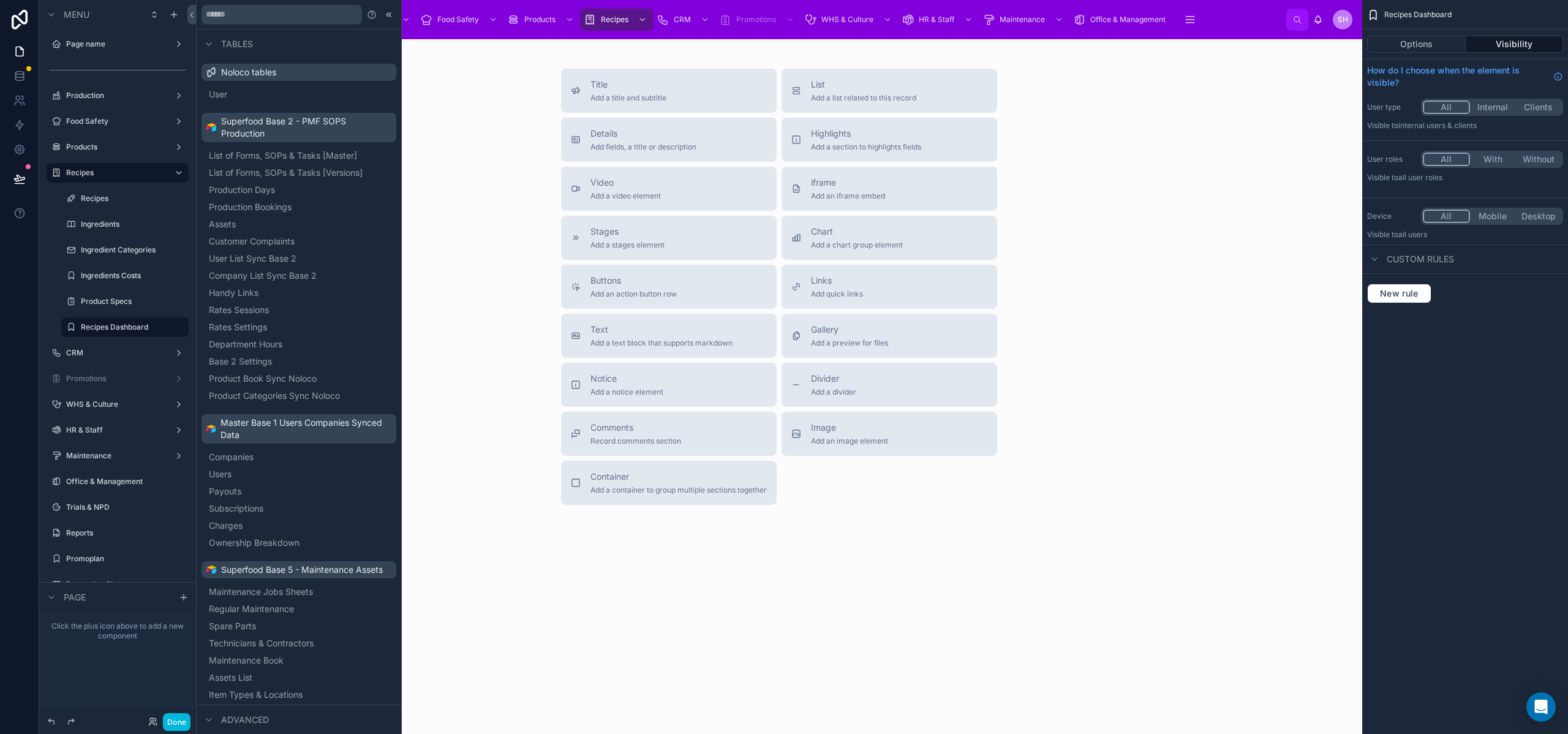
click at [1496, 109] on button "Internal" at bounding box center [1493, 107] width 46 height 13
click at [1492, 374] on div "Recipes Dashboard Options Visibility How do I choose when the element is visibl…" at bounding box center [1465, 367] width 206 height 734
click at [113, 144] on label "Products" at bounding box center [115, 146] width 98 height 10
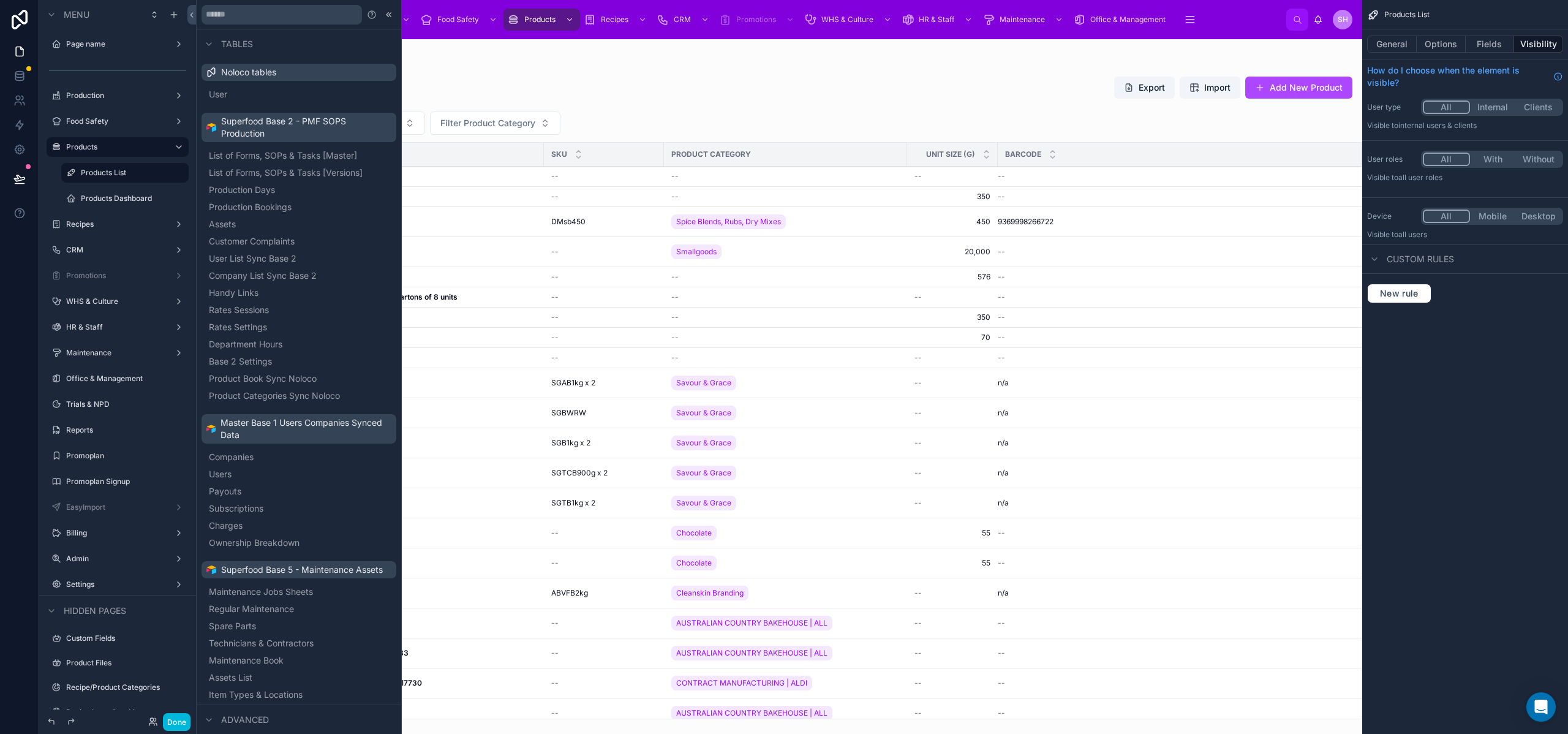
click at [110, 225] on label "Recipes" at bounding box center [115, 224] width 98 height 10
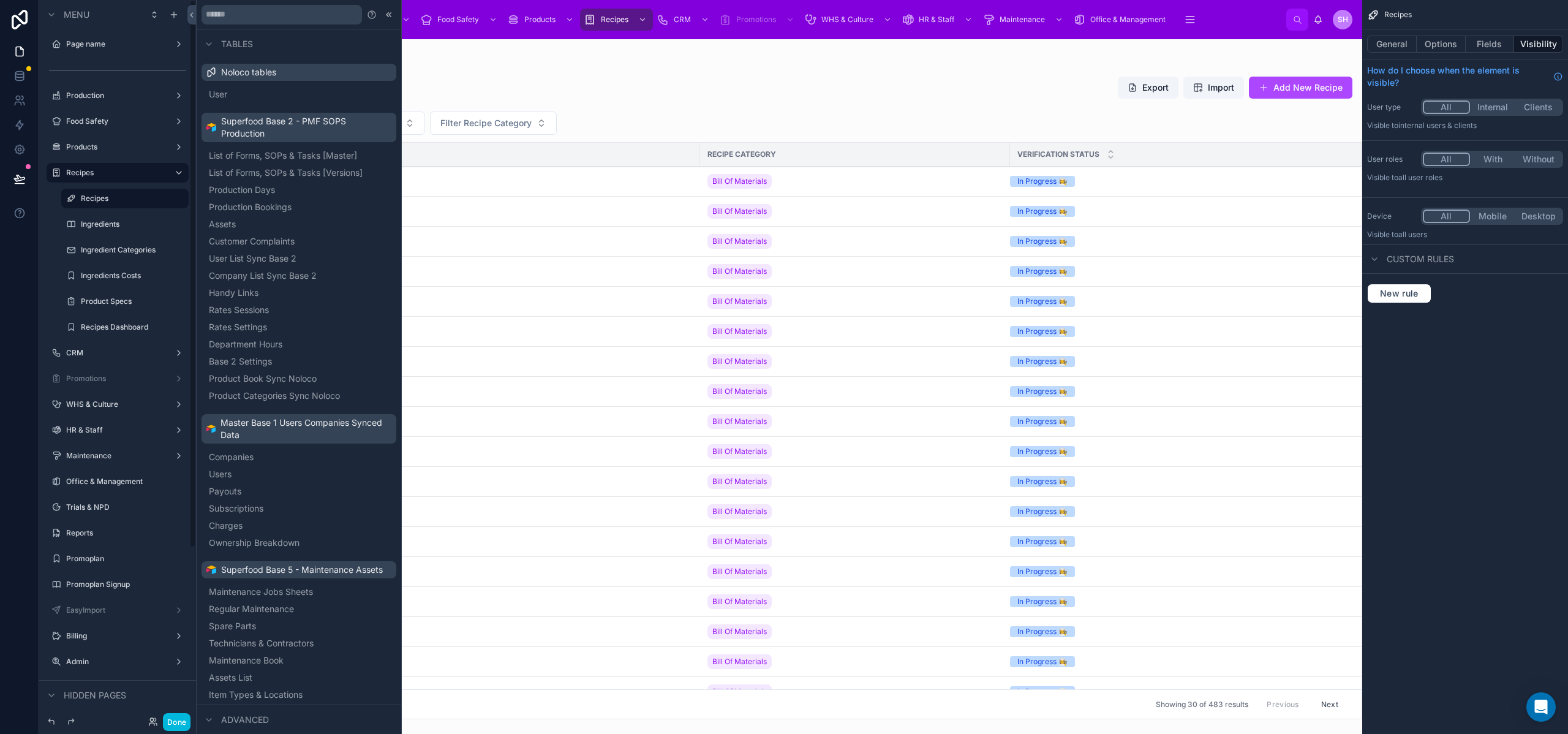
click at [118, 324] on label "Recipes Dashboard" at bounding box center [131, 327] width 101 height 10
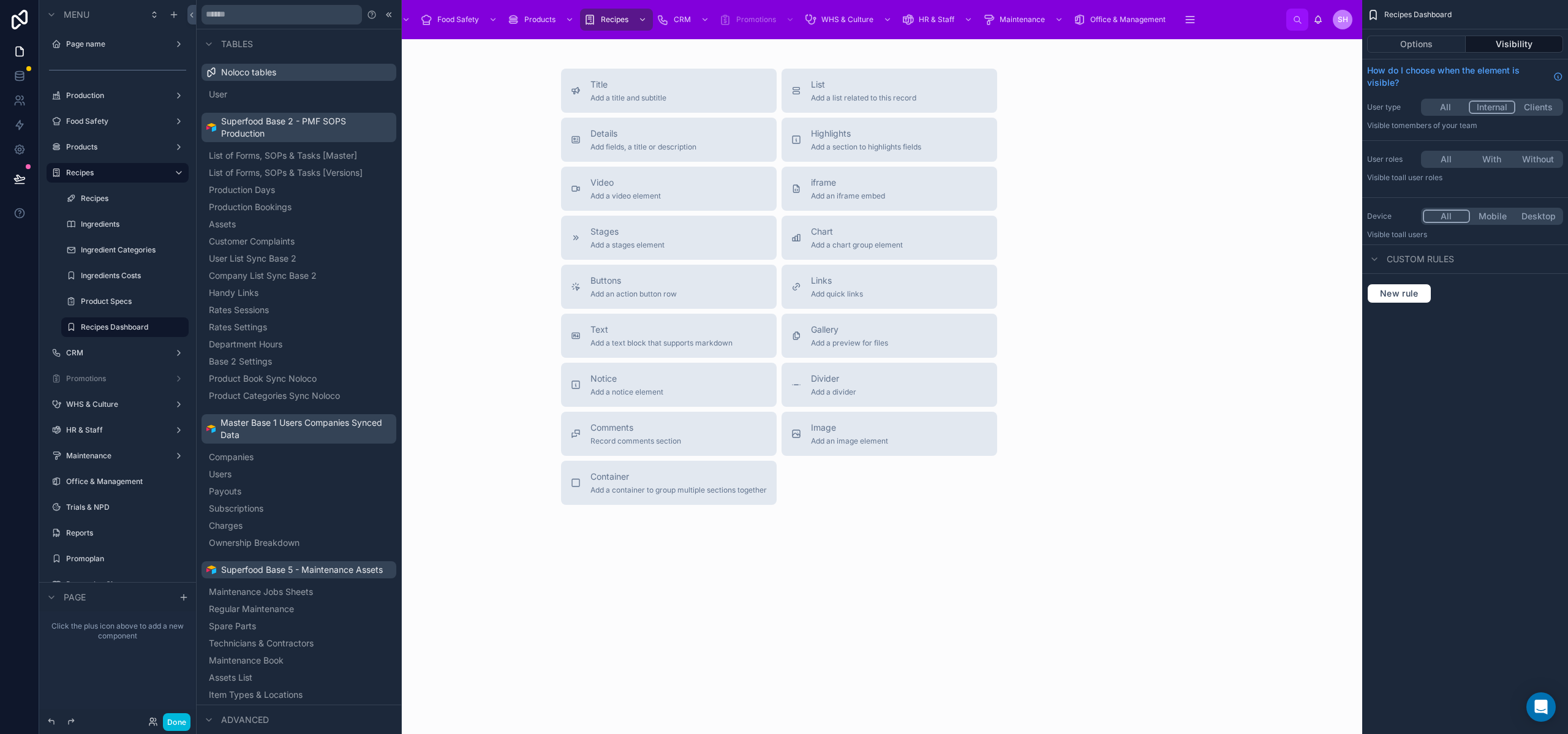
click at [634, 381] on span "Notice" at bounding box center [627, 378] width 73 height 12
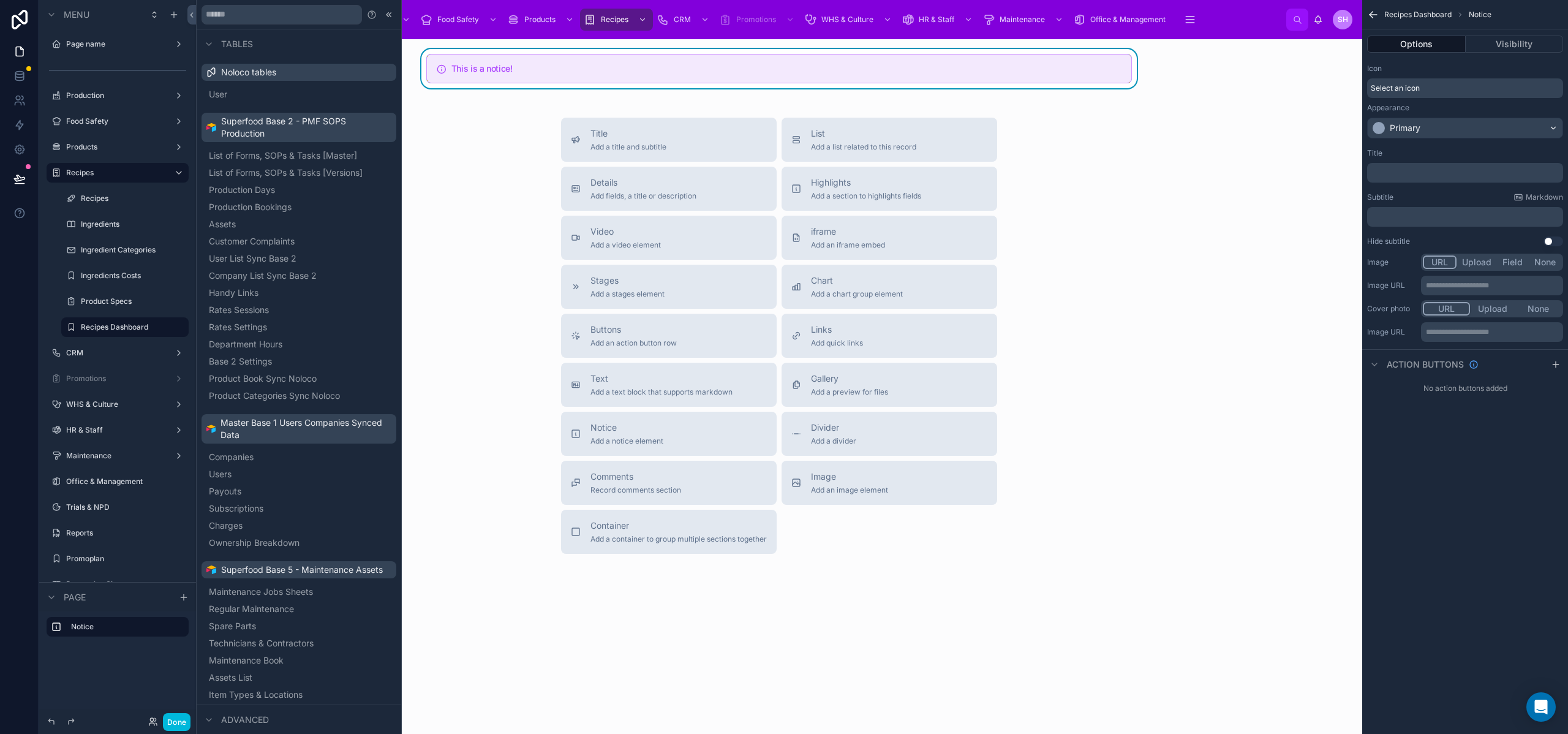
click at [1437, 222] on div "﻿" at bounding box center [1465, 217] width 196 height 19
click at [1440, 214] on p "﻿" at bounding box center [1466, 216] width 189 height 10
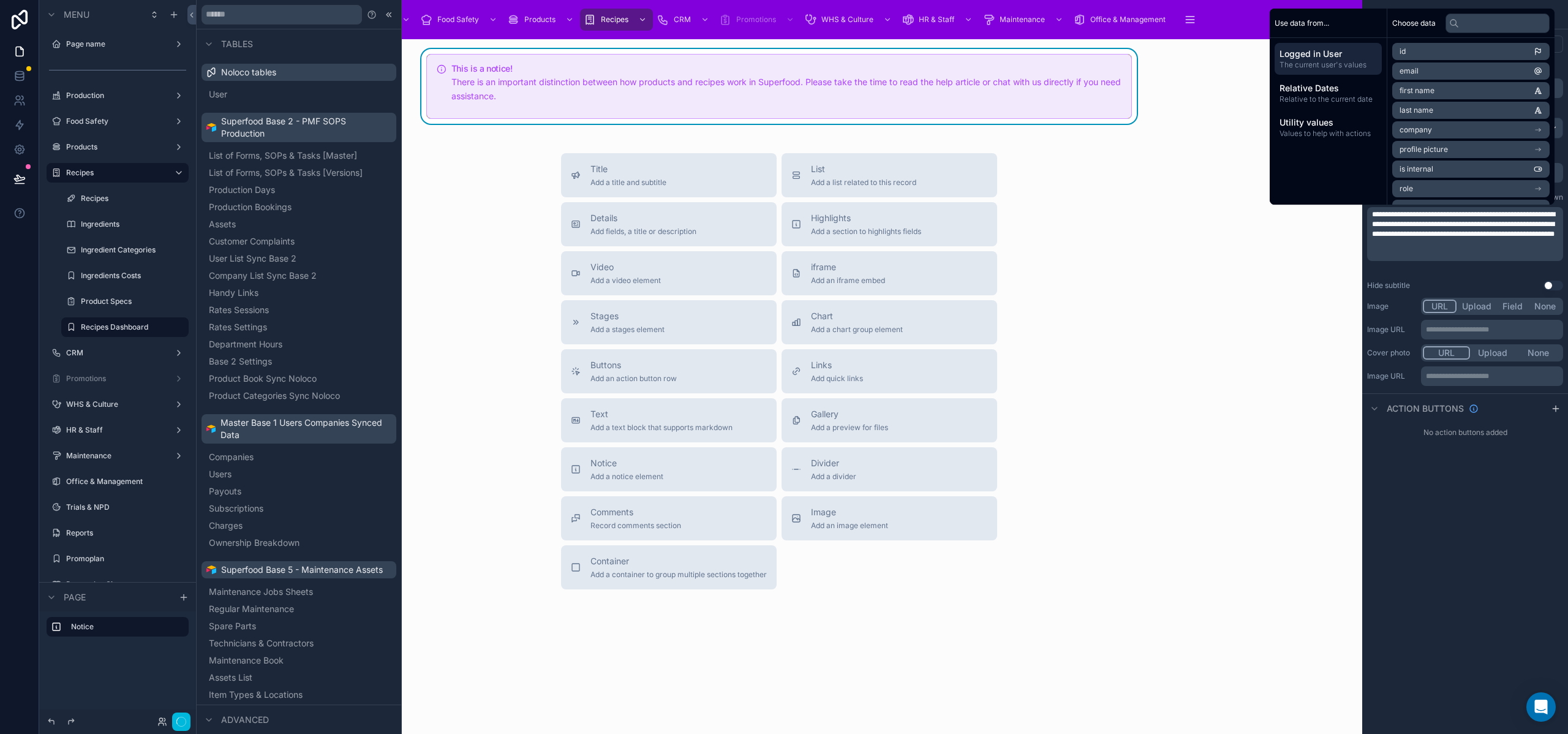
click at [1193, 261] on div "Title Add a title and subtitle List Add a list related to this record Details A…" at bounding box center [779, 371] width 1147 height 436
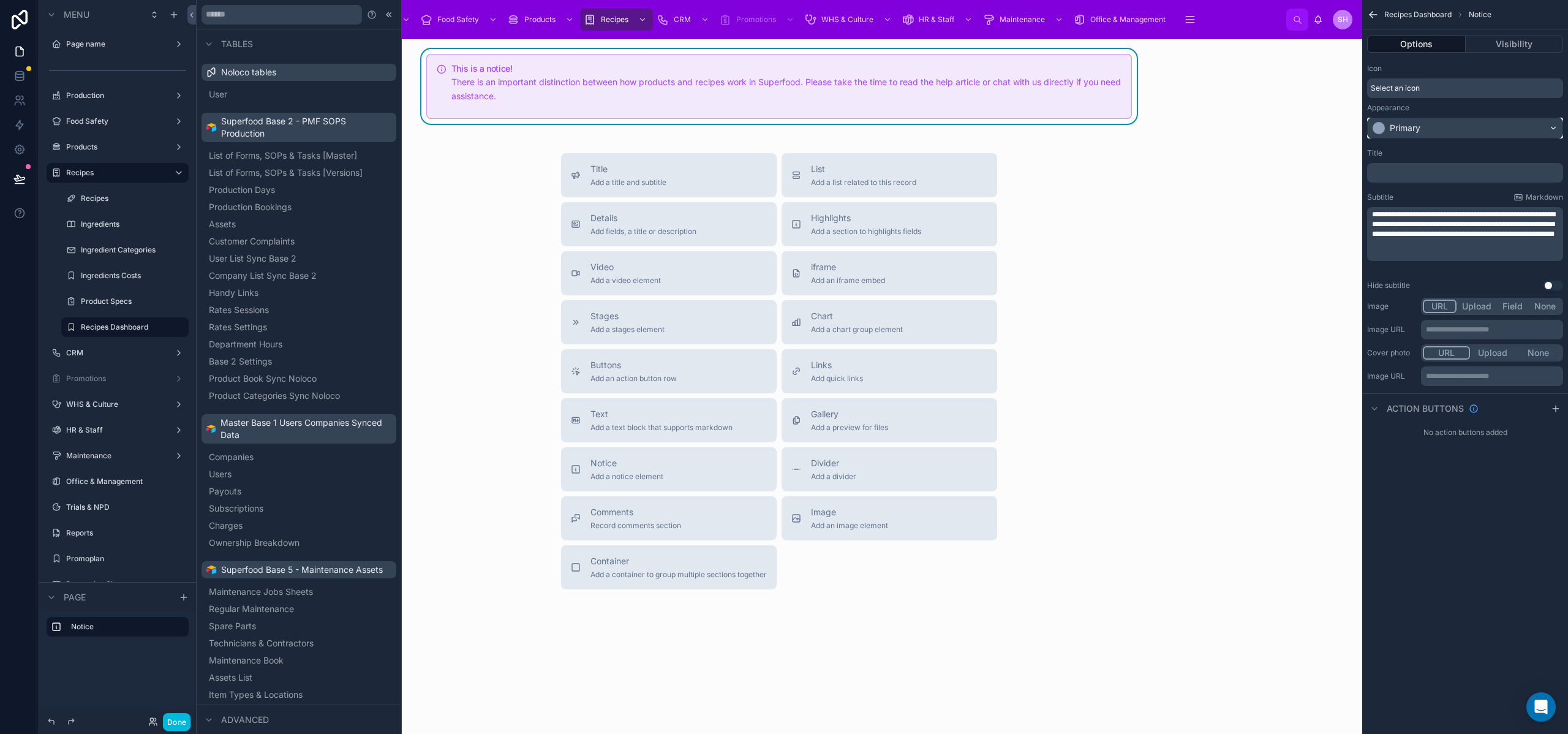
click at [1406, 120] on div "Primary" at bounding box center [1465, 128] width 195 height 19
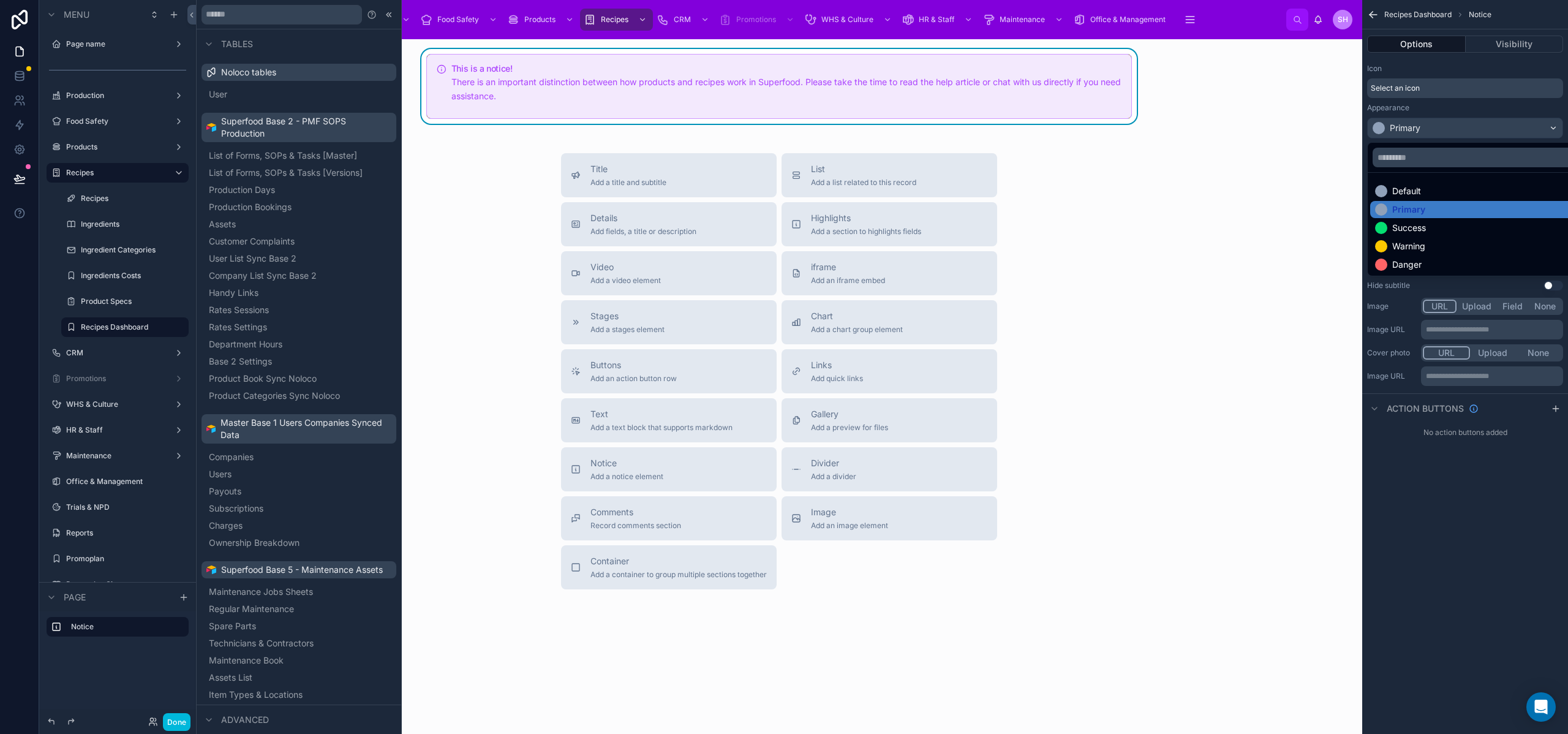
click at [1416, 230] on div "Success" at bounding box center [1408, 228] width 34 height 12
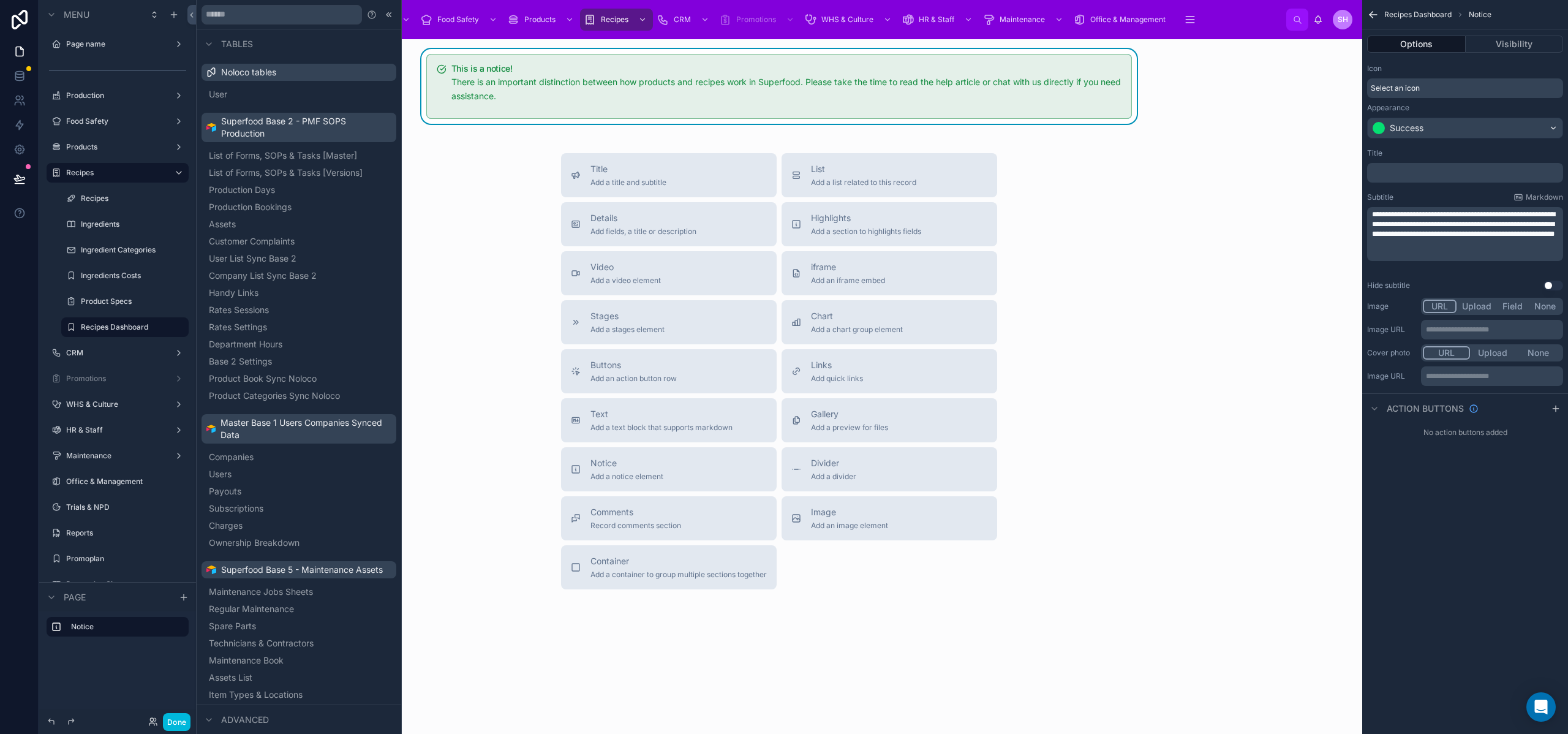
click at [1183, 230] on div "Title Add a title and subtitle List Add a list related to this record Details A…" at bounding box center [779, 371] width 1147 height 436
click at [551, 16] on span "Products" at bounding box center [540, 19] width 31 height 10
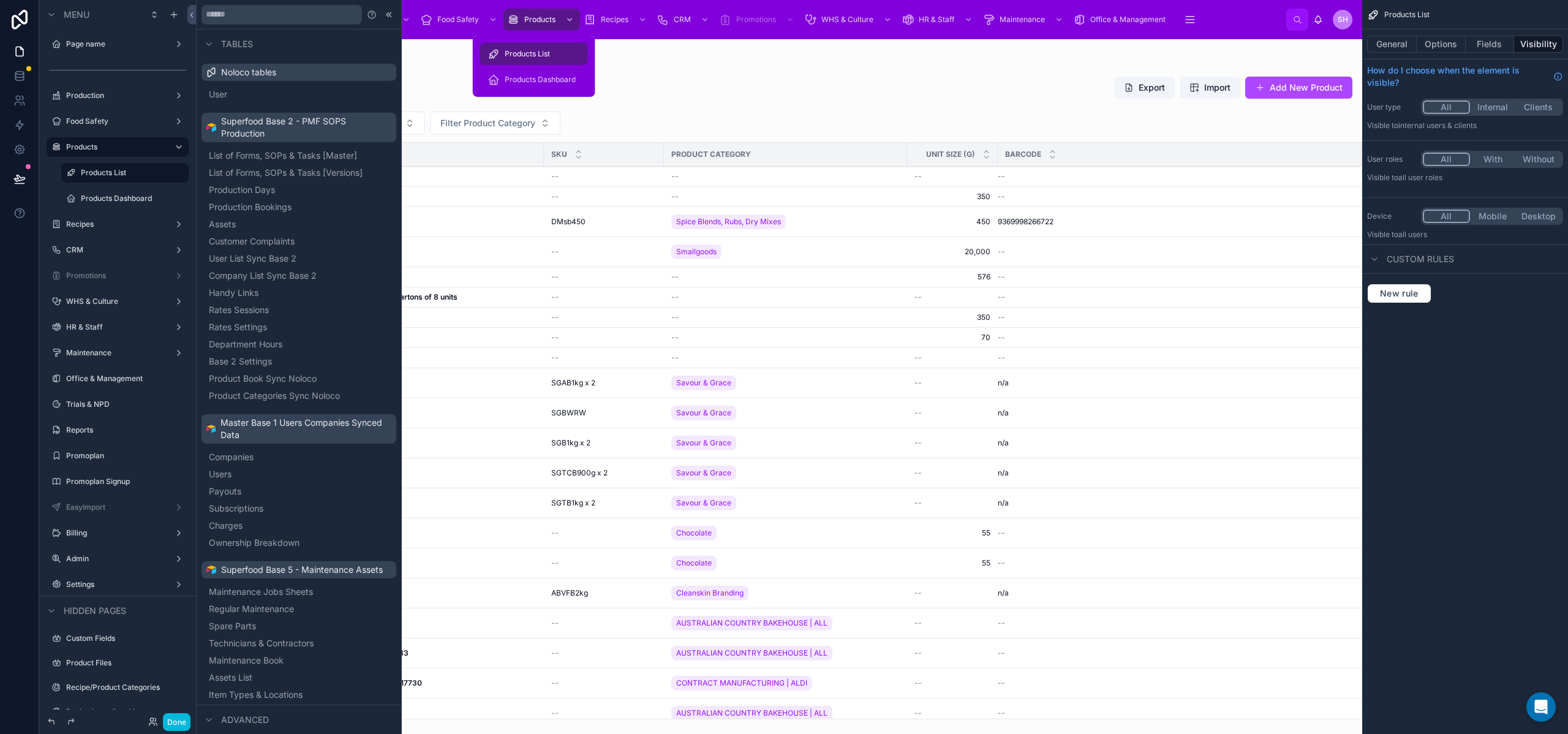
click at [529, 85] on div "Products Dashboard" at bounding box center [534, 80] width 93 height 19
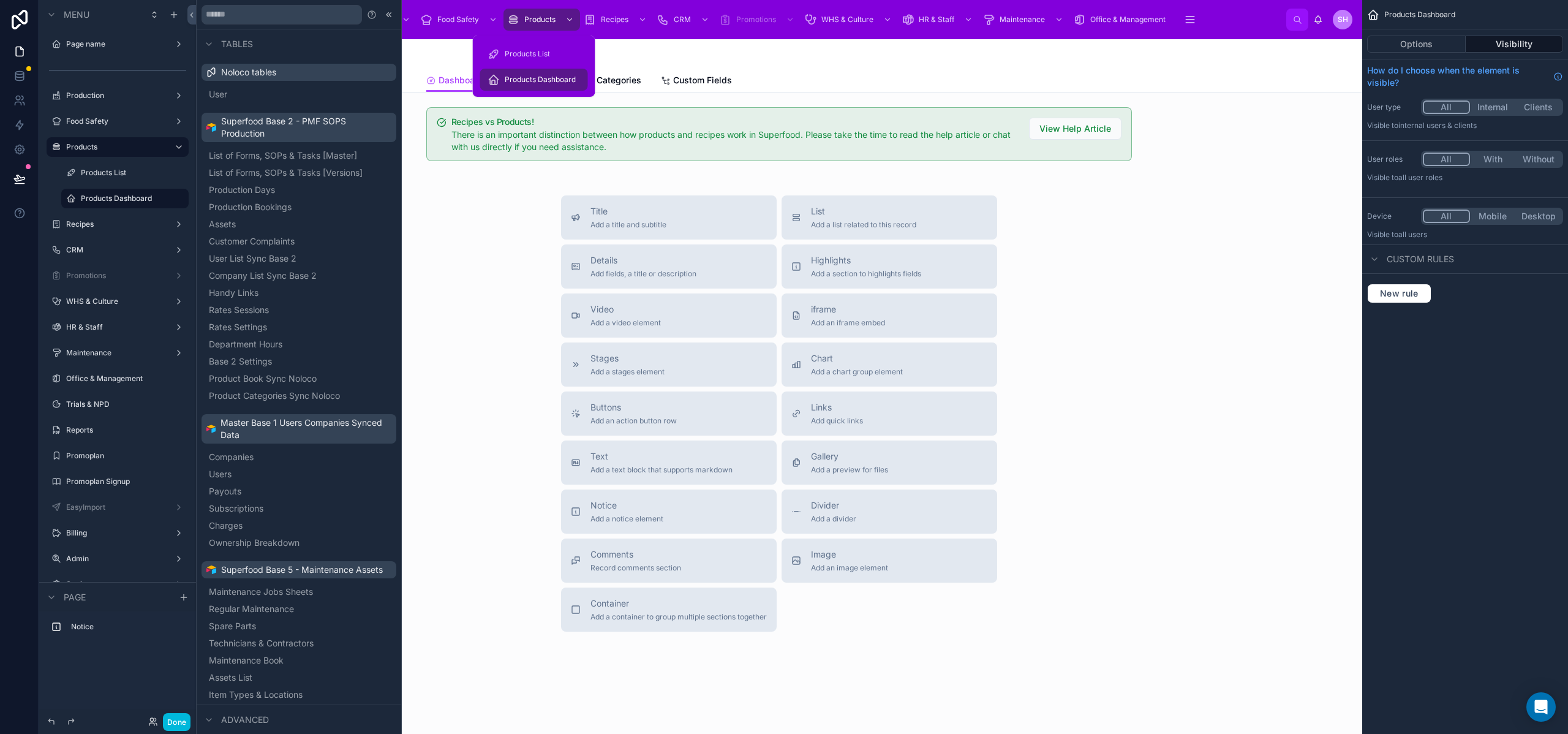
click at [561, 128] on div at bounding box center [779, 134] width 1147 height 63
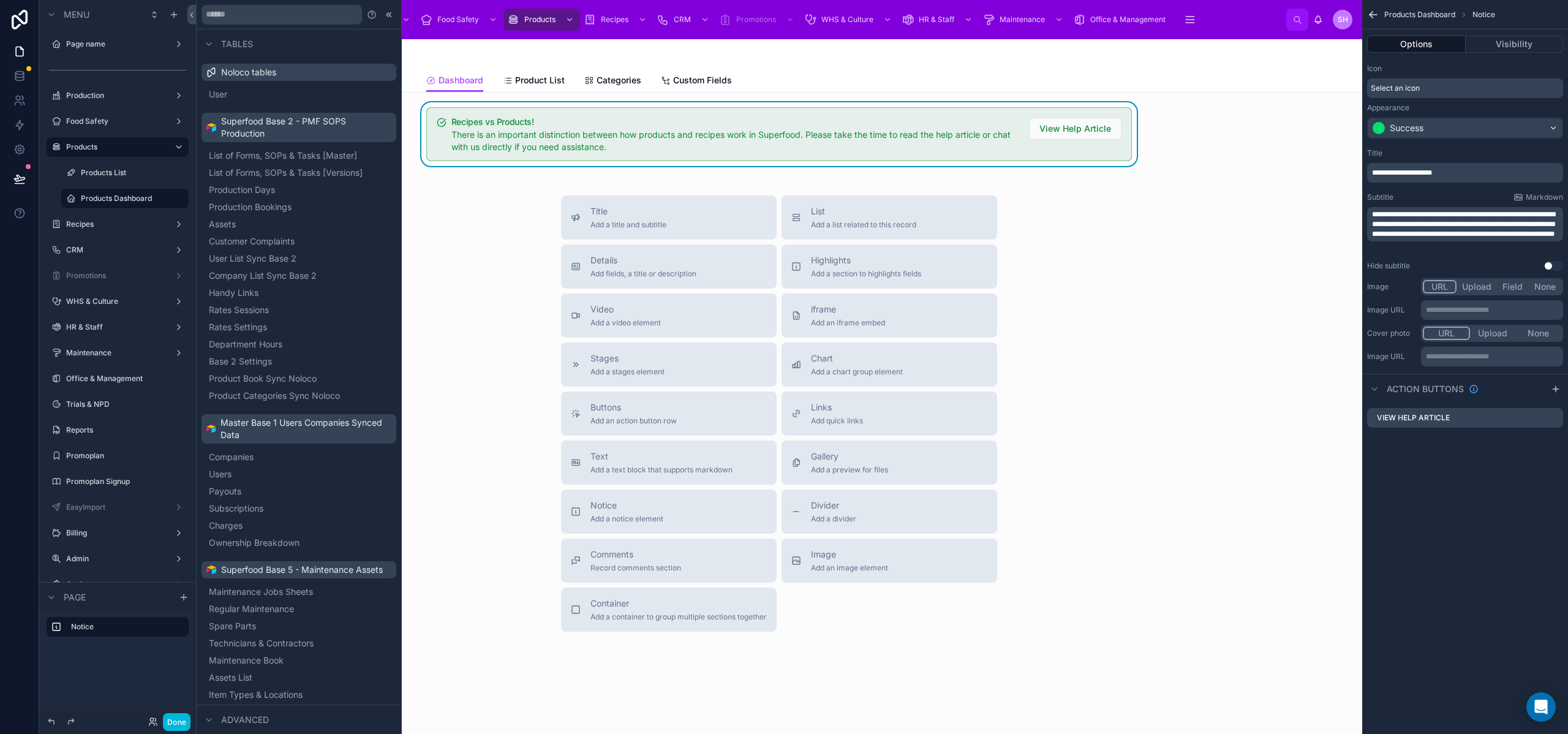
click at [1446, 169] on p "**********" at bounding box center [1466, 172] width 189 height 10
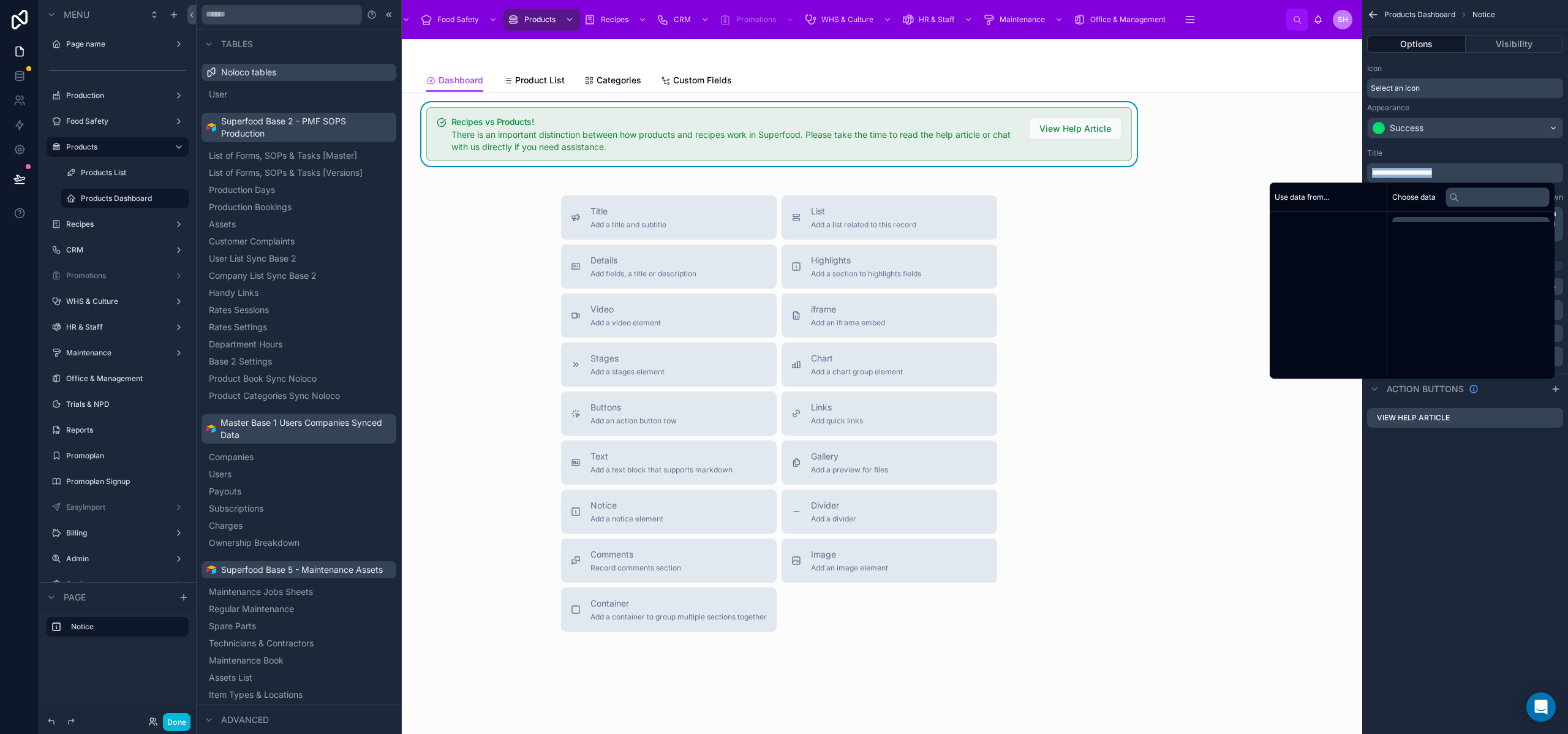
copy span "**********"
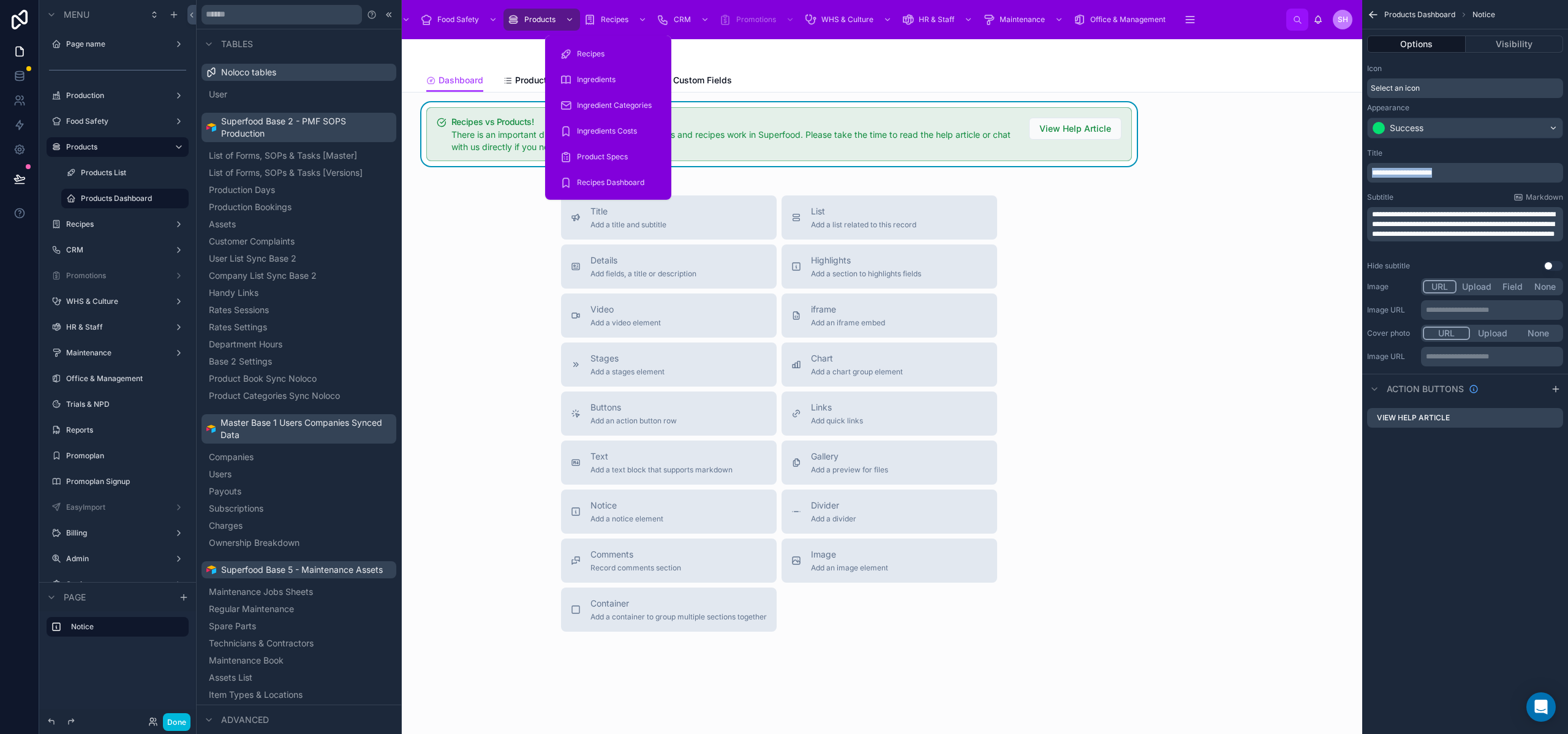
click at [611, 16] on span "Recipes" at bounding box center [614, 19] width 28 height 10
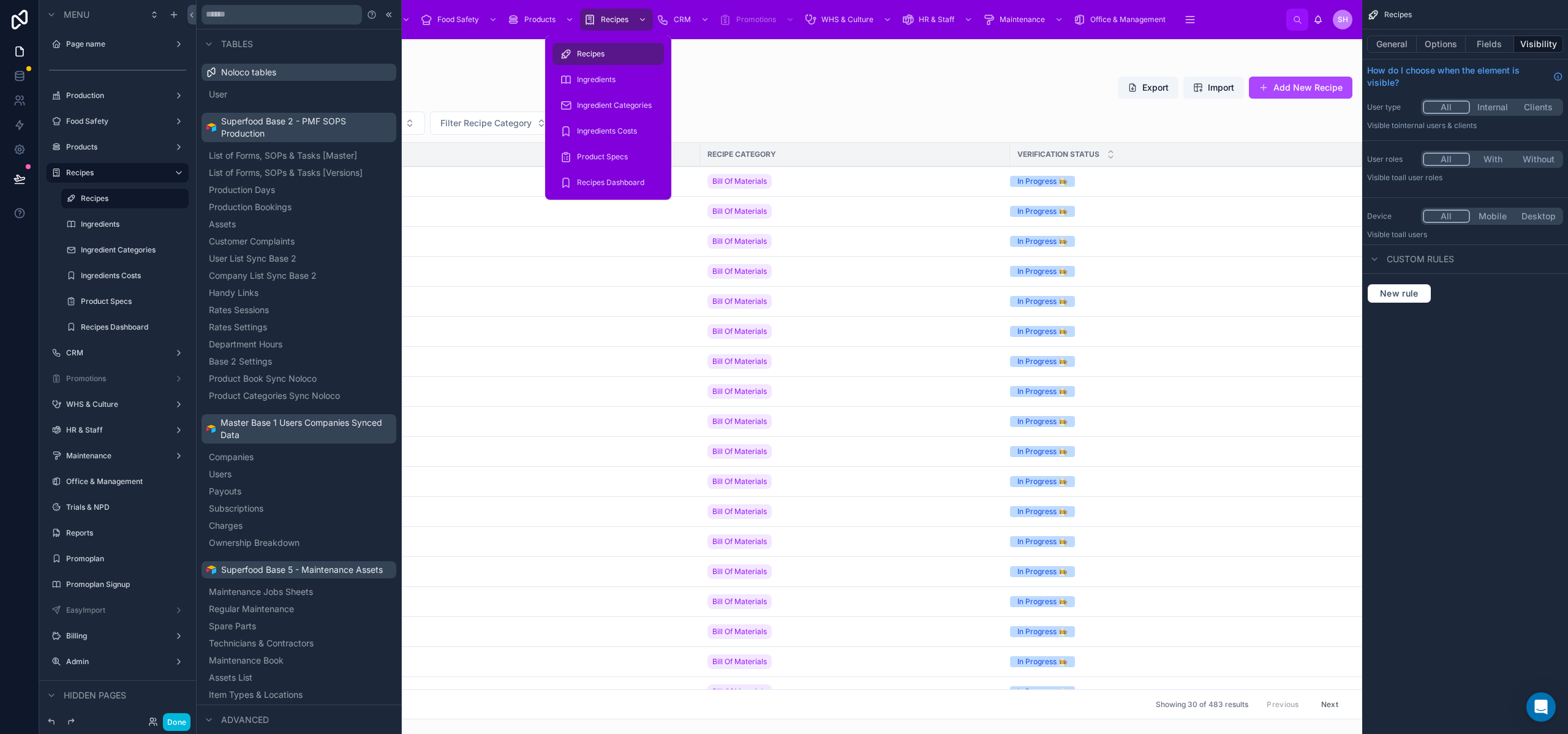
click at [606, 185] on span "Recipes Dashboard" at bounding box center [610, 182] width 67 height 10
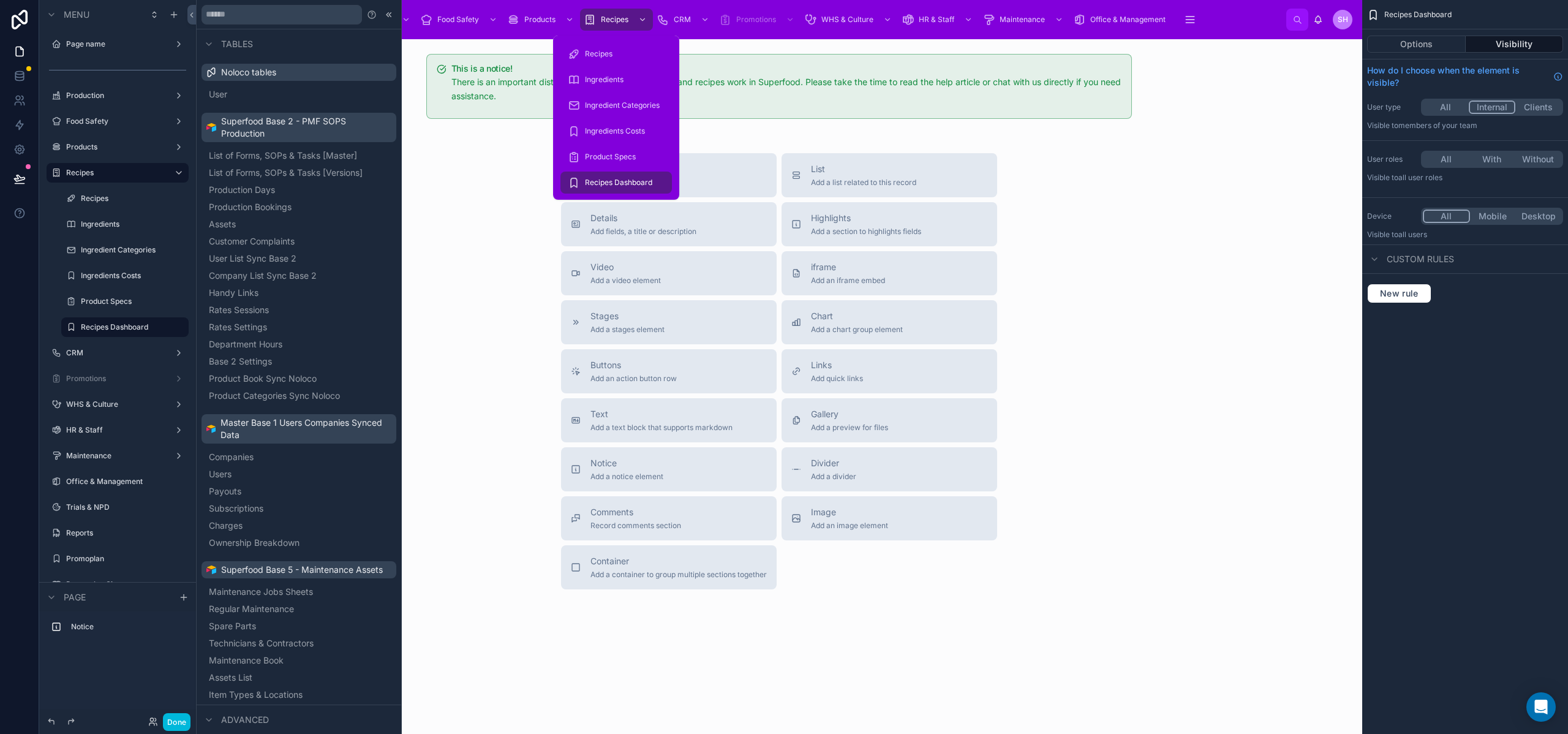
click at [820, 70] on div at bounding box center [779, 87] width 1147 height 75
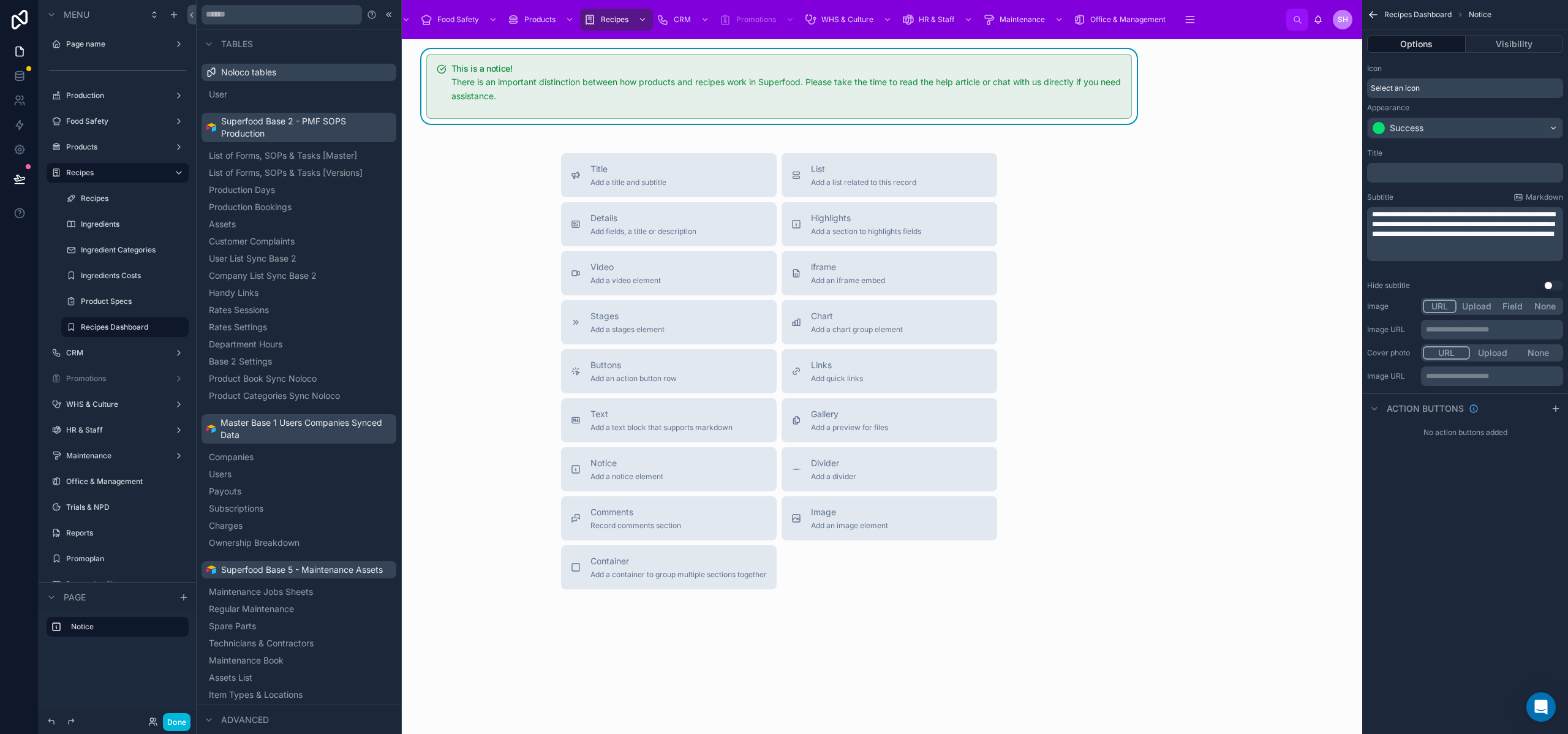
click at [1446, 176] on p "﻿" at bounding box center [1466, 172] width 189 height 10
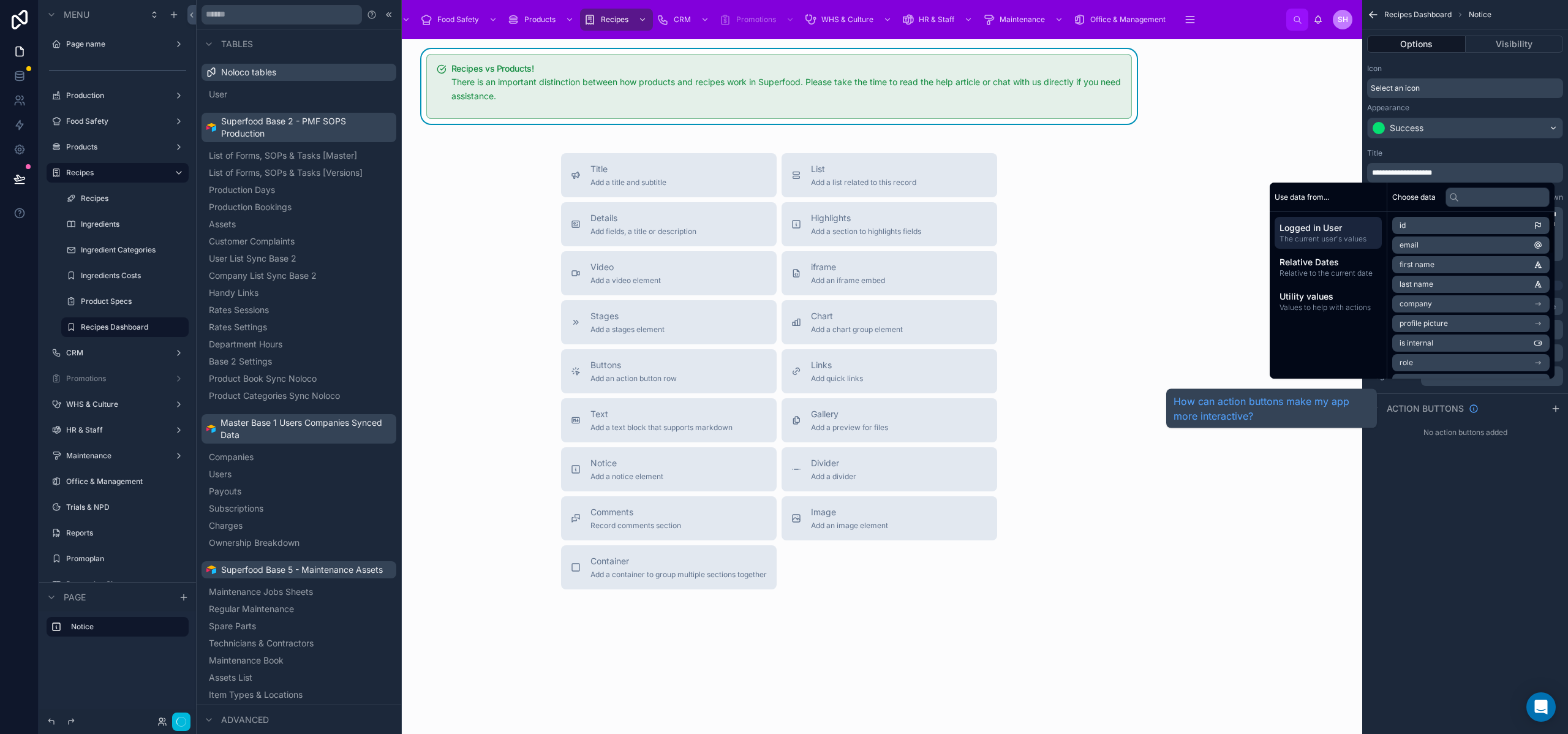
click at [1463, 484] on div "**********" at bounding box center [1465, 367] width 206 height 734
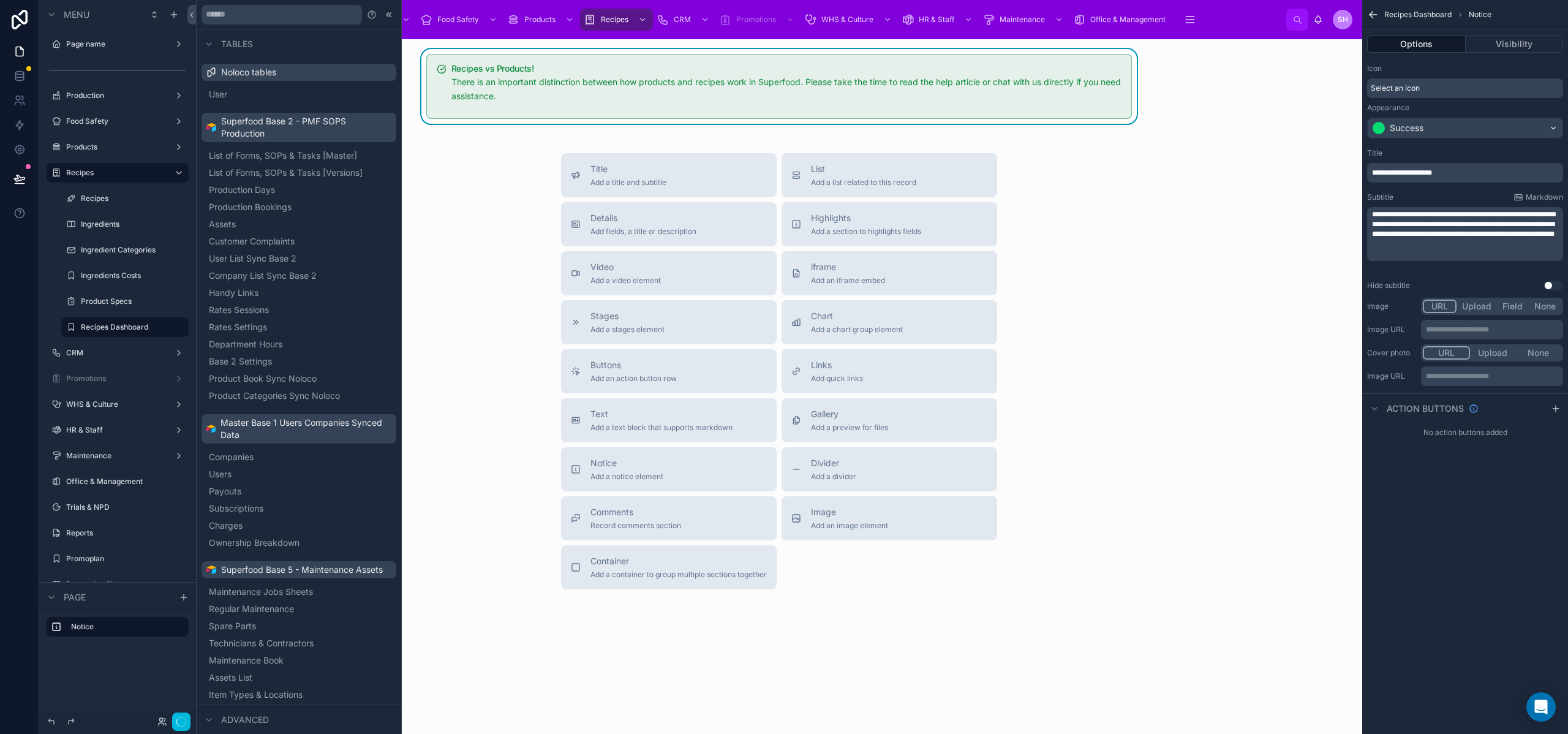
click at [1560, 407] on icon "scrollable content" at bounding box center [1555, 408] width 10 height 10
click at [1508, 438] on div "Action #1" at bounding box center [1465, 437] width 196 height 19
click at [1561, 436] on div "Action #1" at bounding box center [1465, 437] width 196 height 19
click at [0, 0] on icon "scrollable content" at bounding box center [0, 0] width 0 height 0
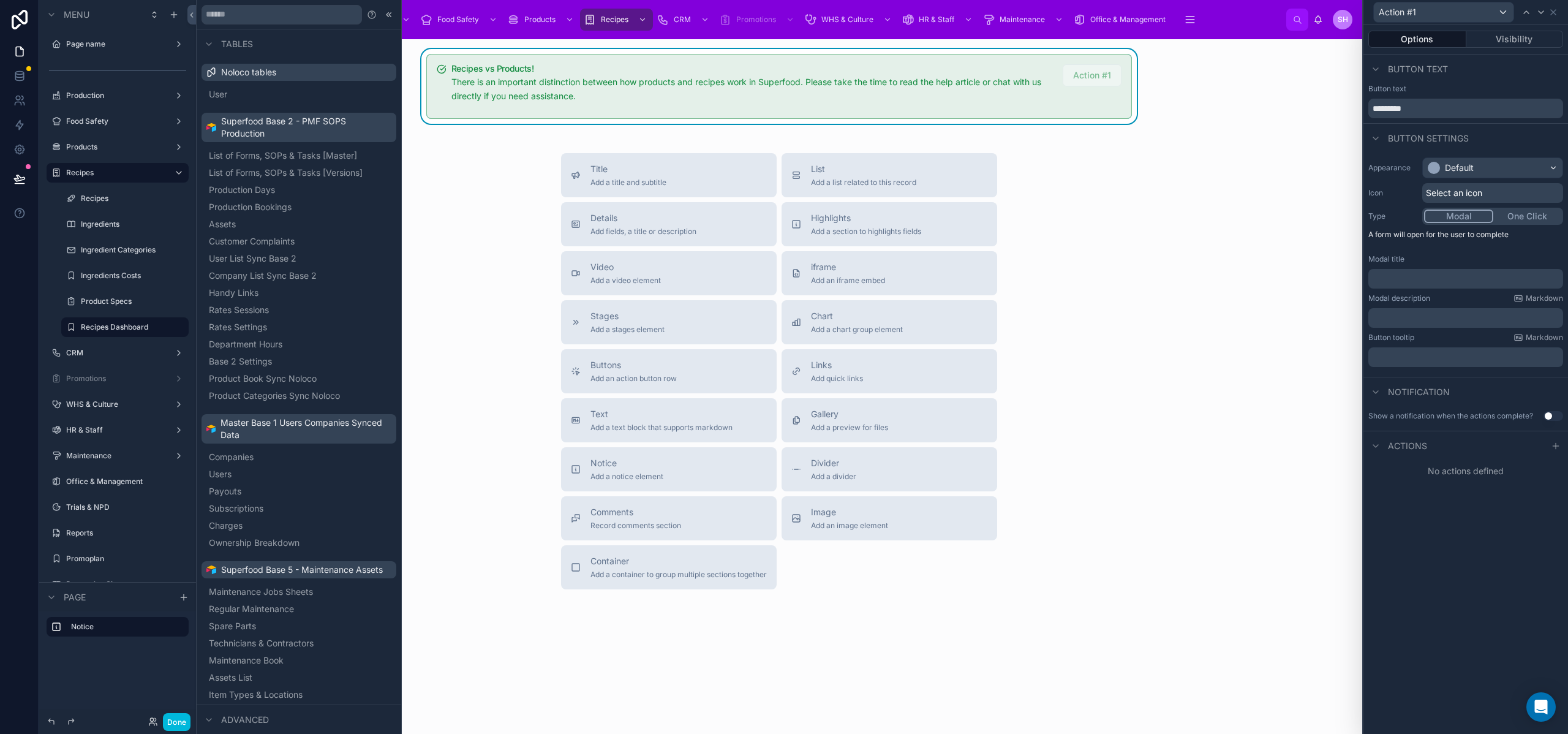
click at [1524, 212] on button "One Click" at bounding box center [1527, 216] width 68 height 13
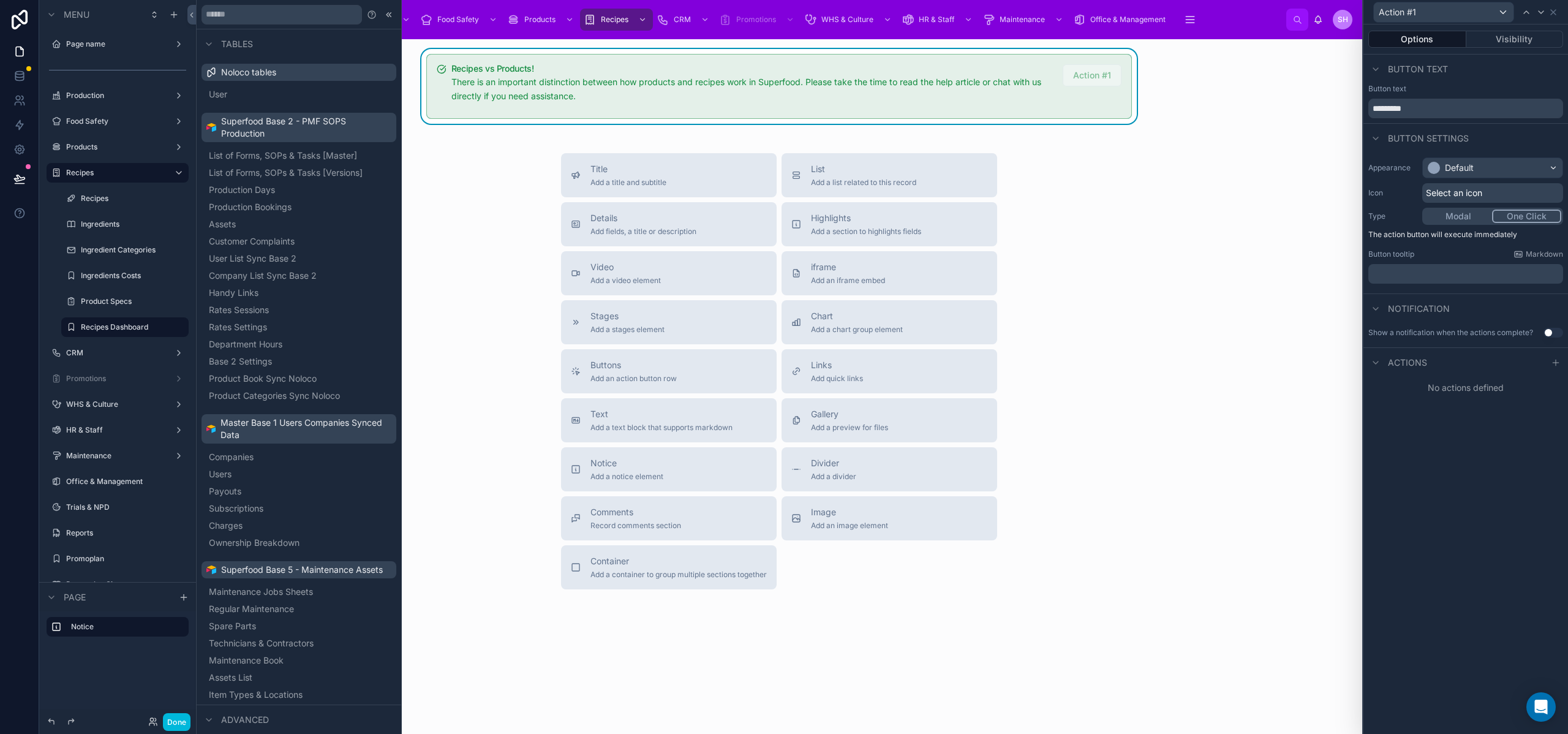
click at [1557, 367] on icon at bounding box center [1555, 363] width 10 height 10
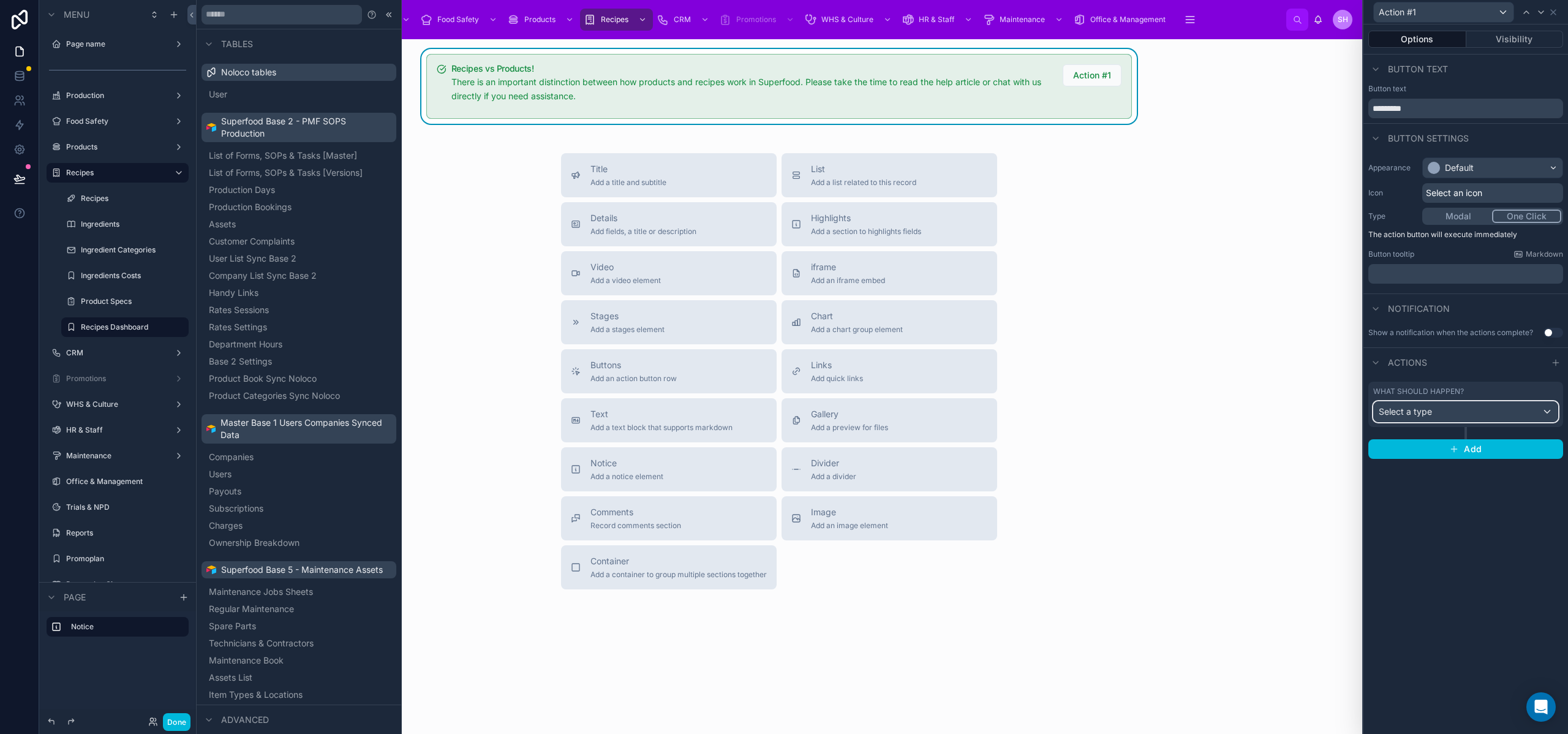
click at [1494, 412] on div "Select a type" at bounding box center [1466, 412] width 184 height 19
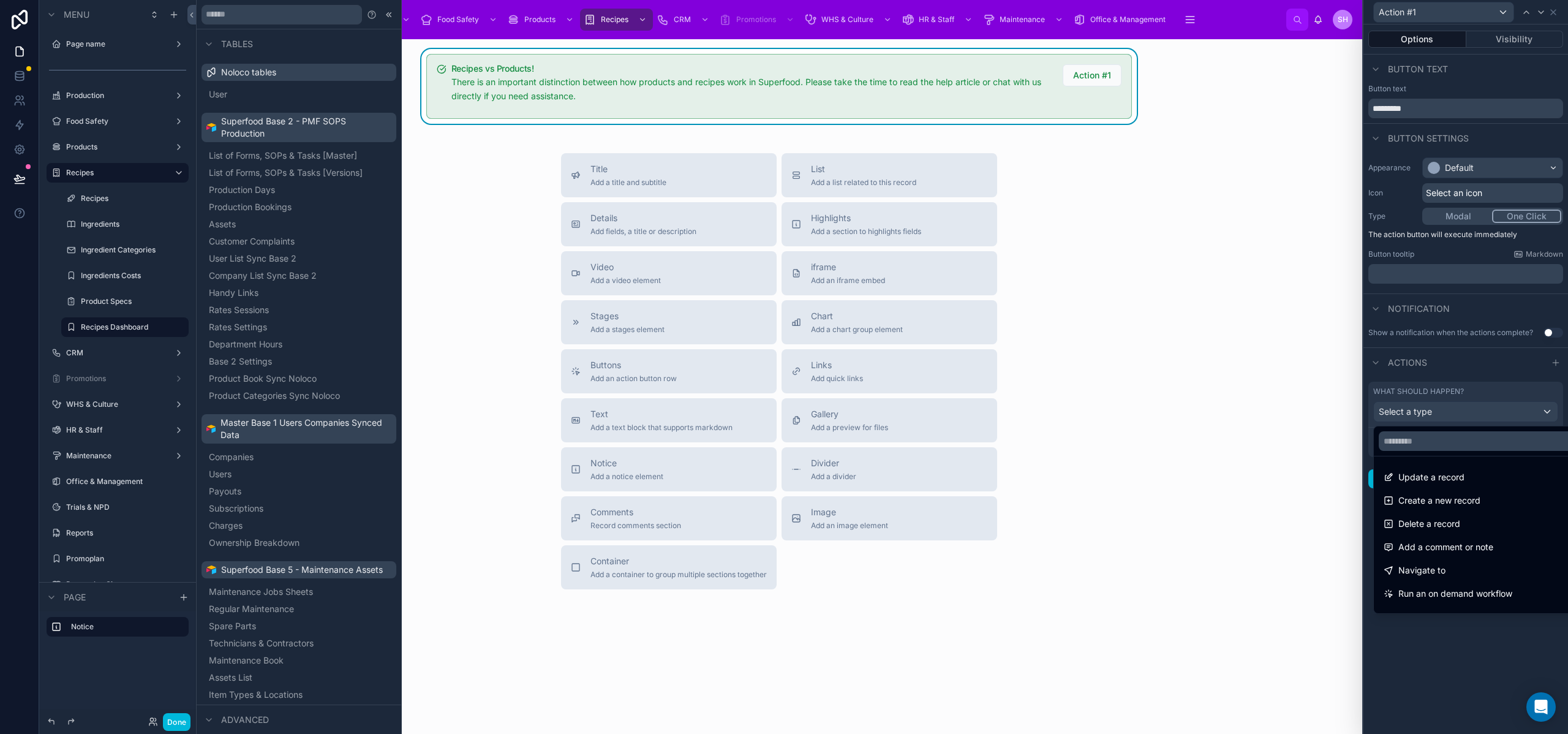
click at [1440, 574] on span "Navigate to" at bounding box center [1422, 571] width 47 height 15
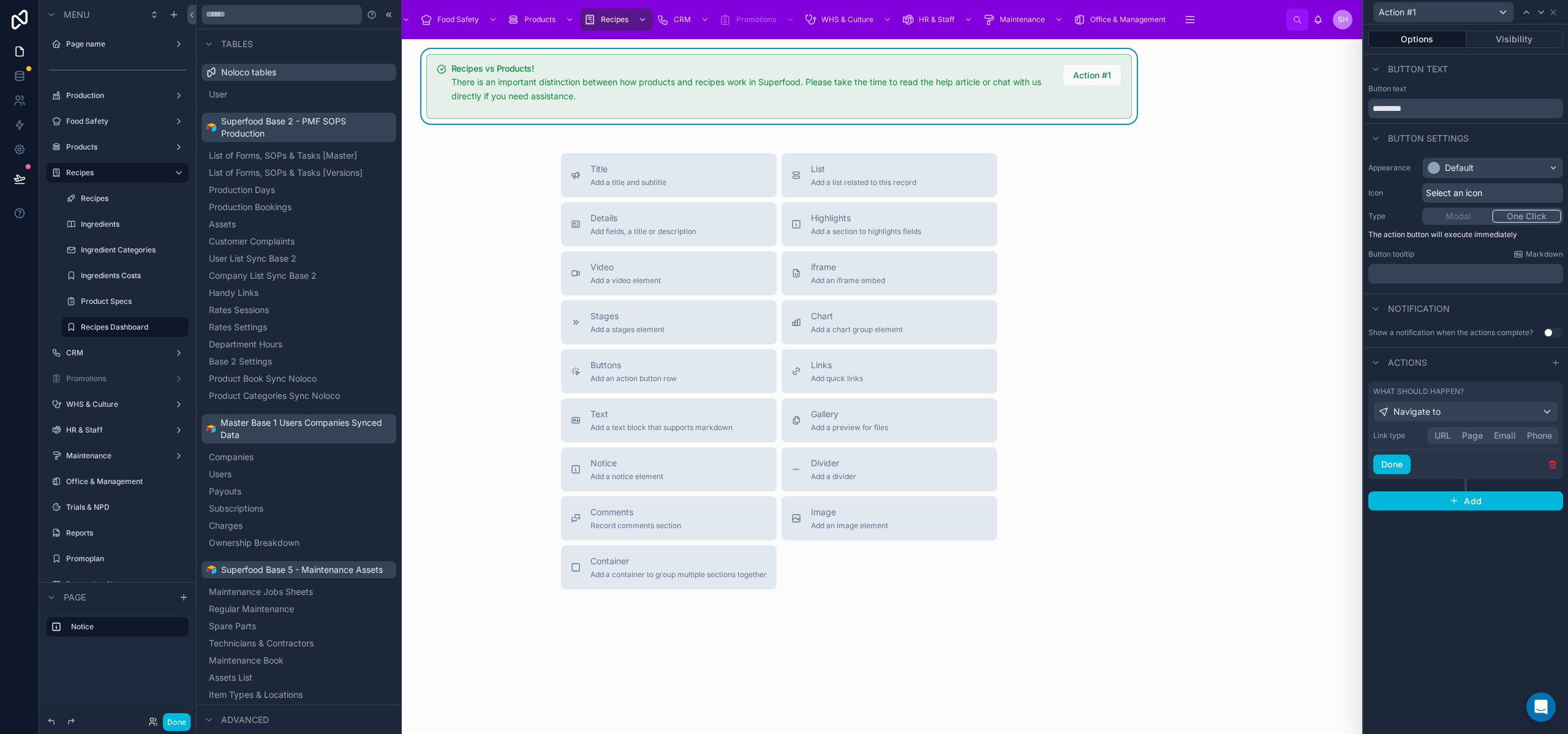
click at [1449, 438] on button "URL" at bounding box center [1443, 436] width 28 height 13
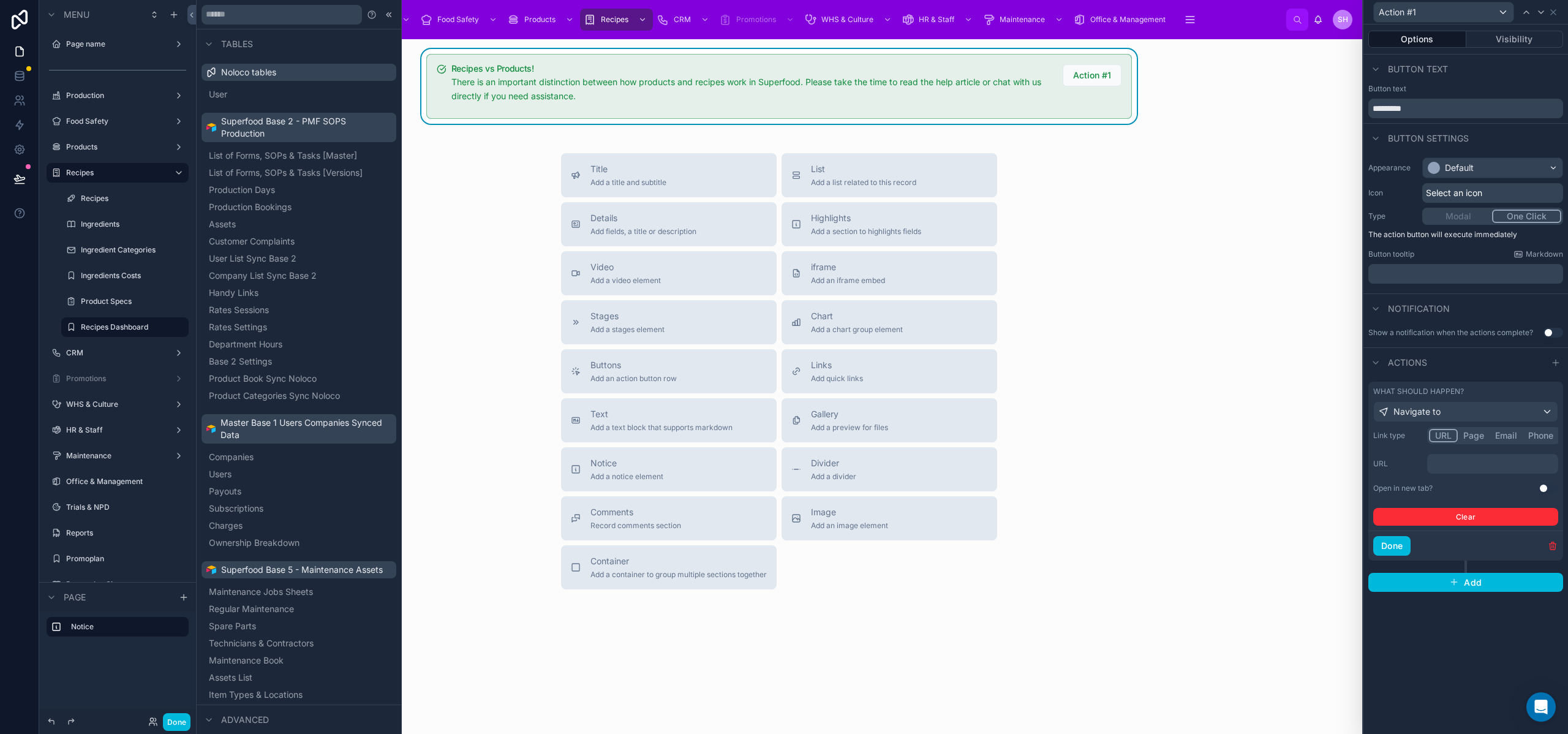
click at [1448, 464] on p "﻿" at bounding box center [1494, 463] width 124 height 12
click at [1464, 468] on p "﻿" at bounding box center [1494, 463] width 124 height 12
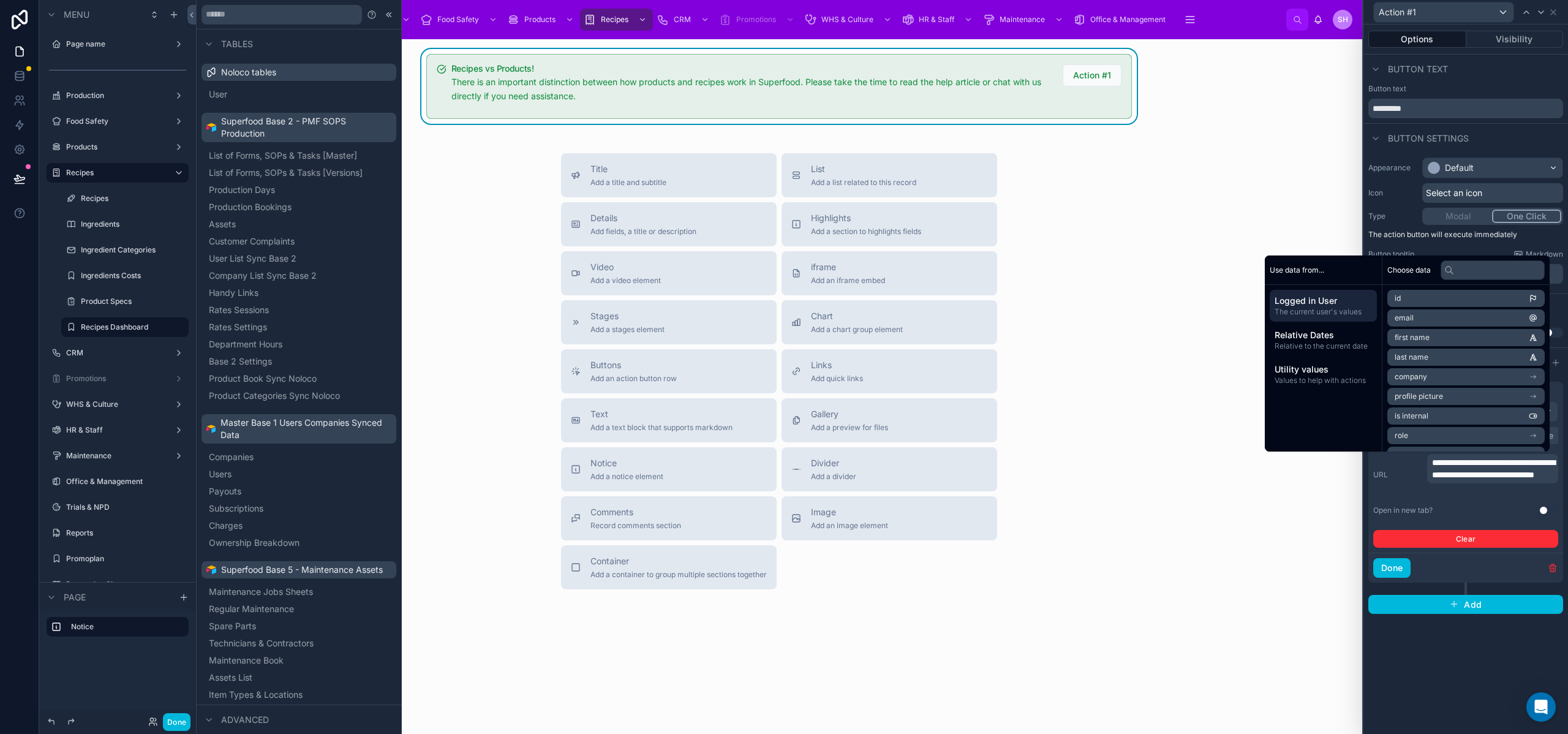
click at [1546, 509] on button "Use setting" at bounding box center [1549, 509] width 19 height 10
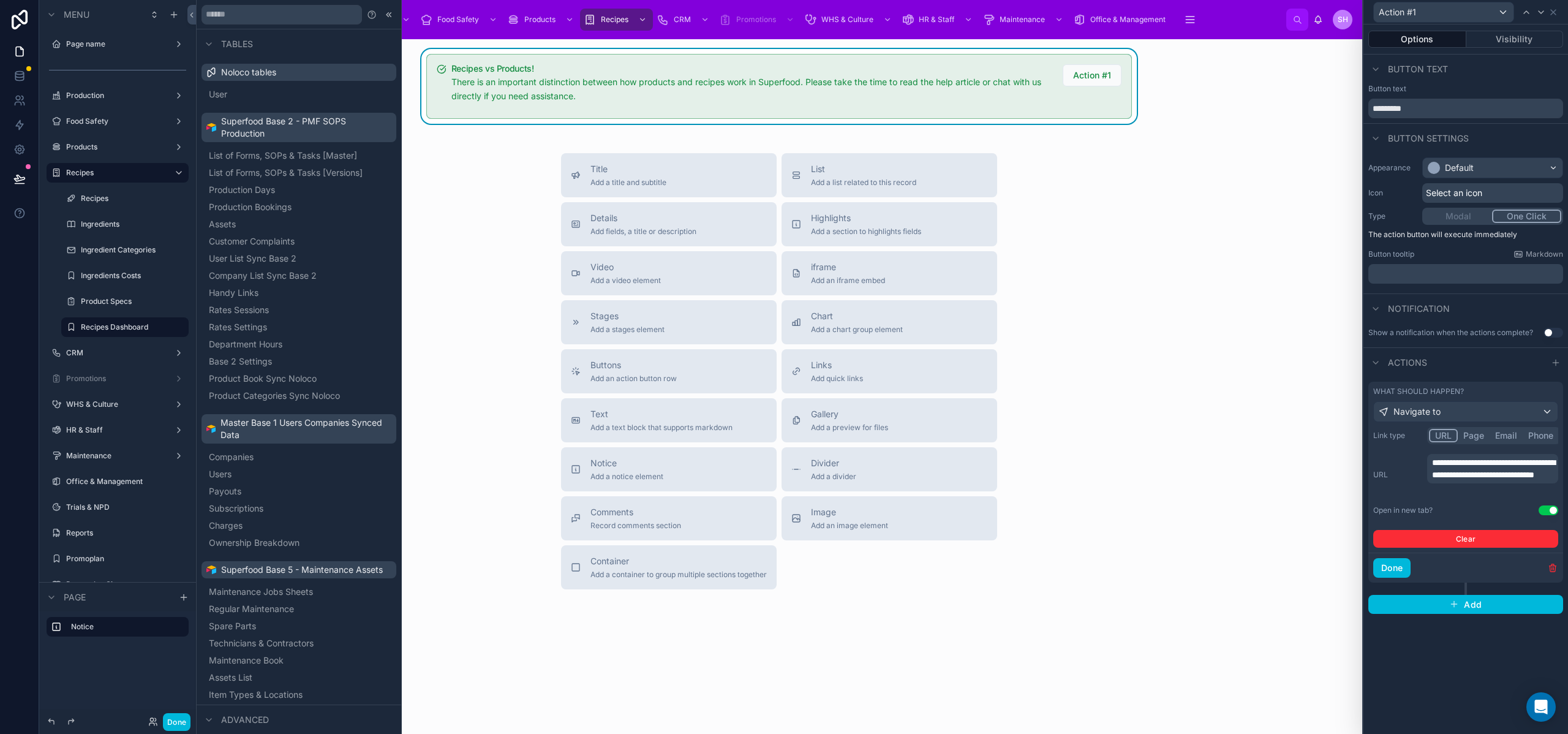
click at [1134, 270] on div "Title Add a title and subtitle List Add a list related to this record Details A…" at bounding box center [779, 371] width 1147 height 436
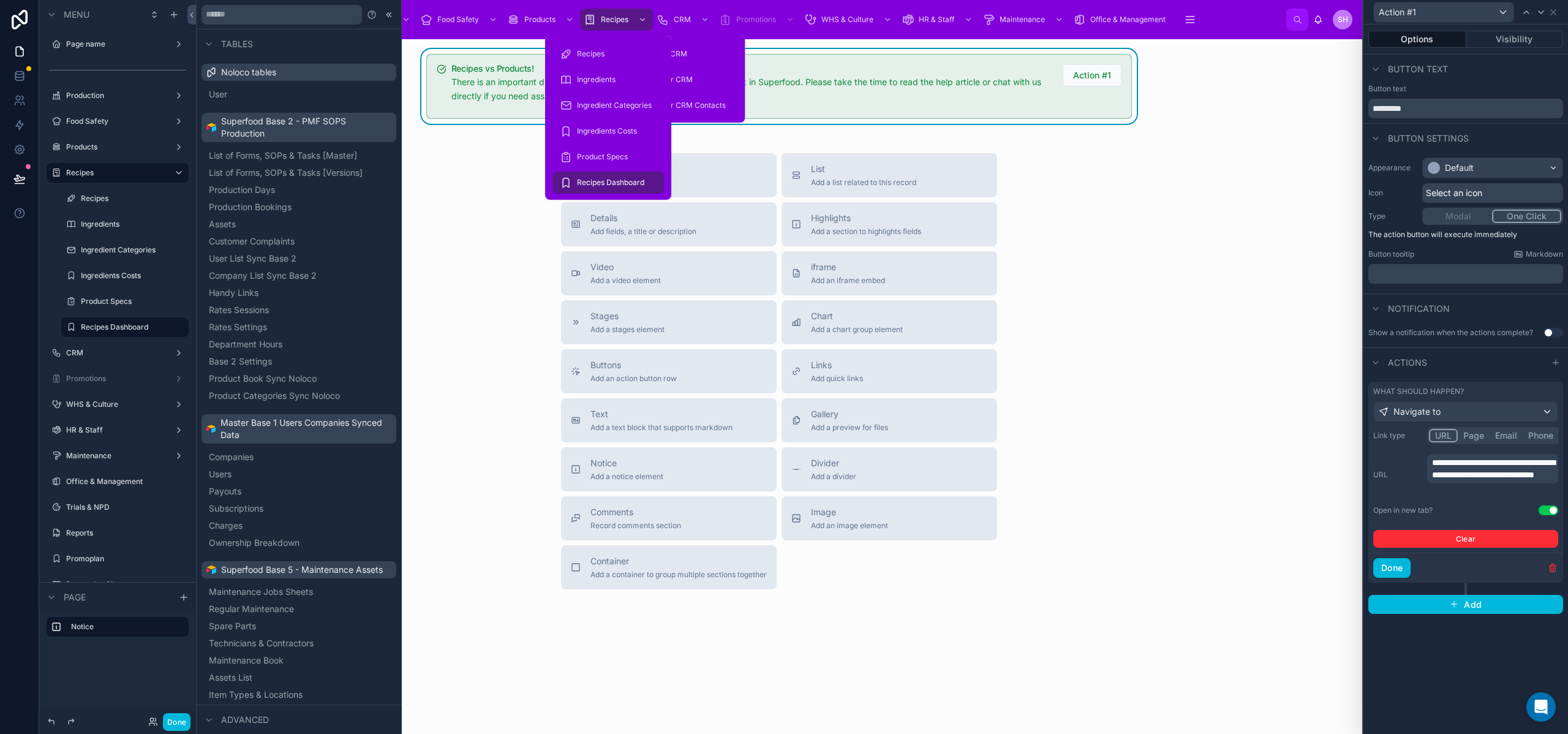
click at [614, 19] on span "Recipes" at bounding box center [614, 19] width 28 height 10
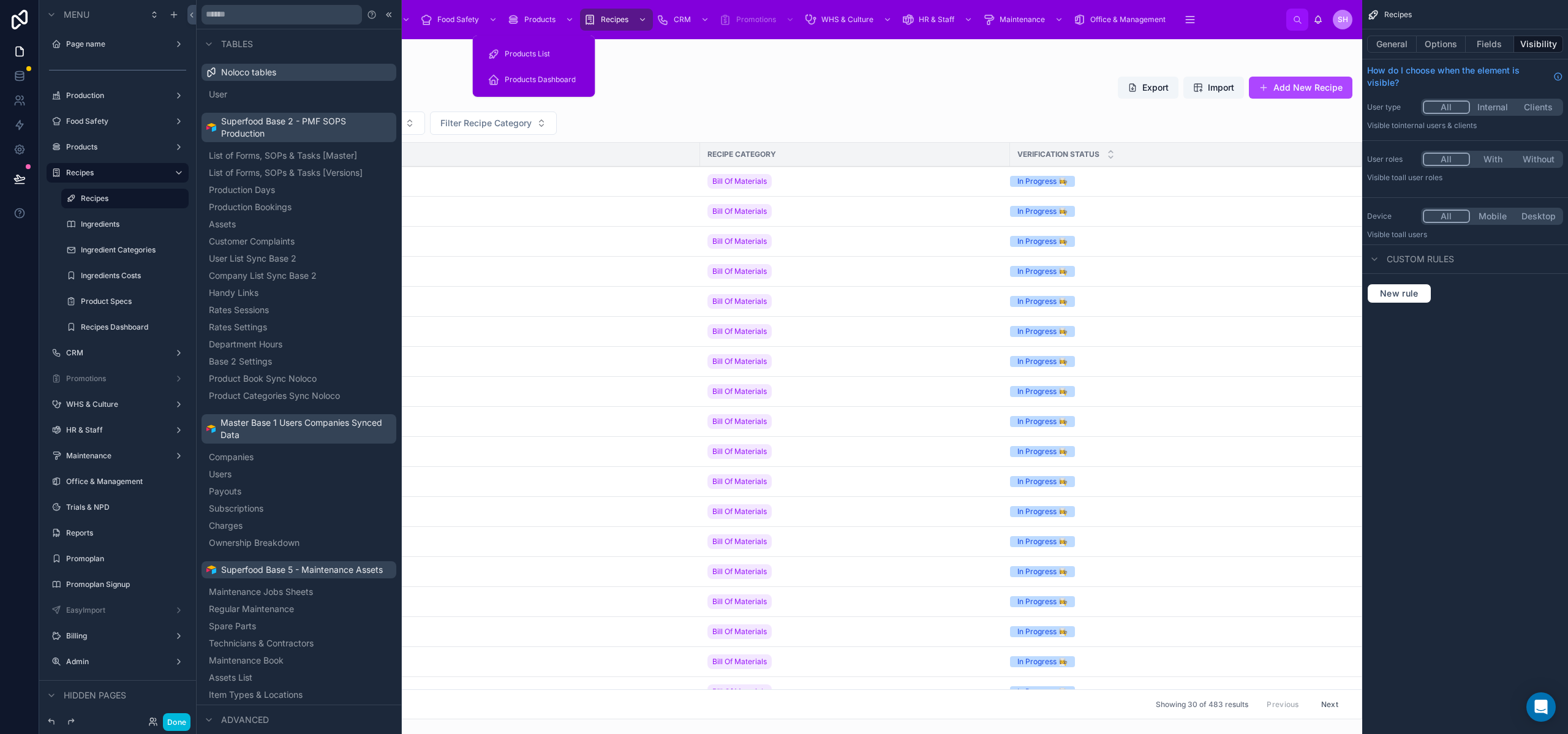
click at [527, 84] on div "Products Dashboard" at bounding box center [534, 80] width 93 height 19
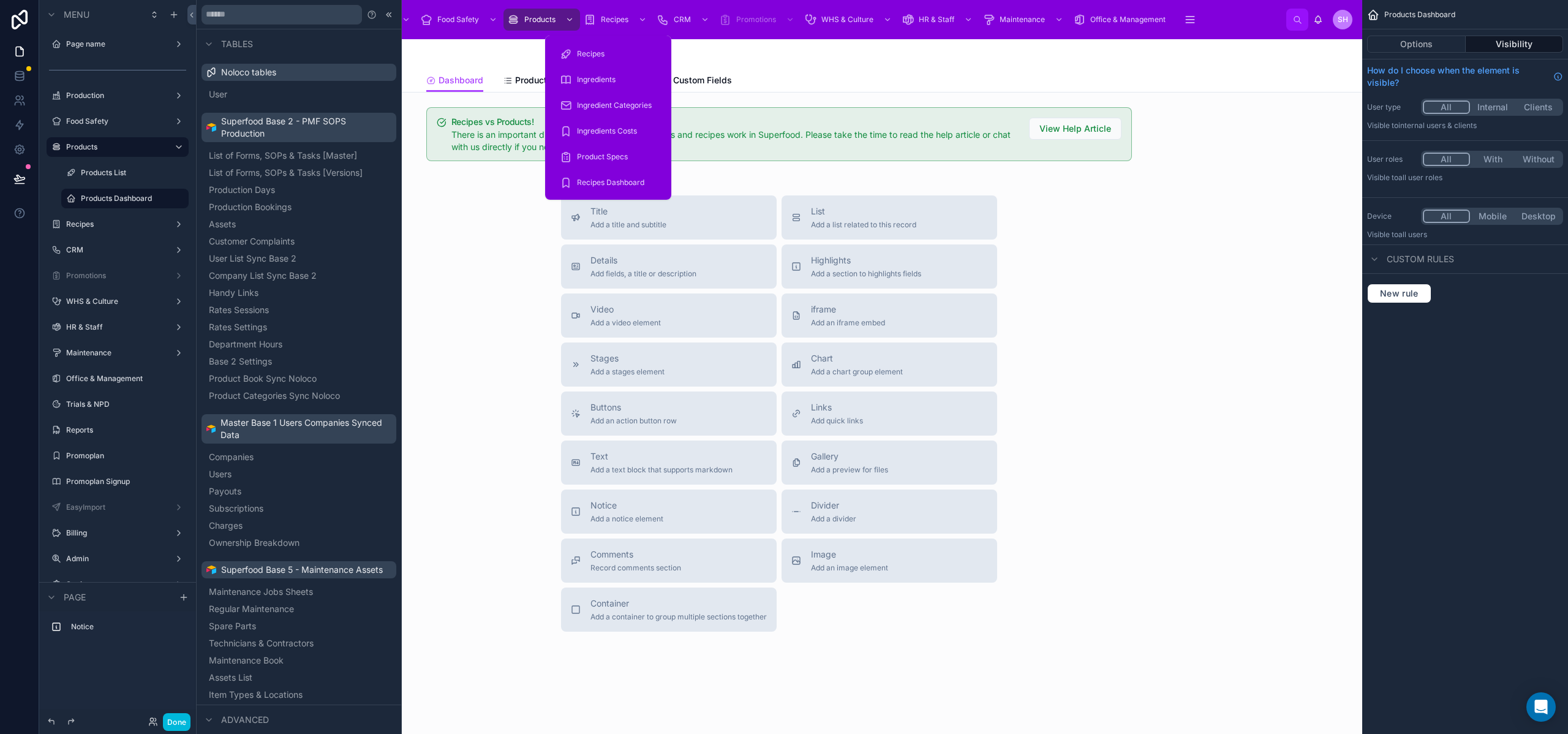
click at [595, 181] on span "Recipes Dashboard" at bounding box center [610, 182] width 67 height 10
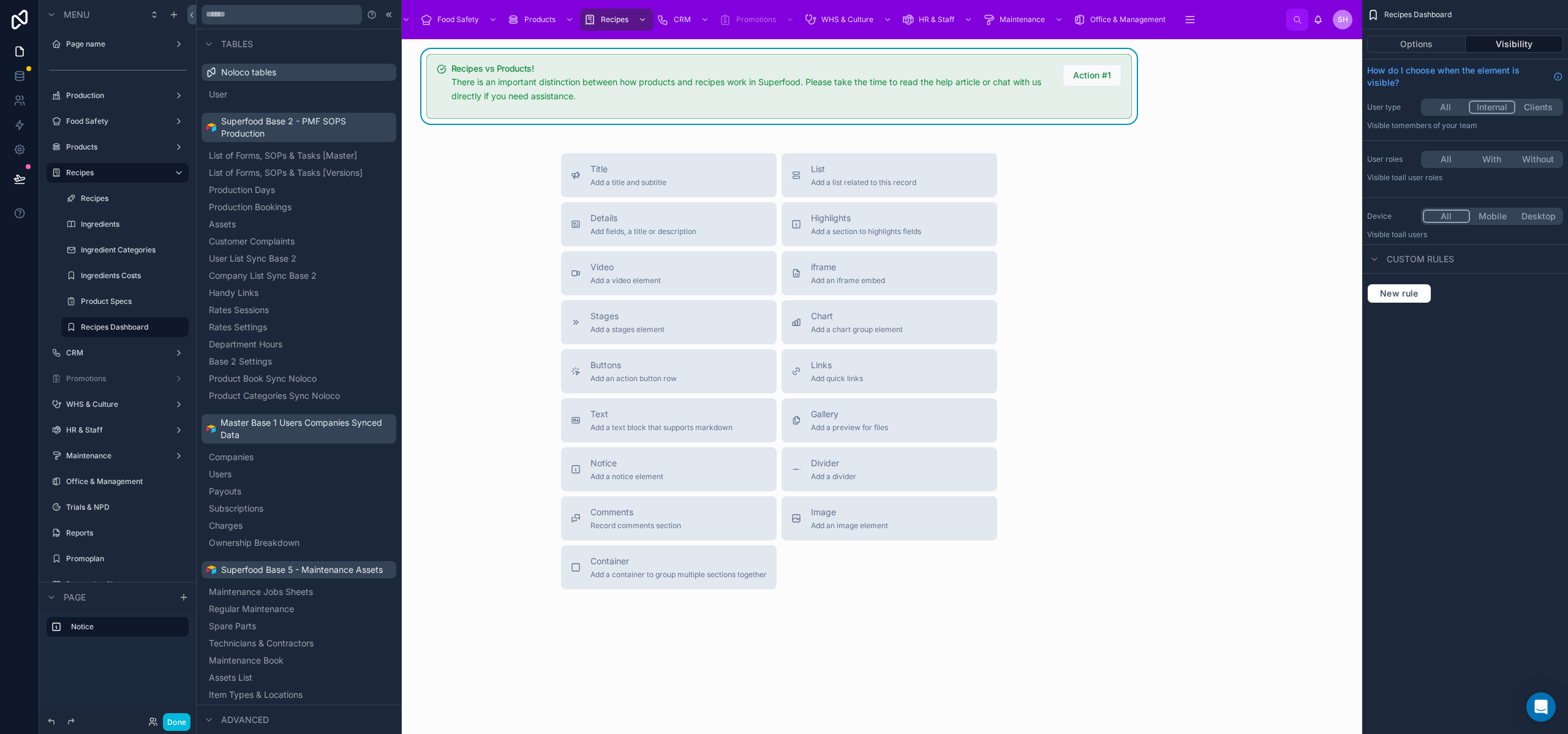
click at [1059, 107] on div "Recipes vs Products! There is an important distinction between how products and…" at bounding box center [786, 87] width 670 height 46
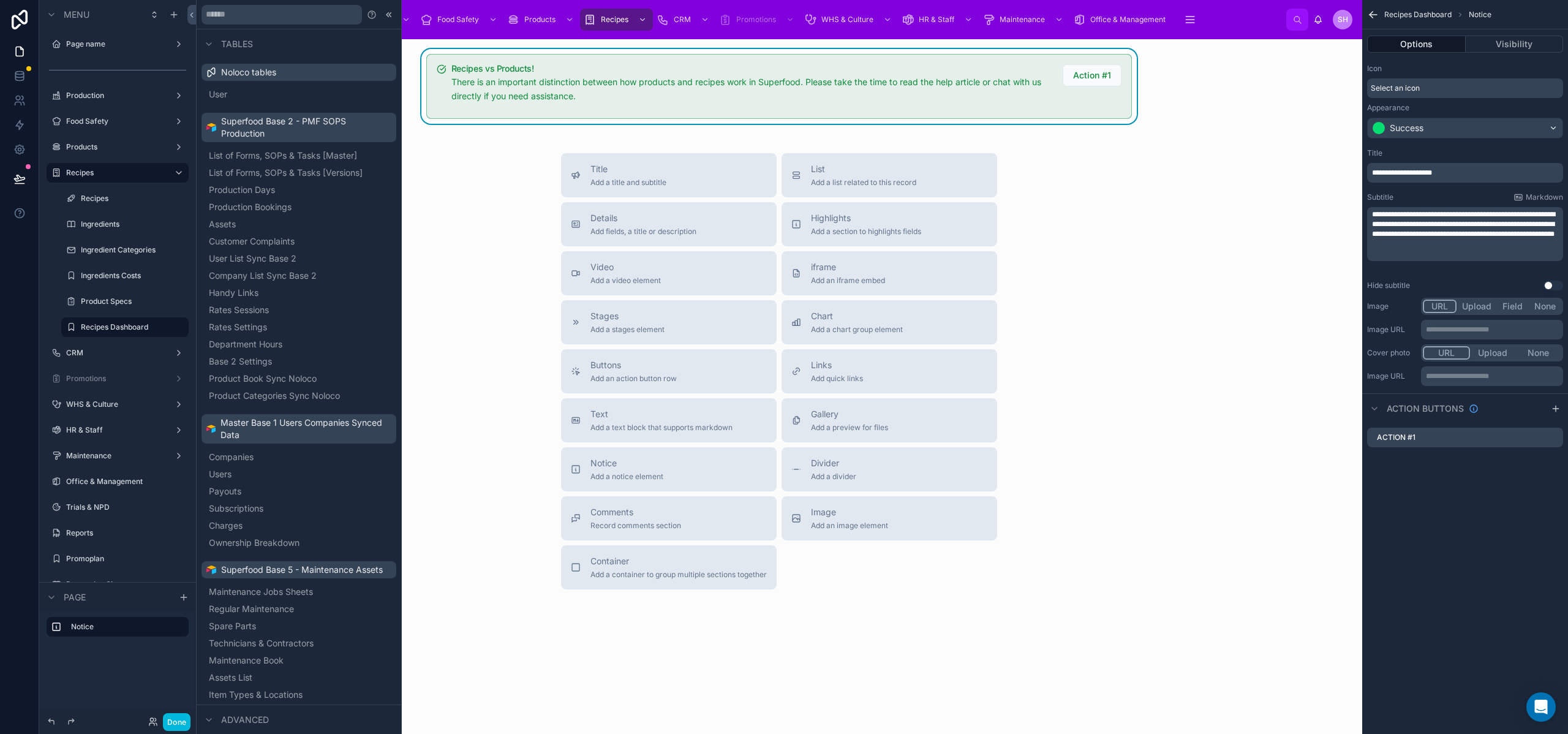
click at [0, 0] on icon "scrollable content" at bounding box center [0, 0] width 0 height 0
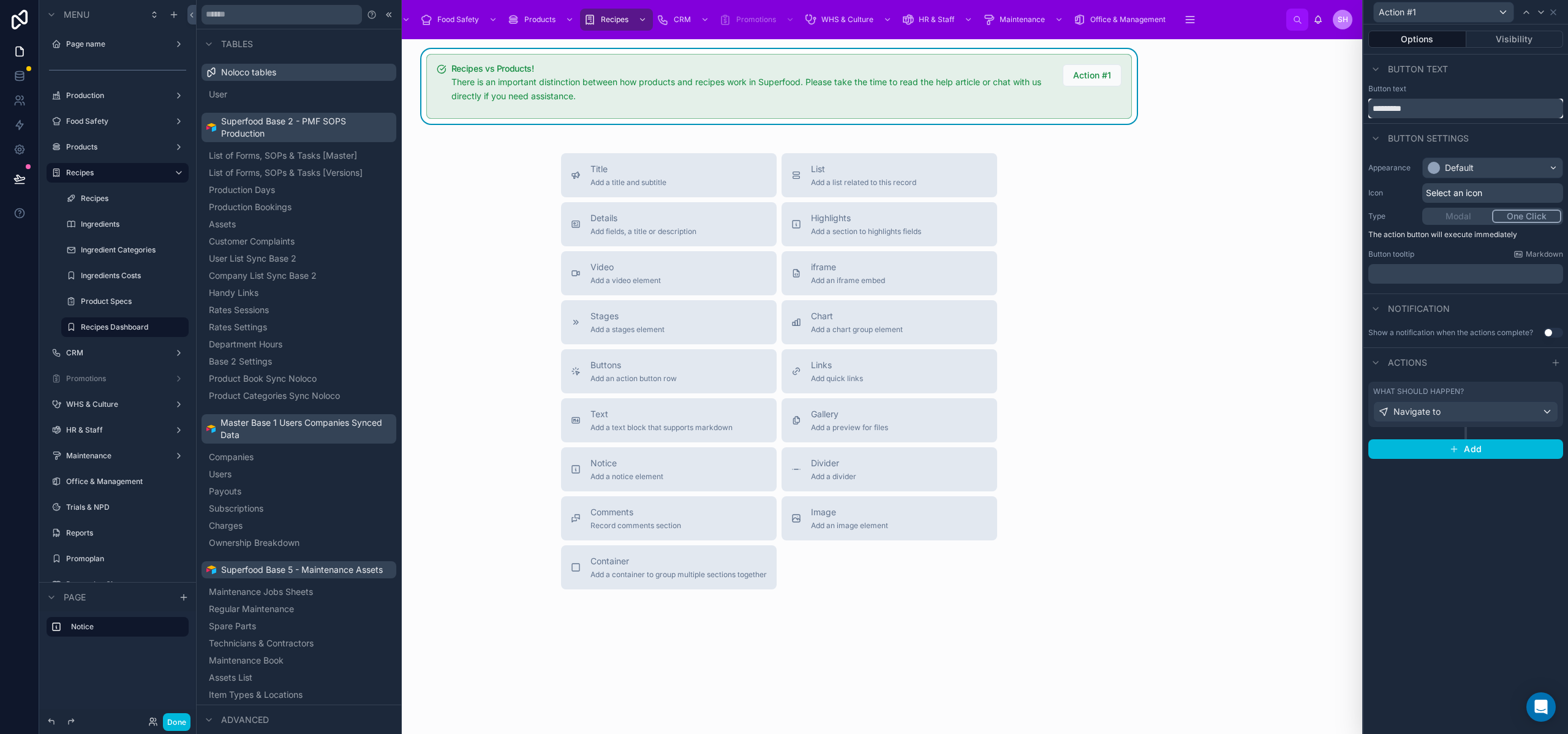
click at [1415, 104] on input "*********" at bounding box center [1465, 108] width 195 height 19
type input "**********"
click at [1453, 565] on div "**********" at bounding box center [1466, 379] width 204 height 709
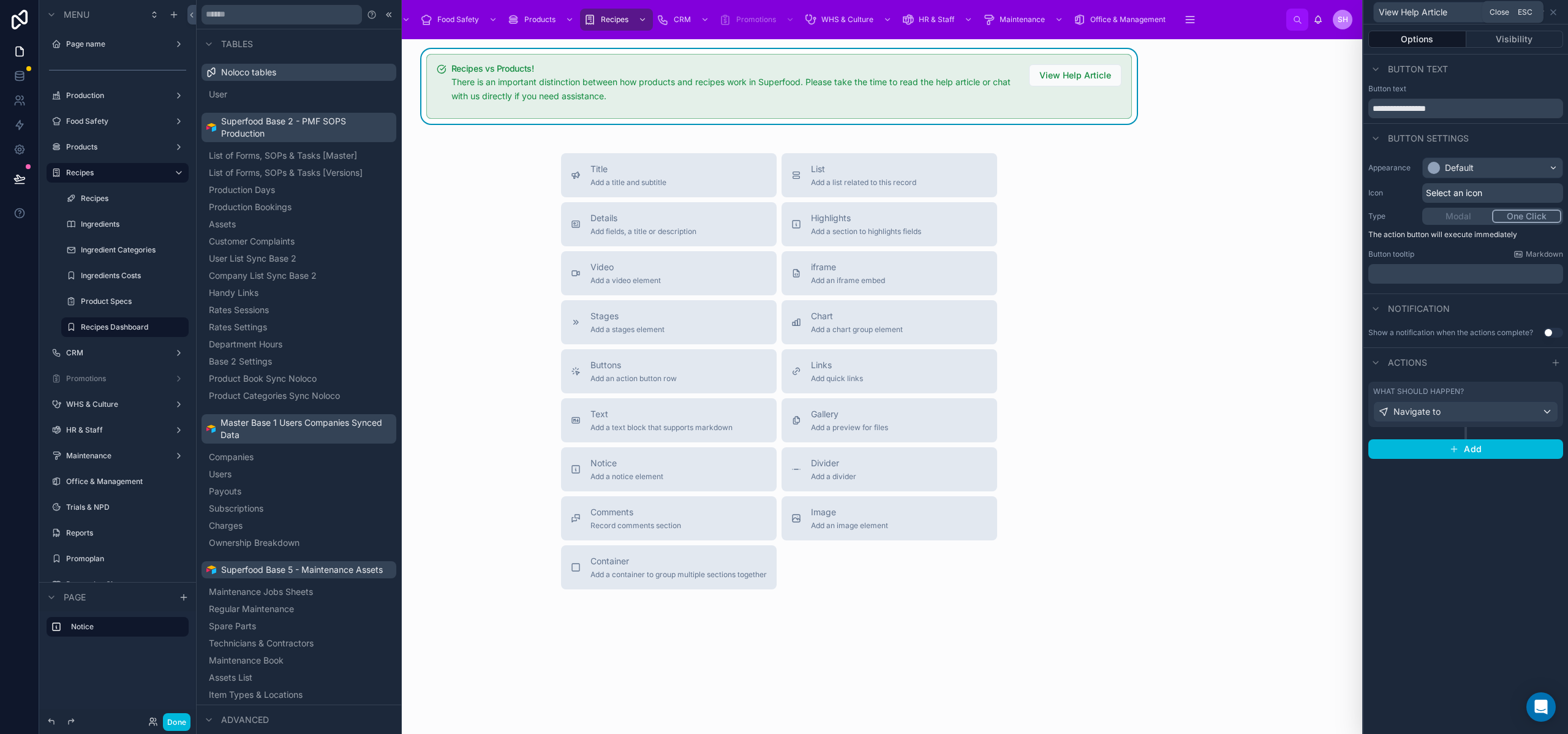
click at [1555, 10] on icon at bounding box center [1553, 12] width 5 height 5
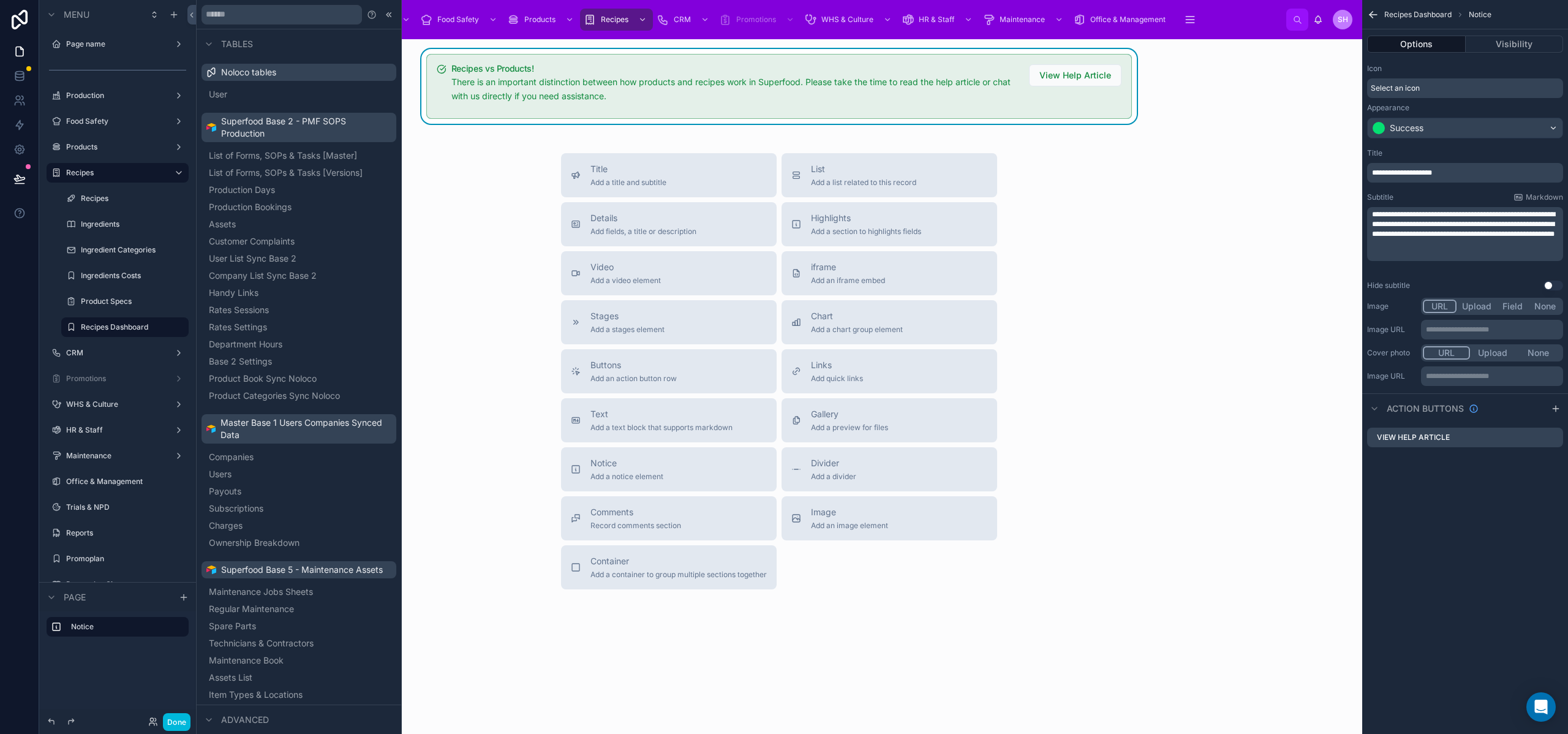
click at [509, 199] on div "Title Add a title and subtitle List Add a list related to this record Details A…" at bounding box center [779, 371] width 1147 height 436
click at [170, 717] on button "Done" at bounding box center [176, 722] width 28 height 18
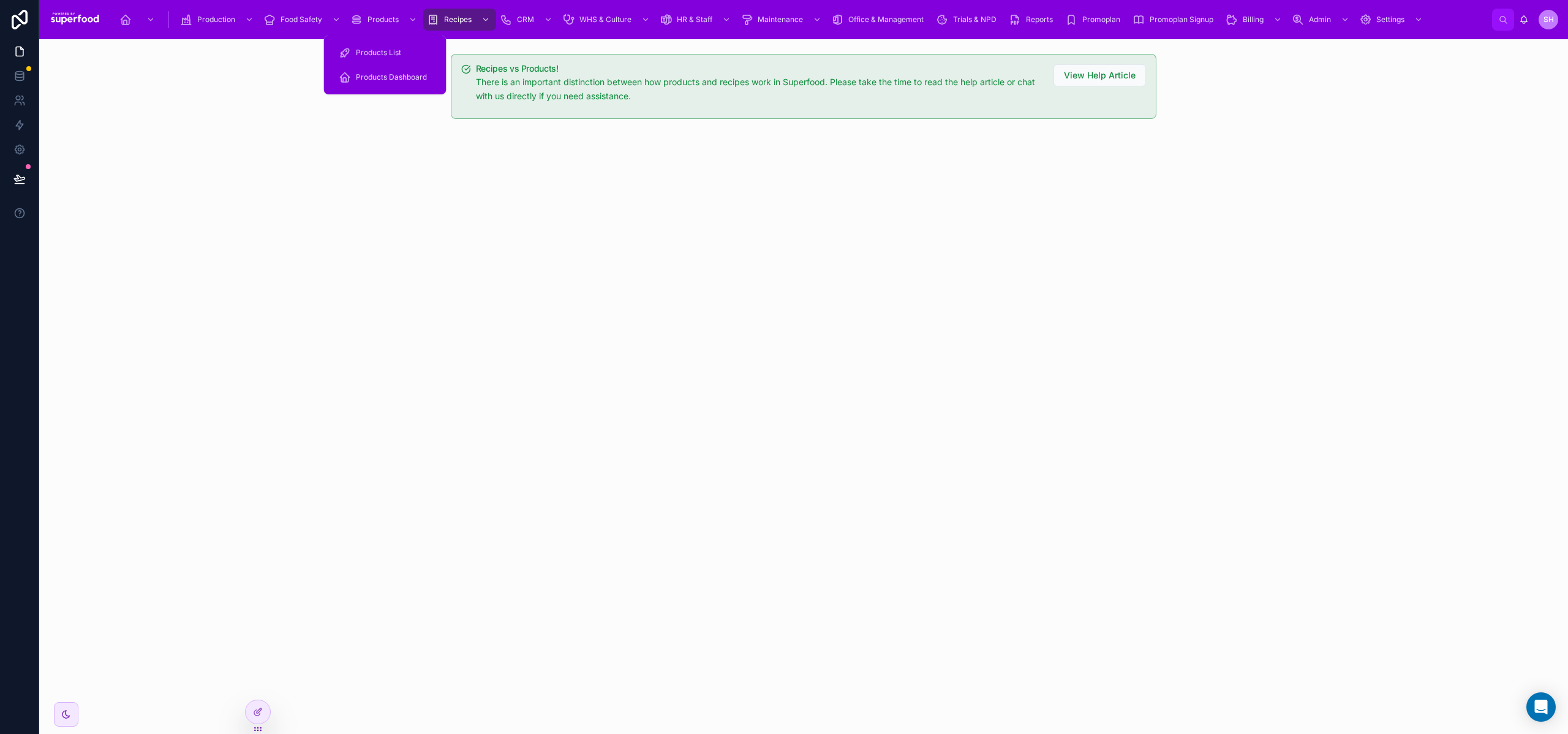
click at [382, 81] on span "Products Dashboard" at bounding box center [391, 77] width 71 height 10
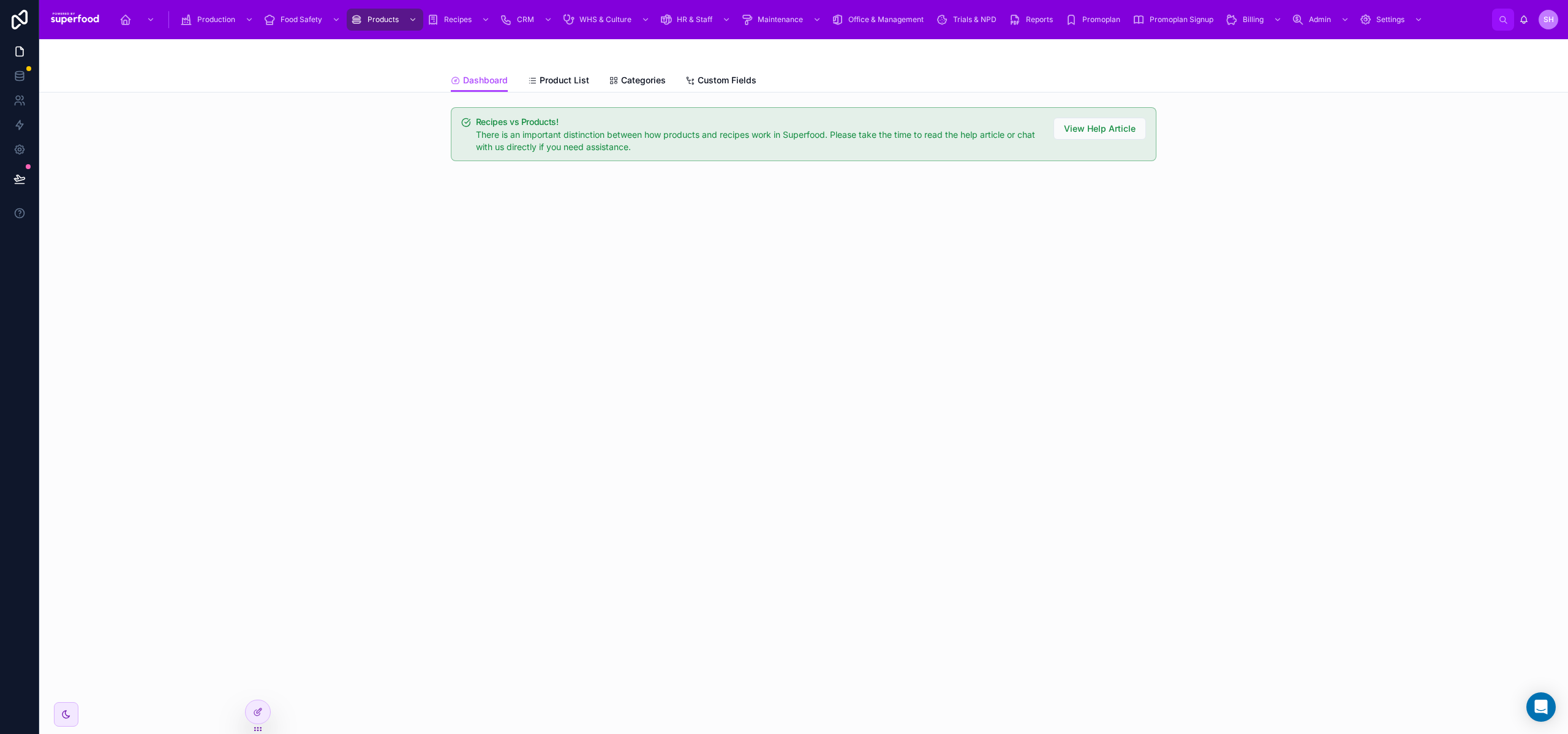
click at [262, 306] on div "Dashboard Dashboard Product List Categories Custom Fields Recipes vs Products! …" at bounding box center [803, 386] width 1528 height 694
click at [1103, 134] on span "View Help Article" at bounding box center [1100, 128] width 72 height 12
click at [551, 77] on span "Product List" at bounding box center [564, 80] width 50 height 12
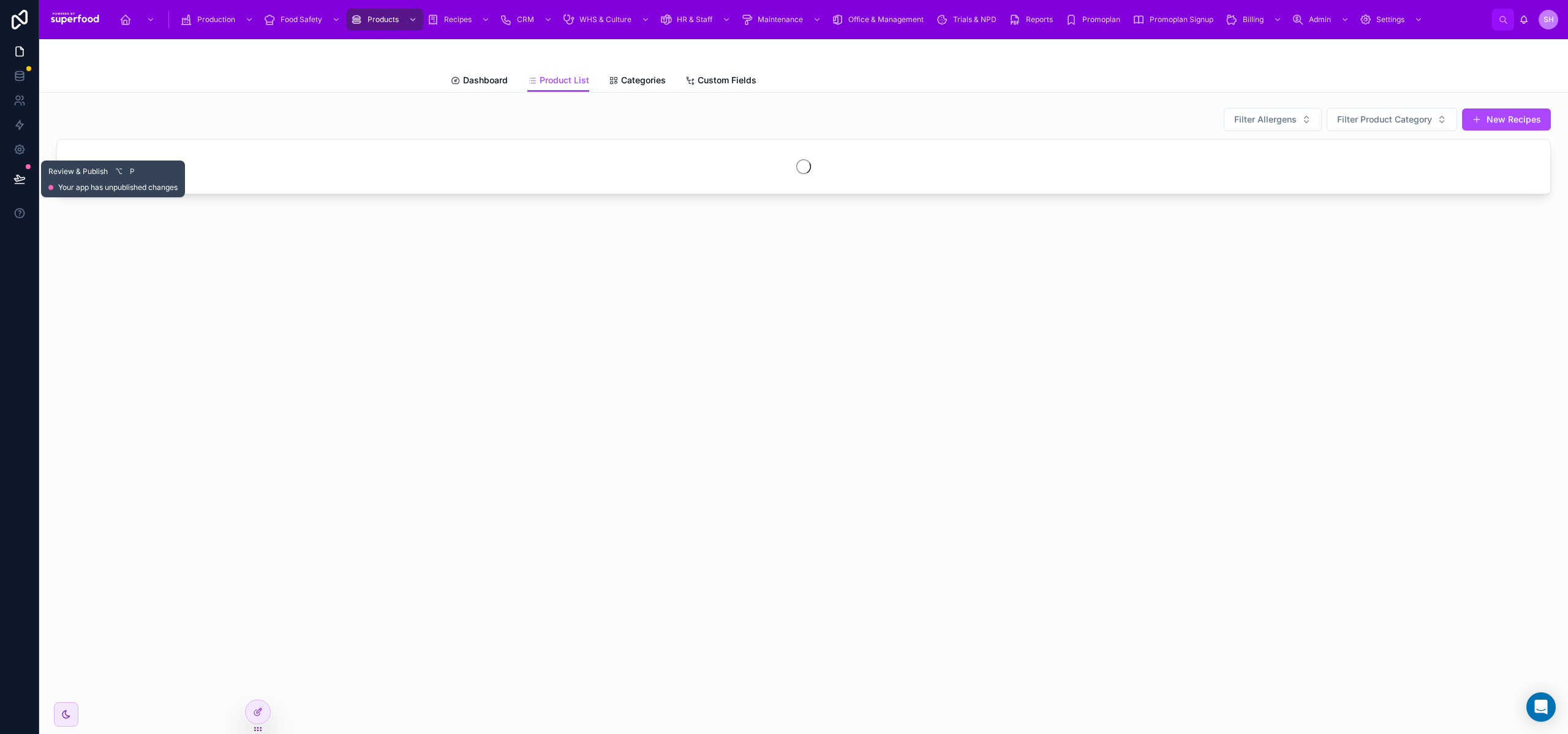
click at [25, 180] on button at bounding box center [19, 179] width 27 height 34
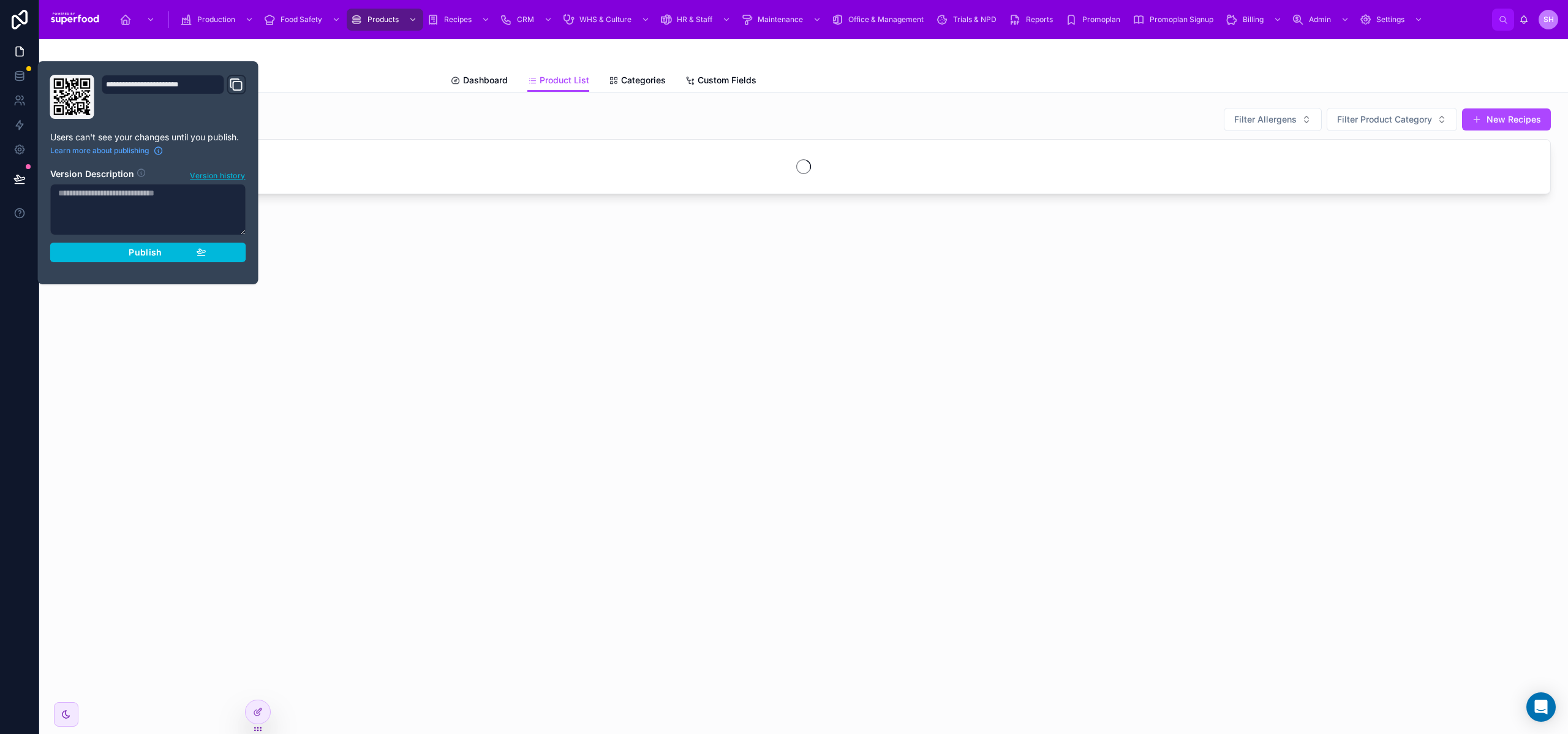
click at [115, 250] on div "Publish" at bounding box center [148, 252] width 116 height 11
